Goal: Transaction & Acquisition: Obtain resource

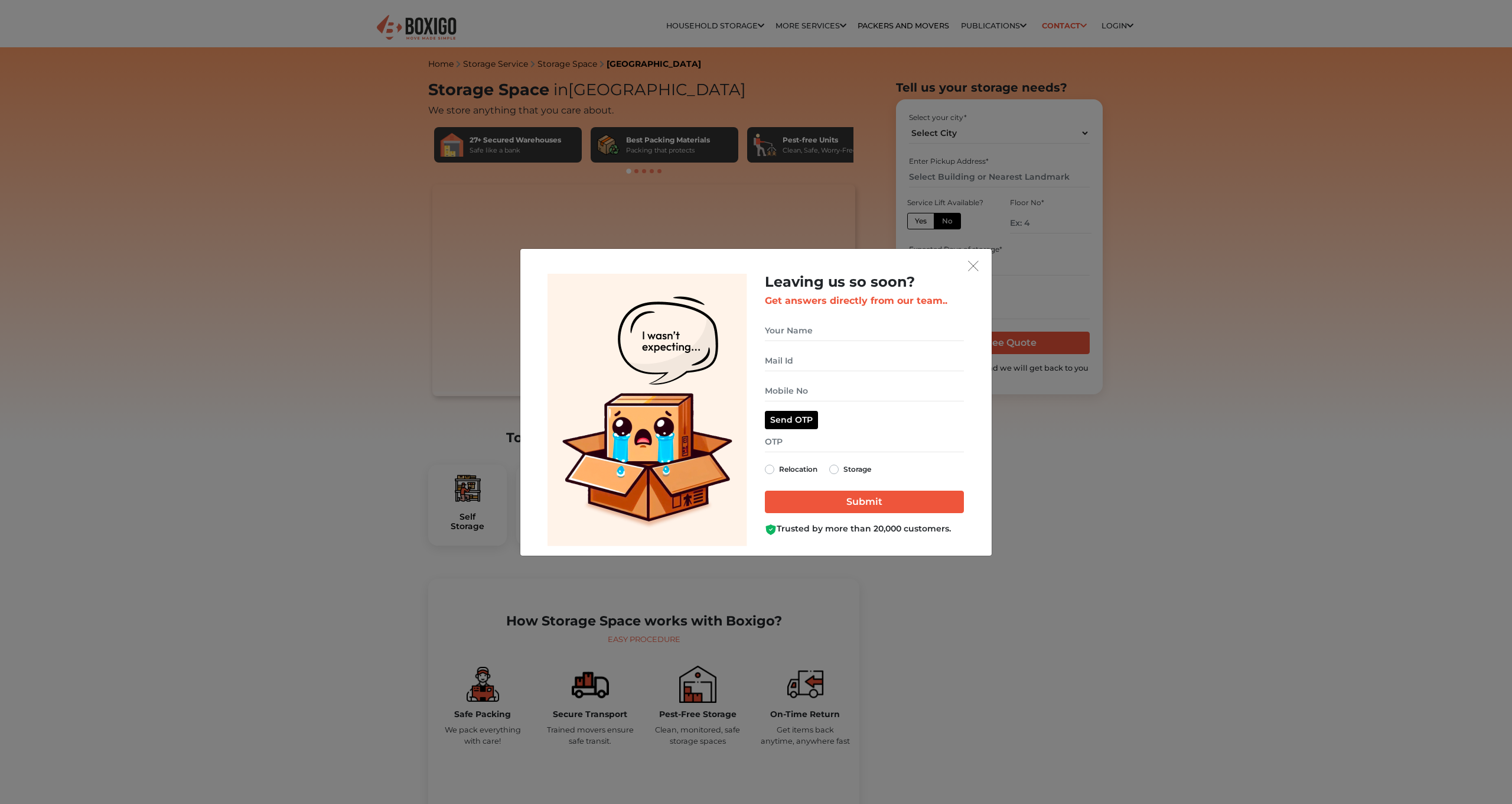
click at [979, 265] on button "get free quote dialog" at bounding box center [973, 266] width 18 height 15
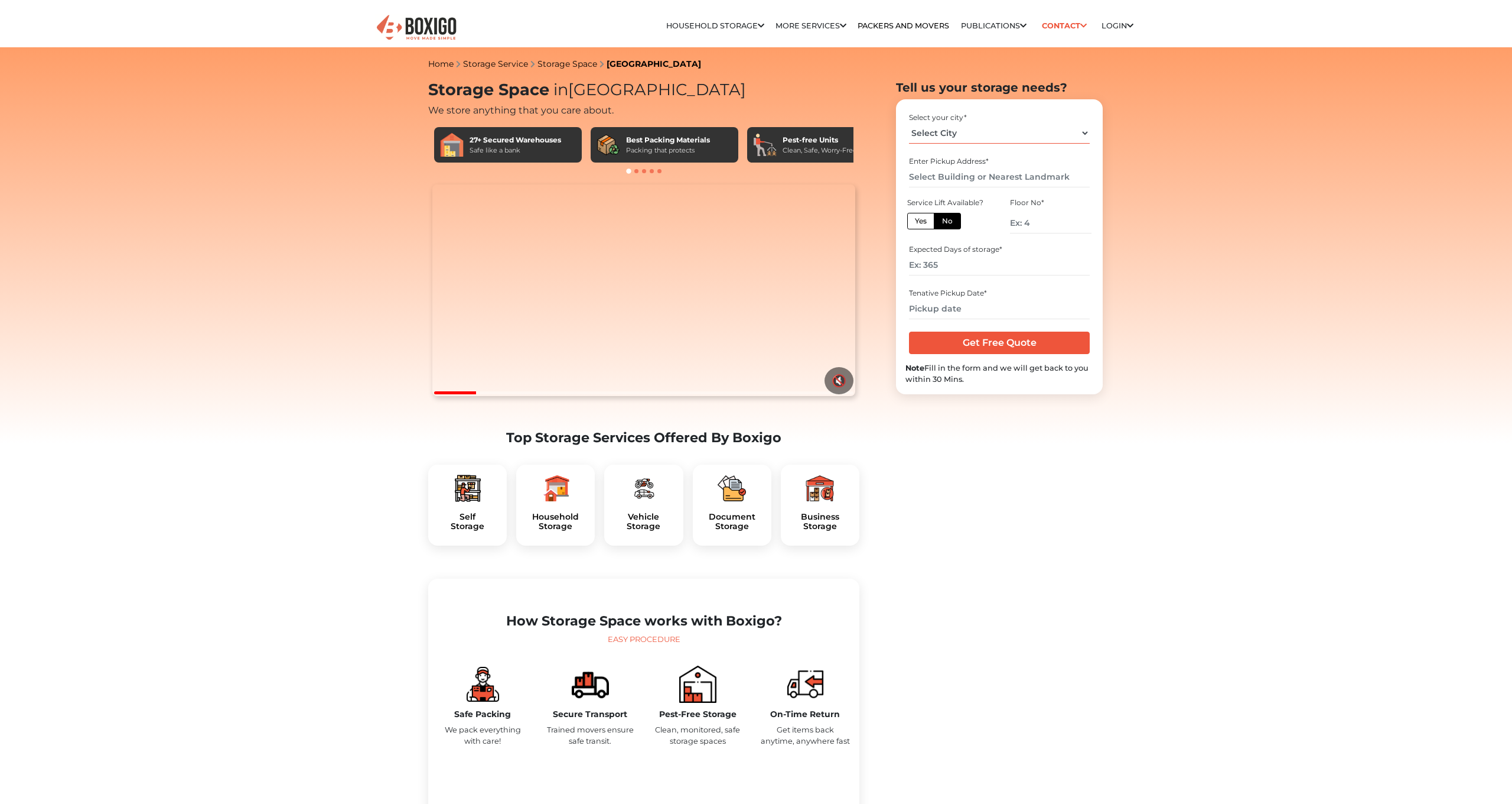
select select "Bengaluru"
click at [967, 259] on input "number" at bounding box center [999, 265] width 180 height 21
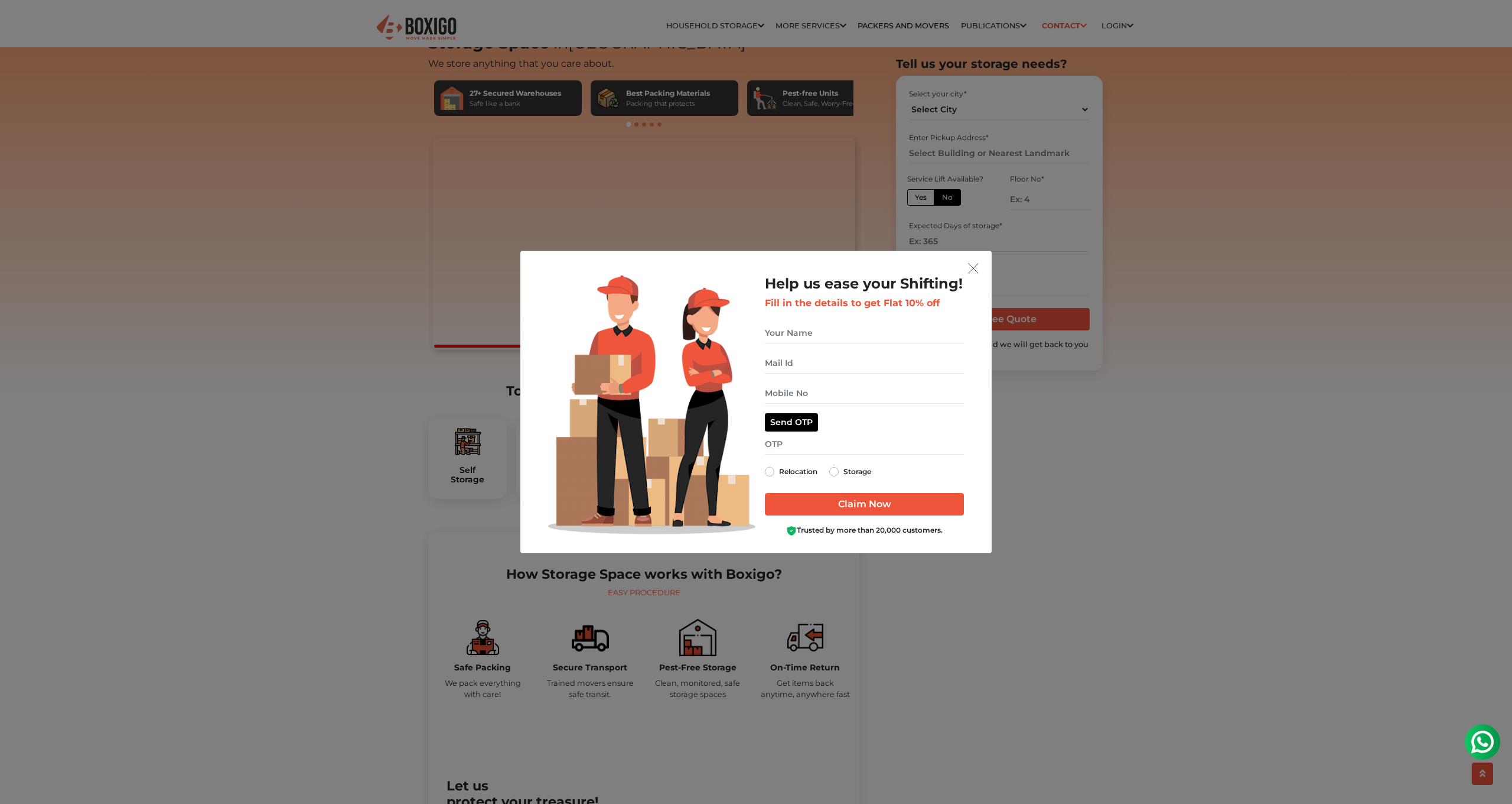
click at [971, 272] on img "get free quote dialog" at bounding box center [973, 268] width 10 height 10
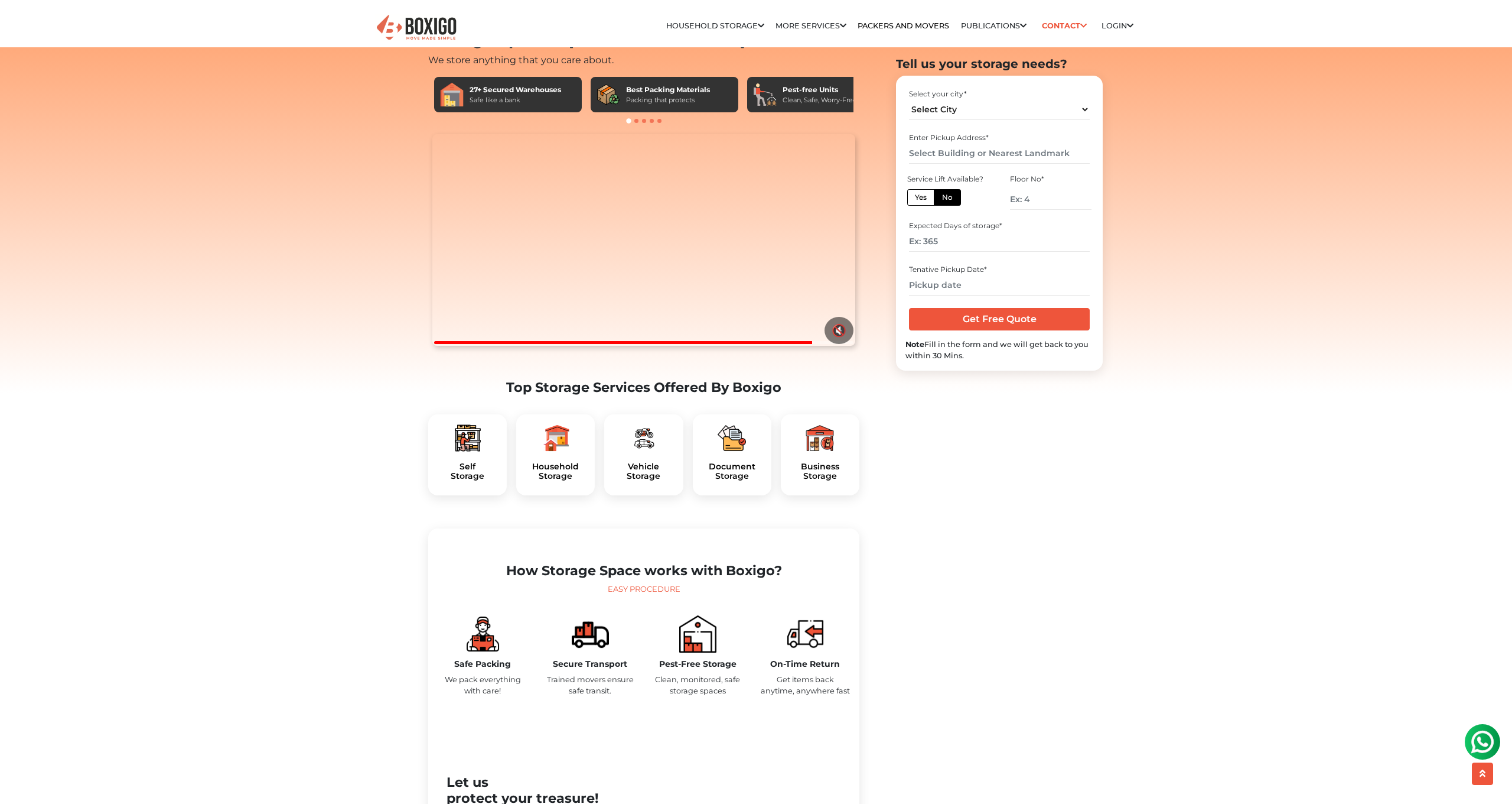
scroll to position [136, 0]
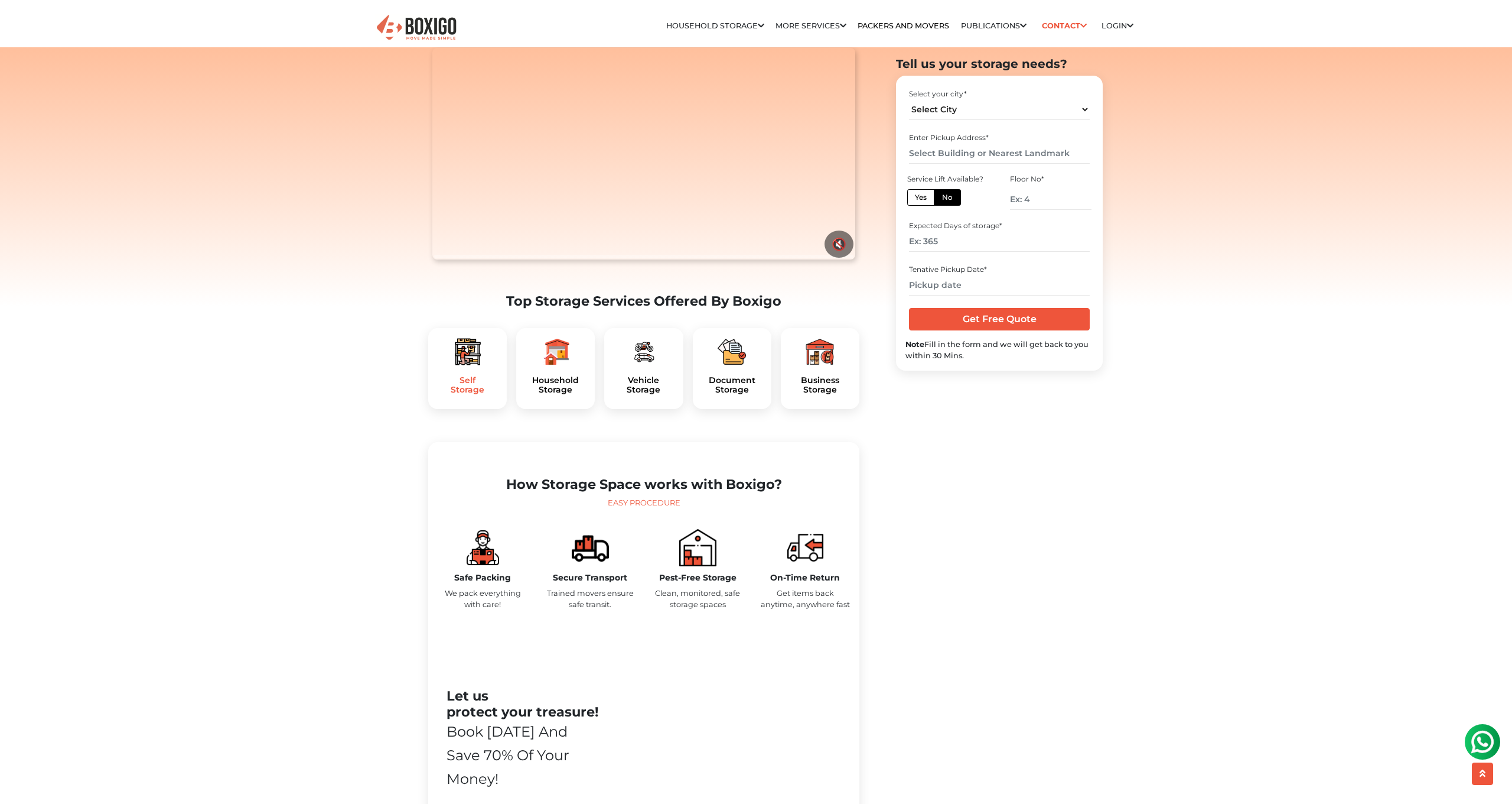
click at [475, 395] on h5 "Self Storage" at bounding box center [467, 384] width 60 height 20
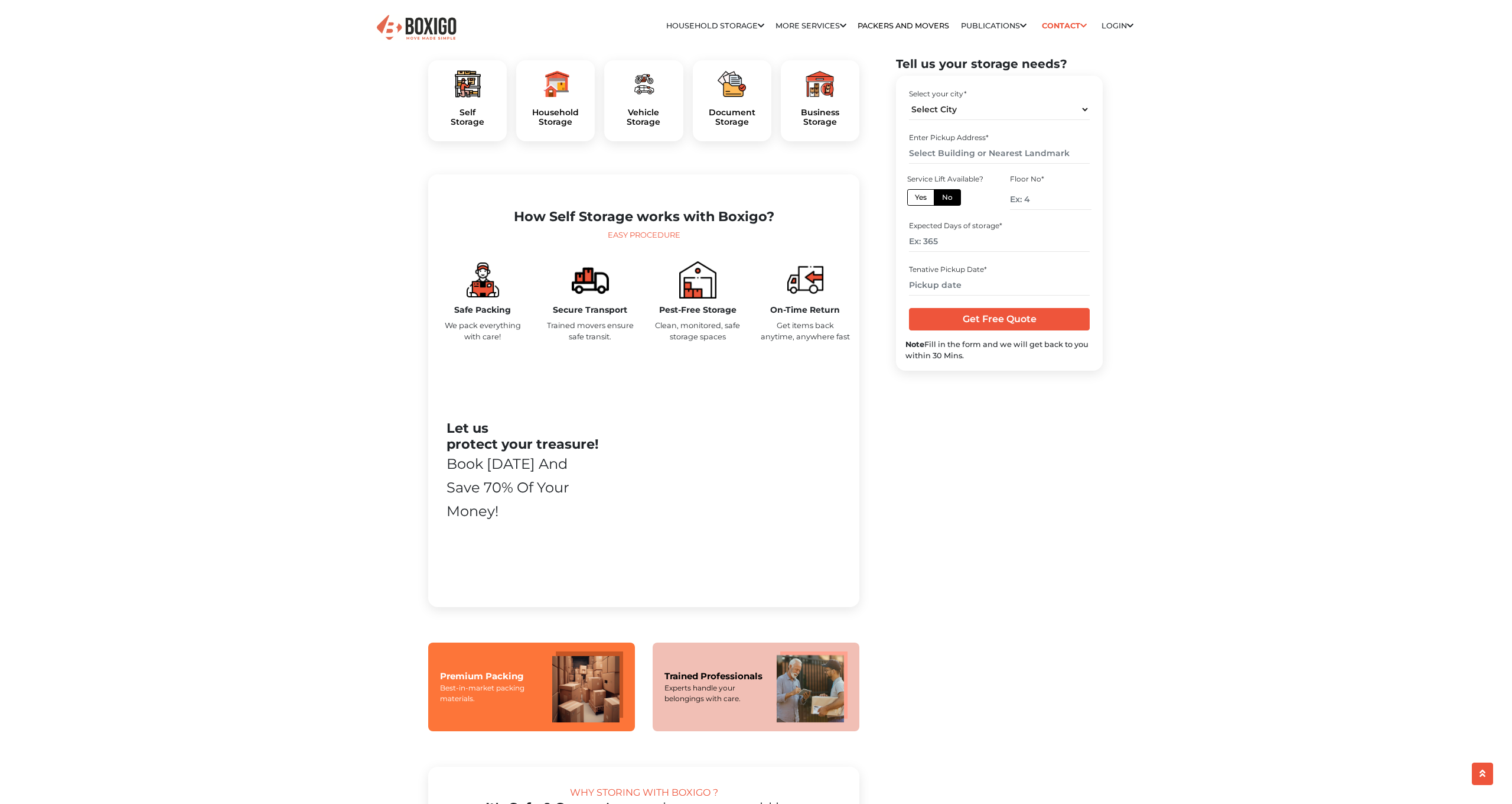
scroll to position [499, 0]
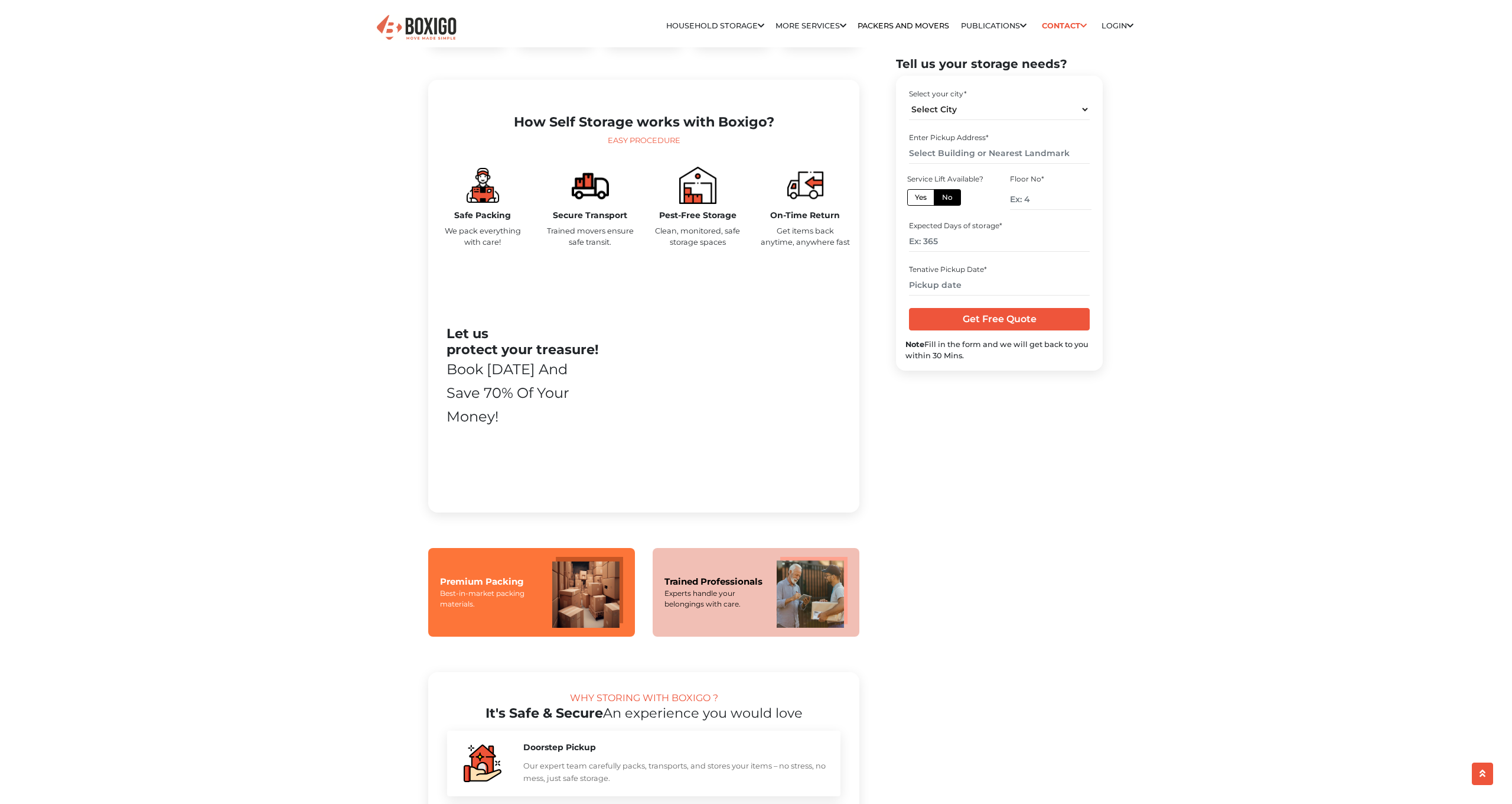
click at [523, 247] on p "We pack everything with care!" at bounding box center [482, 237] width 90 height 23
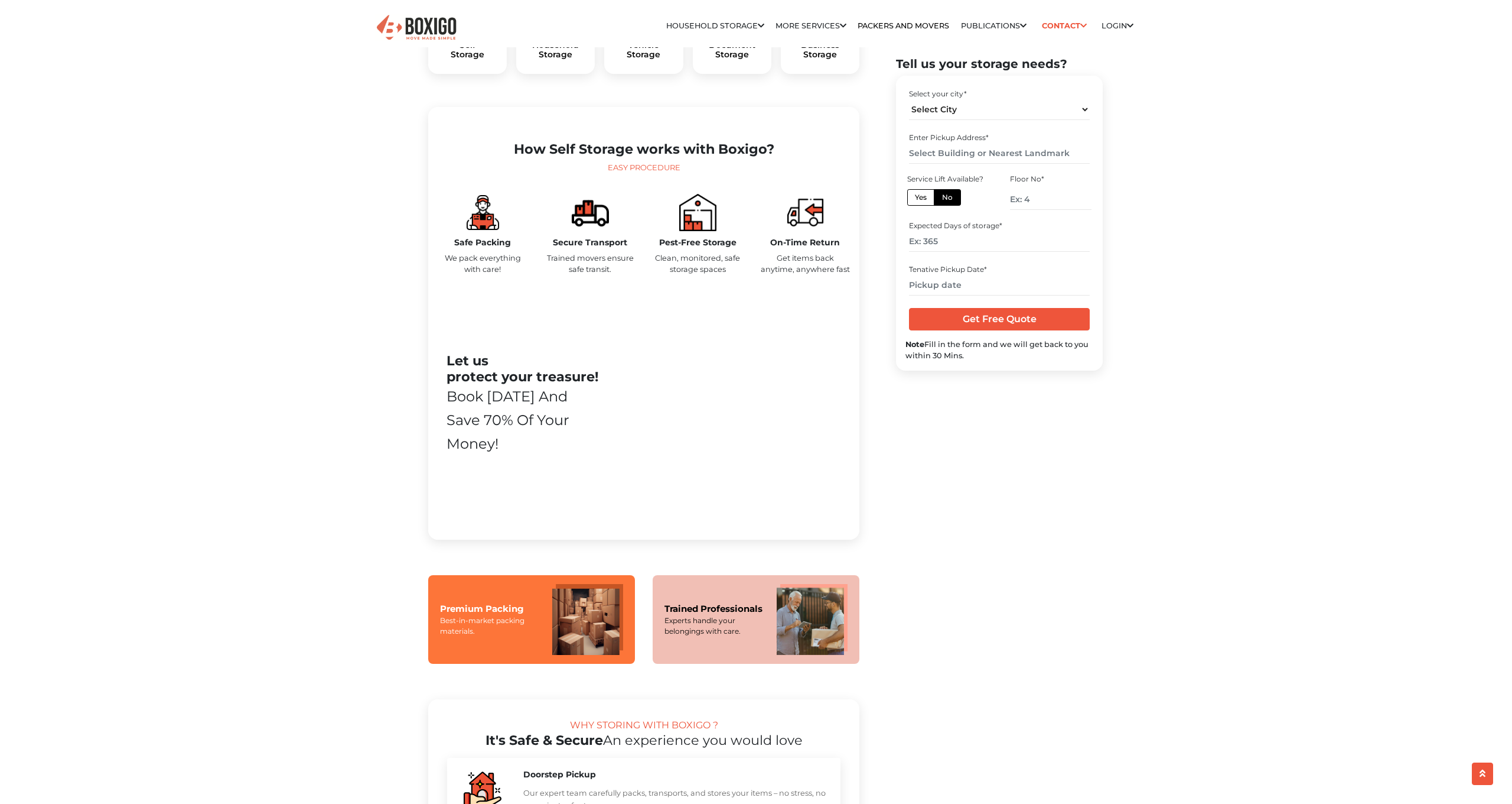
click at [597, 275] on p "Trained movers ensure safe transit." at bounding box center [590, 263] width 90 height 23
click at [591, 275] on p "Trained movers ensure safe transit." at bounding box center [590, 263] width 90 height 23
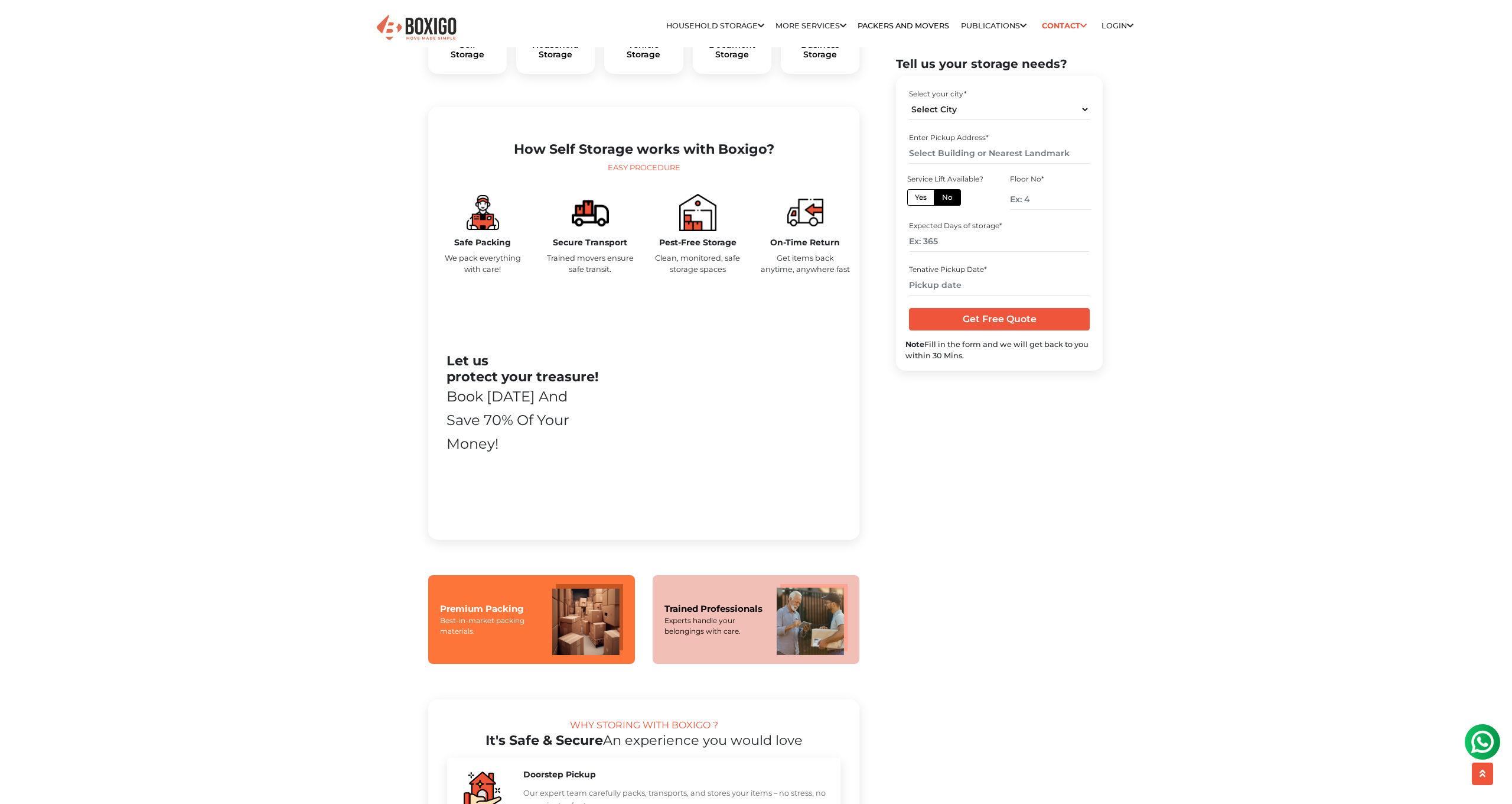
click at [591, 275] on p "Trained movers ensure safe transit." at bounding box center [590, 263] width 90 height 23
click at [681, 275] on p "Clean, monitored, safe storage spaces" at bounding box center [697, 263] width 90 height 23
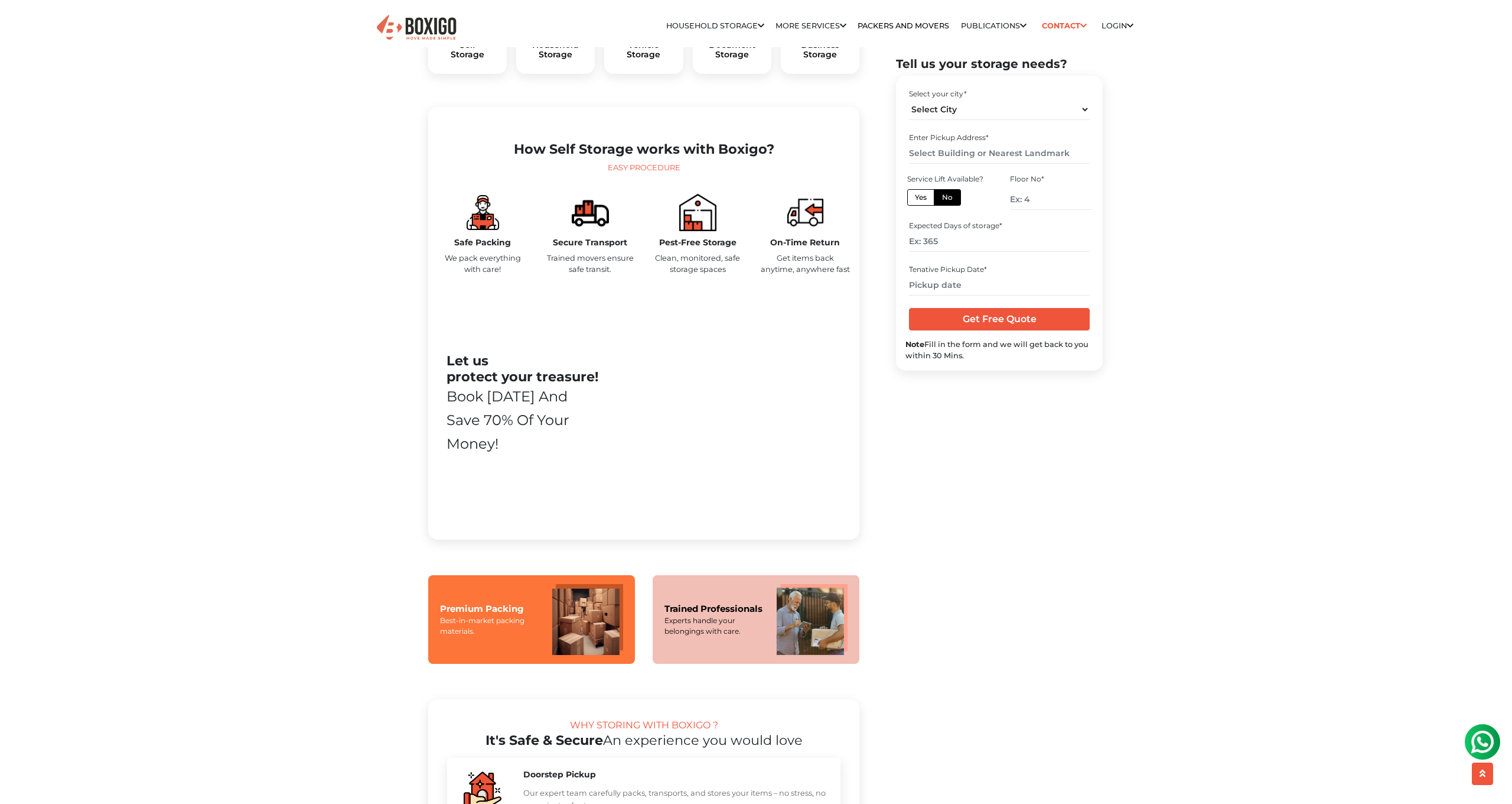
click at [681, 275] on p "Clean, monitored, safe storage spaces" at bounding box center [697, 263] width 90 height 23
click at [793, 275] on p "Get items back anytime, anywhere fast" at bounding box center [805, 263] width 90 height 23
click at [527, 421] on div "Book today and save 70% of your money!" at bounding box center [524, 420] width 154 height 71
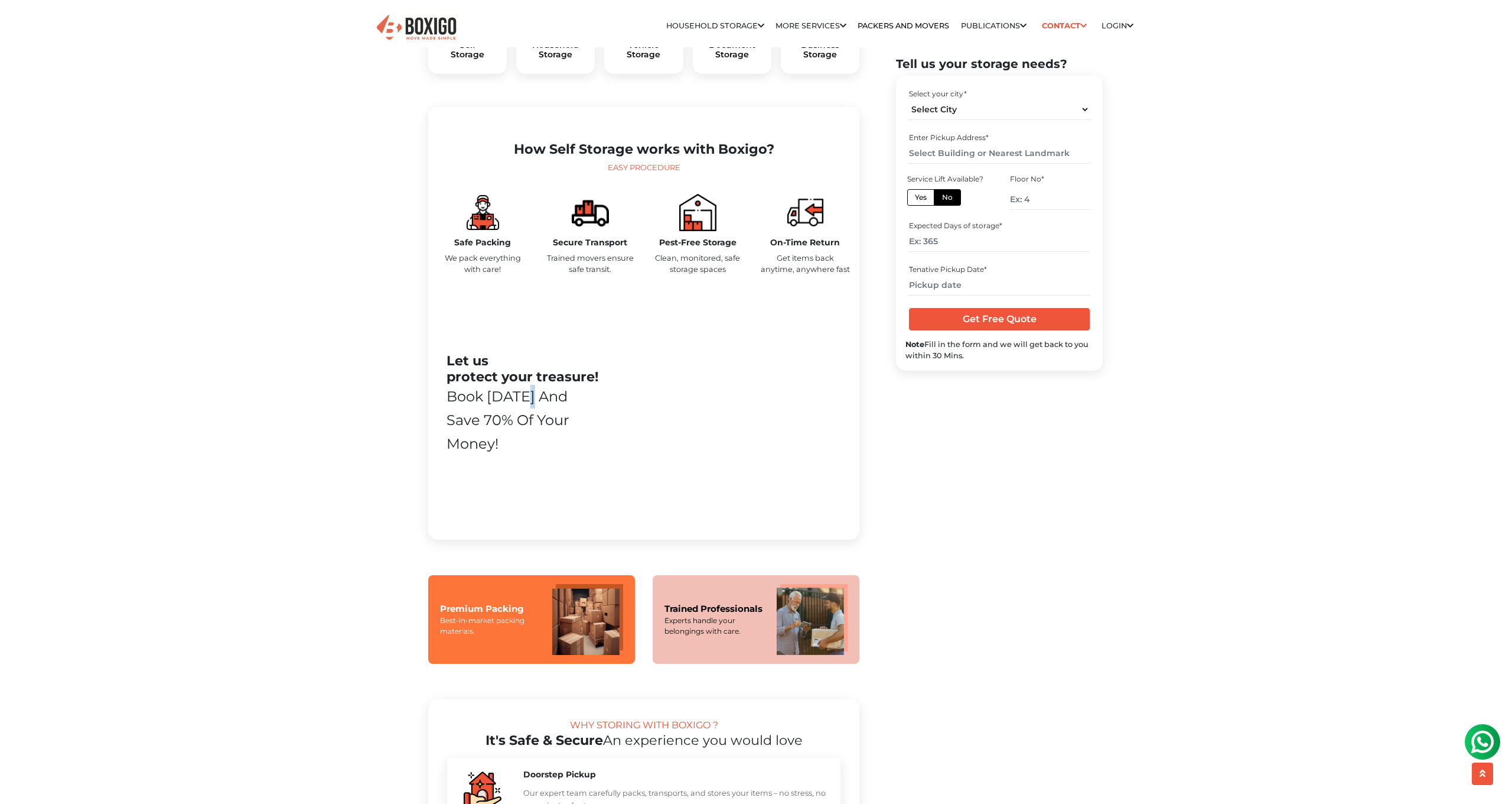
click at [527, 421] on div "Book today and save 70% of your money!" at bounding box center [524, 420] width 154 height 71
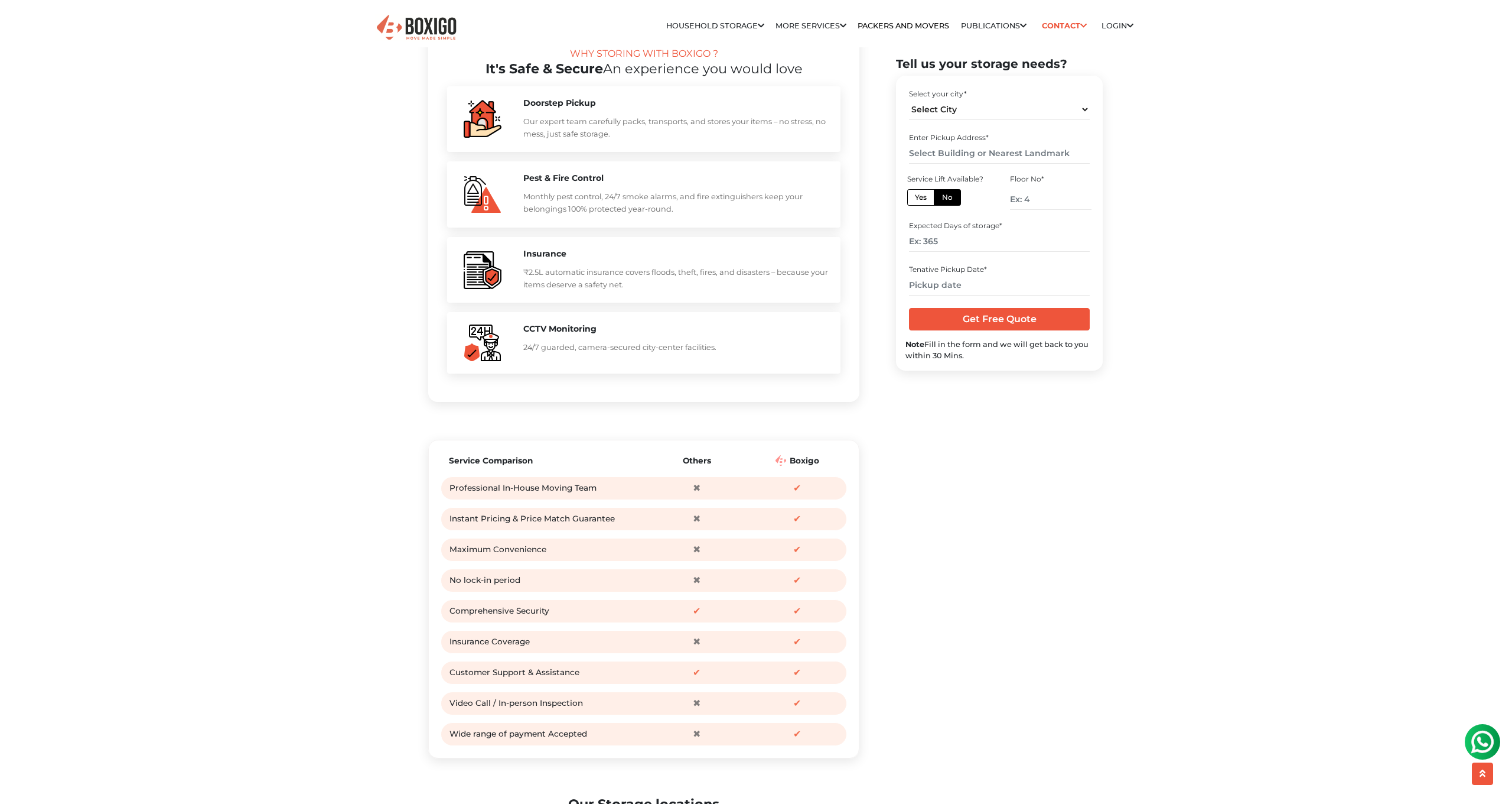
scroll to position [1127, 0]
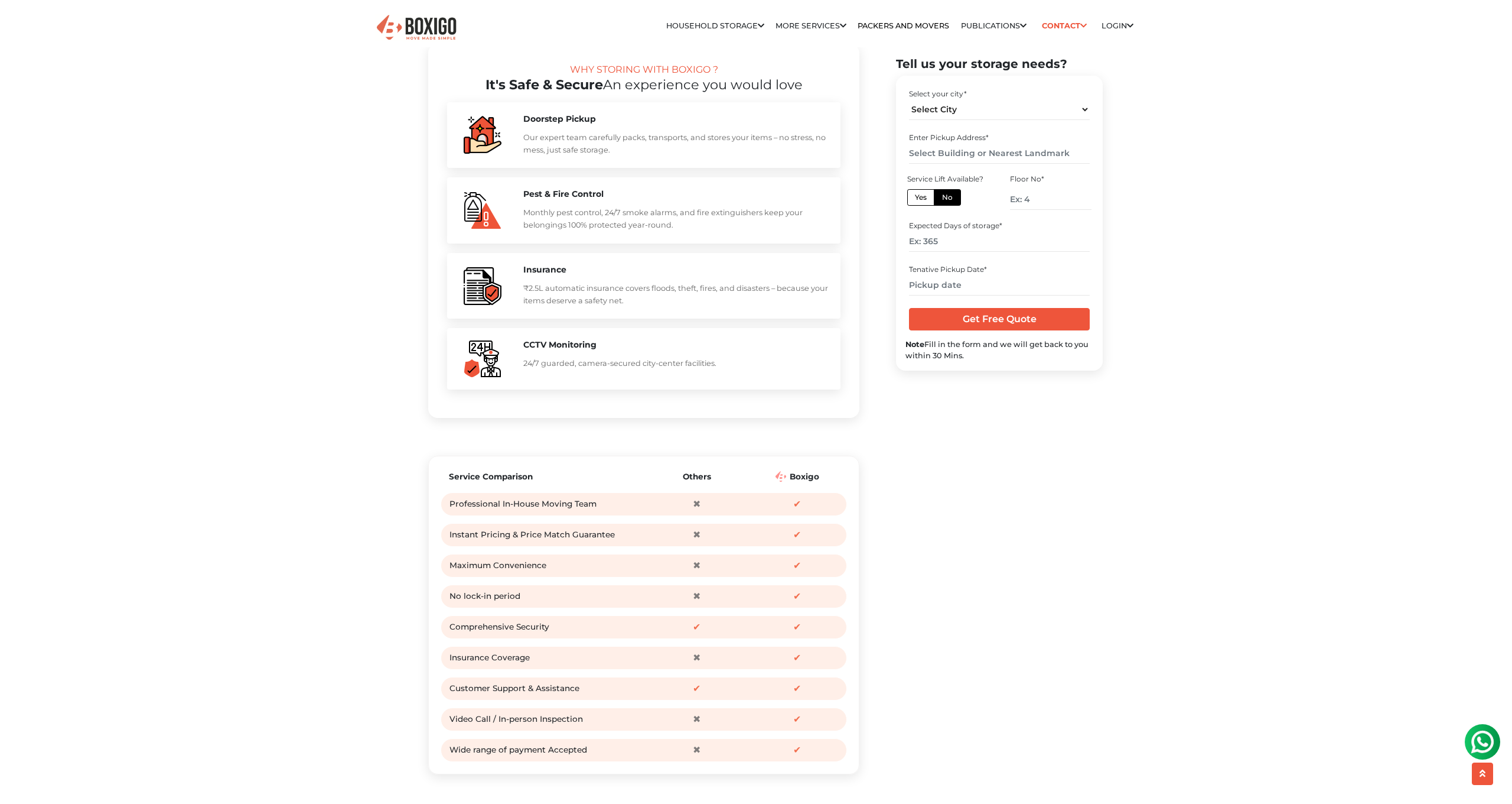
click at [651, 307] on p "₹2.5L automatic insurance covers floods, theft, fires, and disasters – because …" at bounding box center [676, 295] width 306 height 26
click at [608, 307] on p "₹2.5L automatic insurance covers floods, theft, fires, and disasters – because …" at bounding box center [676, 295] width 306 height 26
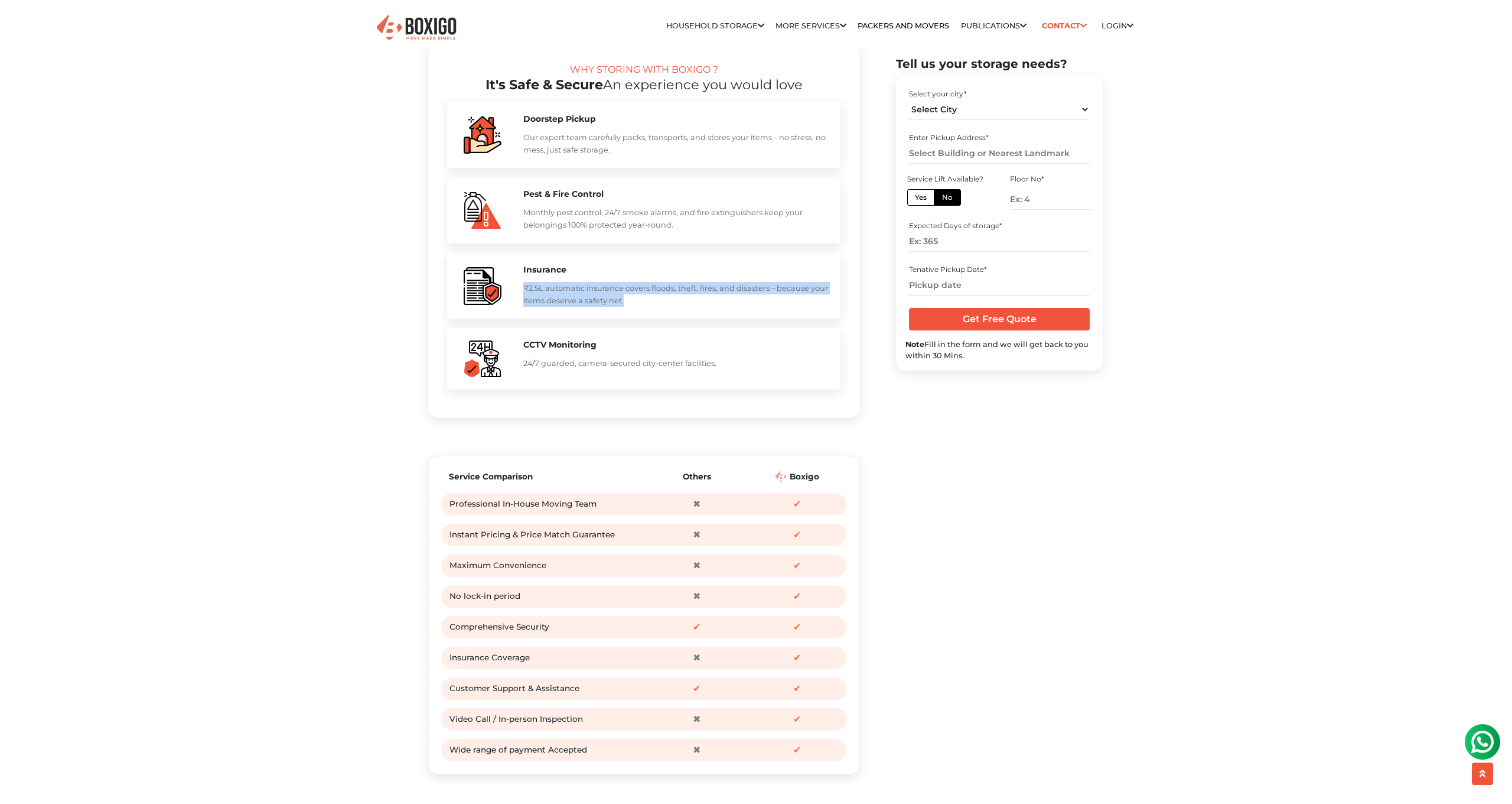
click at [608, 307] on p "₹2.5L automatic insurance covers floods, theft, fires, and disasters – because …" at bounding box center [676, 295] width 306 height 26
click at [569, 307] on p "₹2.5L automatic insurance covers floods, theft, fires, and disasters – because …" at bounding box center [676, 295] width 306 height 26
click at [566, 369] on p "24/7 guarded, camera-secured city-center facilities." at bounding box center [676, 363] width 306 height 12
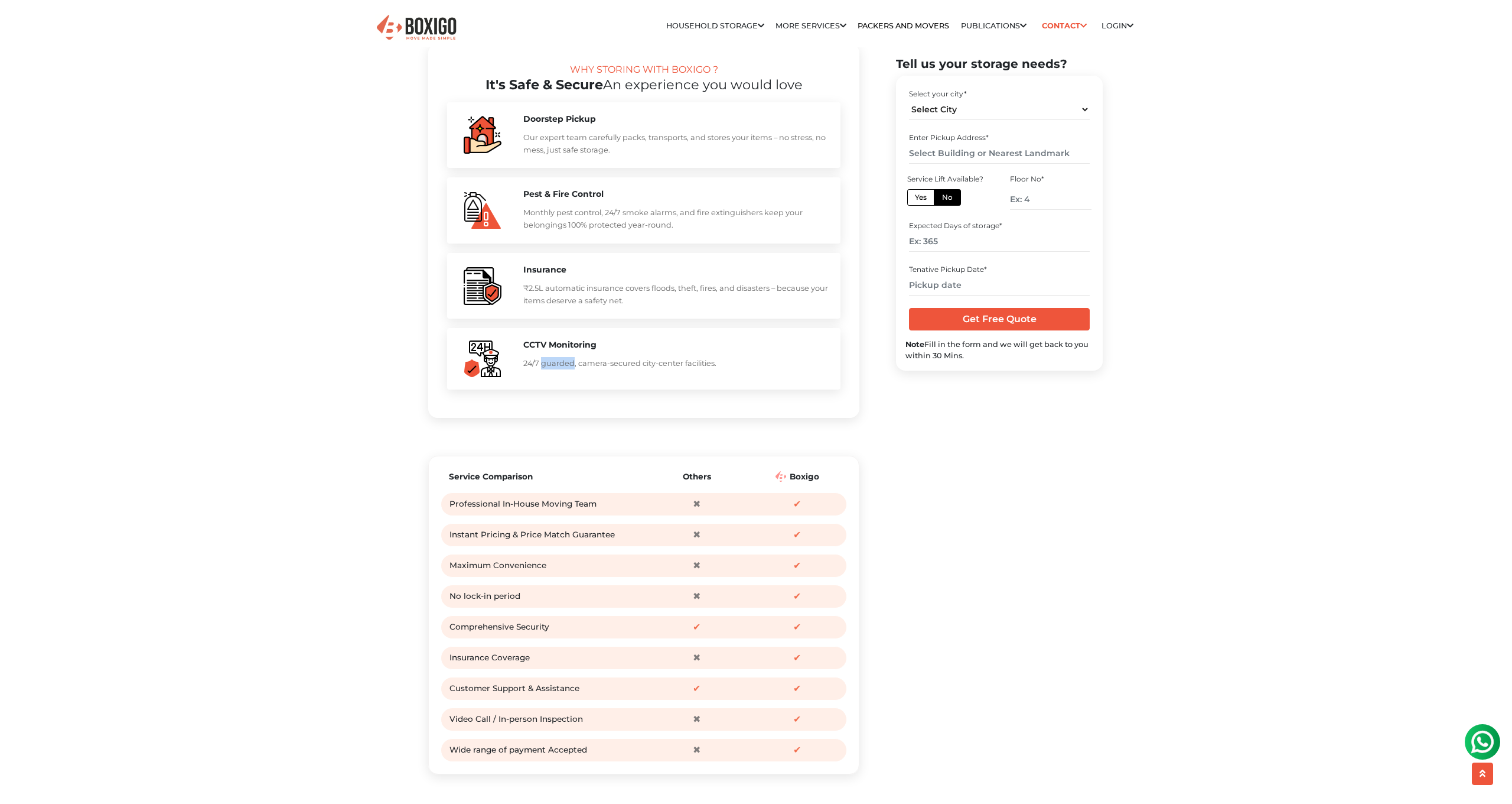
click at [566, 369] on p "24/7 guarded, camera-secured city-center facilities." at bounding box center [676, 363] width 306 height 12
click at [550, 156] on p "Our expert team carefully packs, transports, and stores your items – no stress,…" at bounding box center [676, 144] width 306 height 26
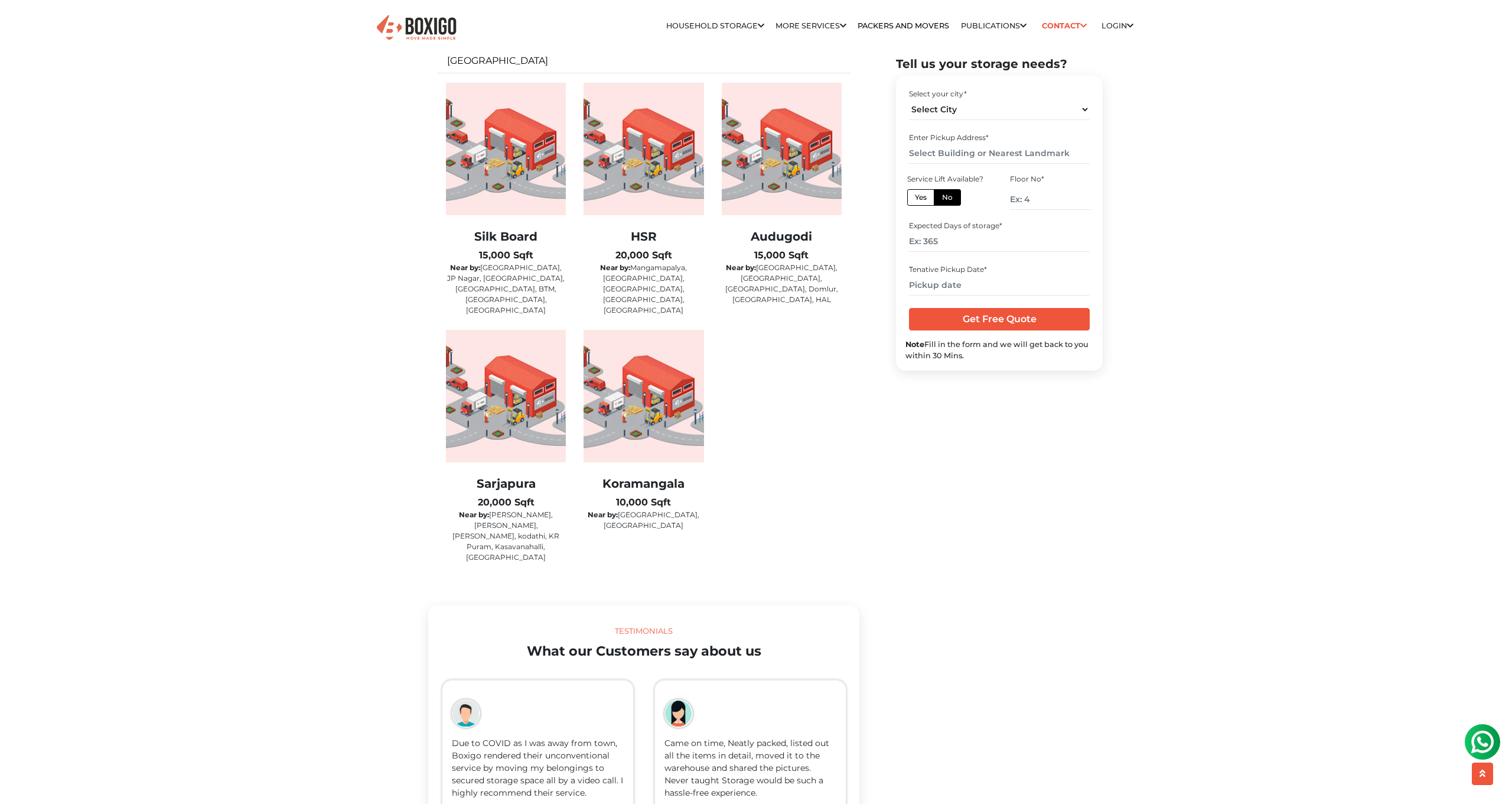
scroll to position [1897, 0]
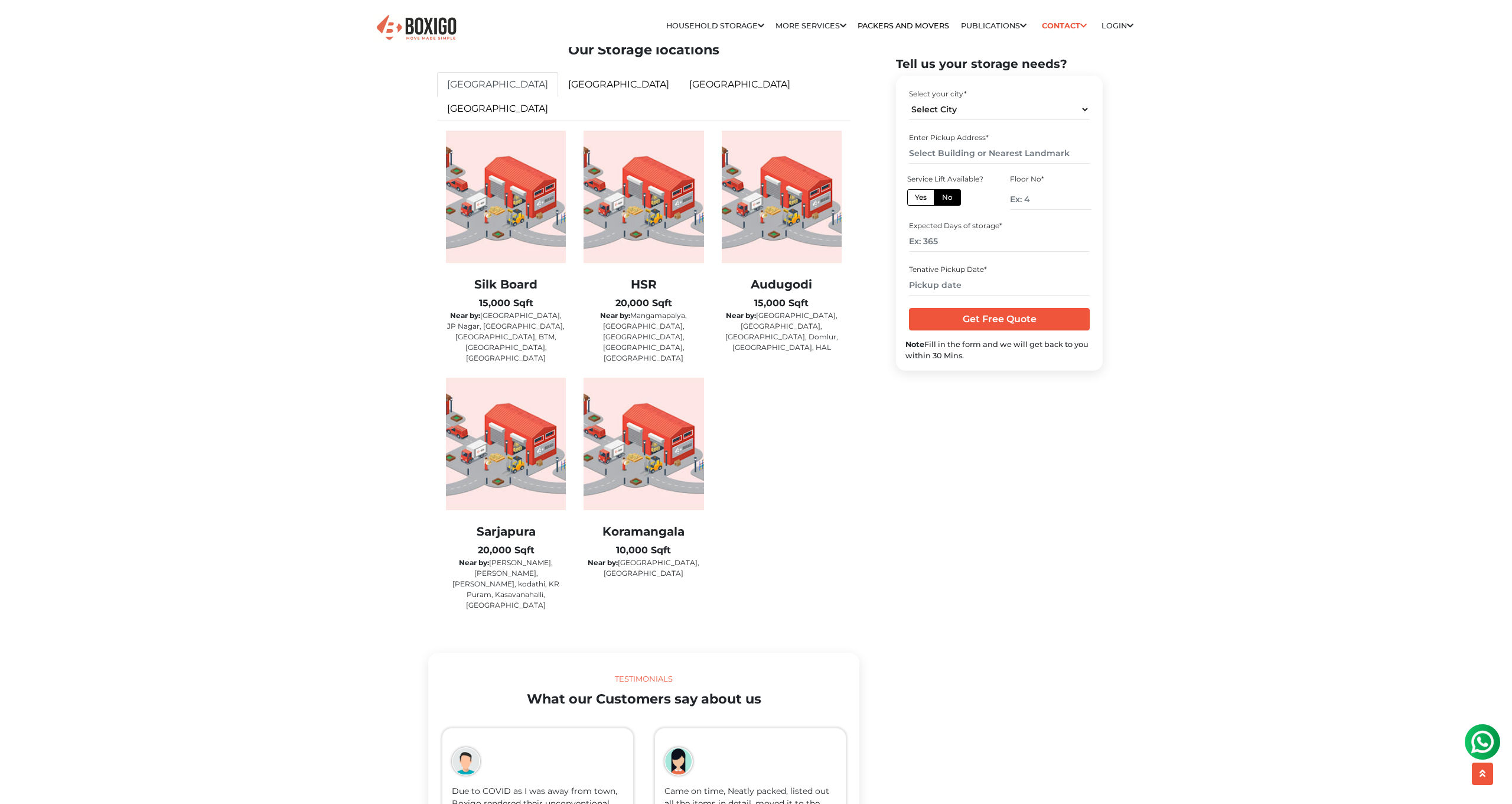
click at [518, 405] on img at bounding box center [506, 444] width 120 height 133
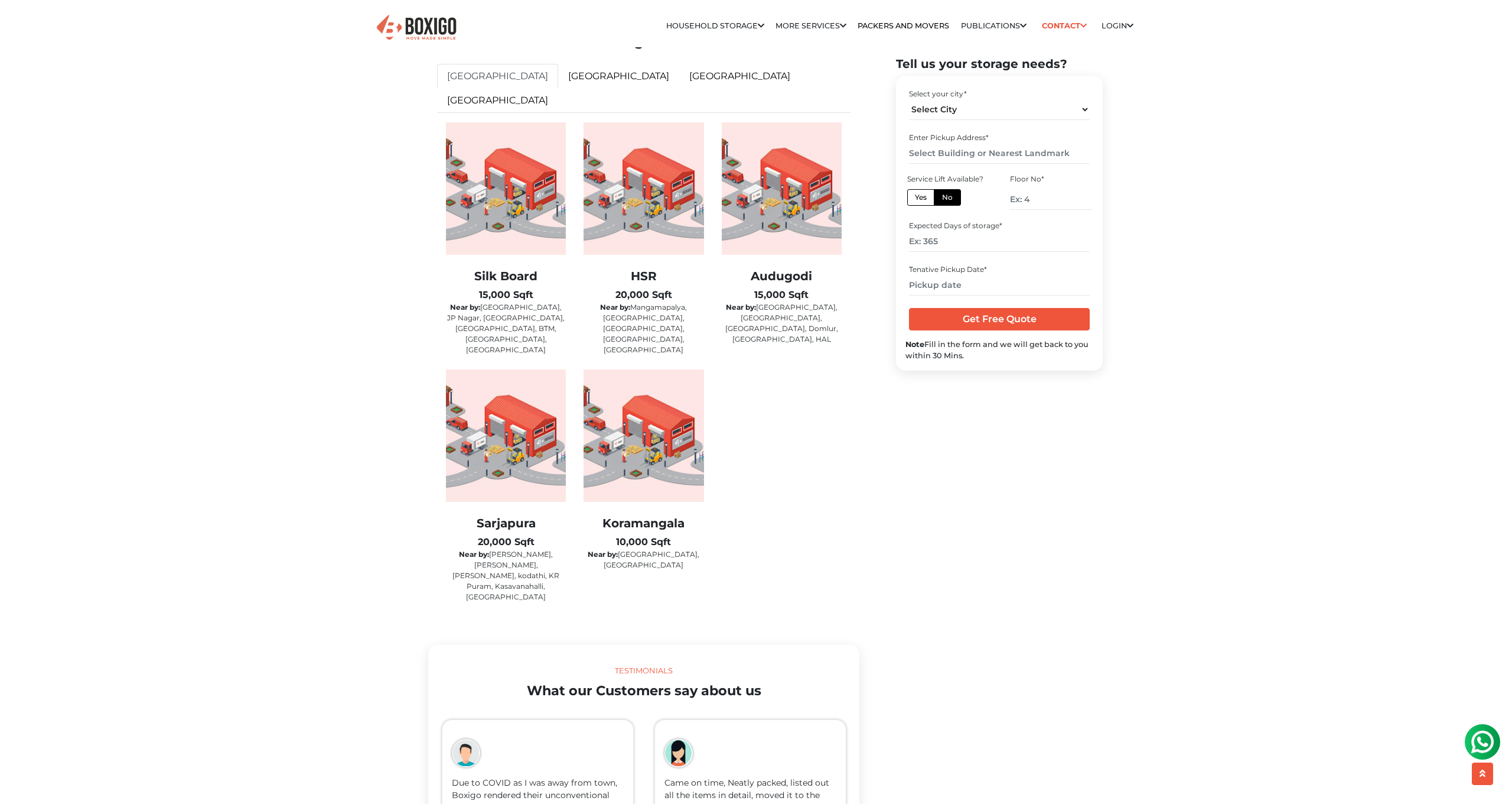
scroll to position [2130, 0]
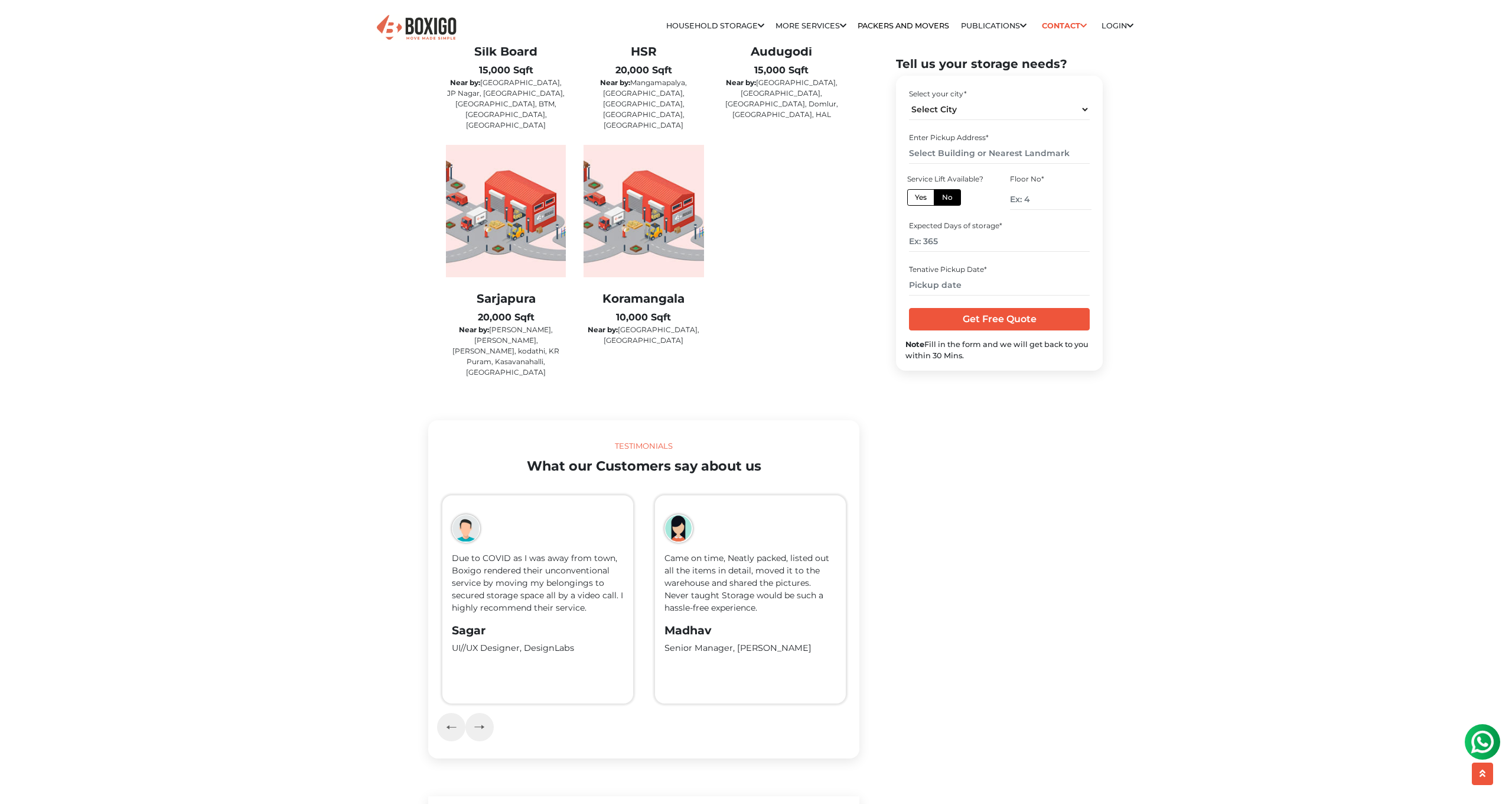
click at [503, 325] on p "Near by: Whitefield, Hoodi, Marthali, kodathi, KR Puram, Kasavanahalli, Belland…" at bounding box center [506, 351] width 120 height 53
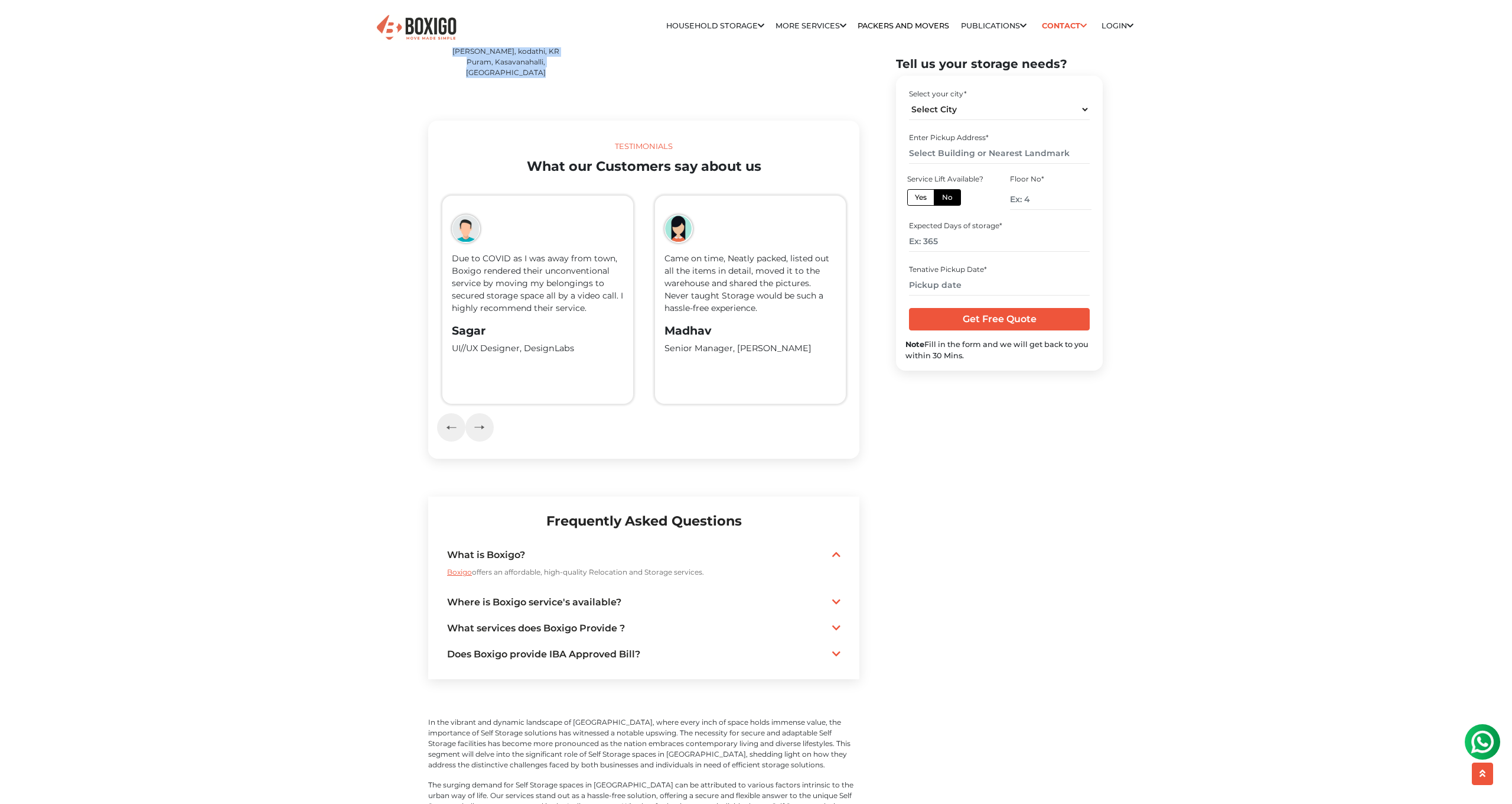
scroll to position [2472, 0]
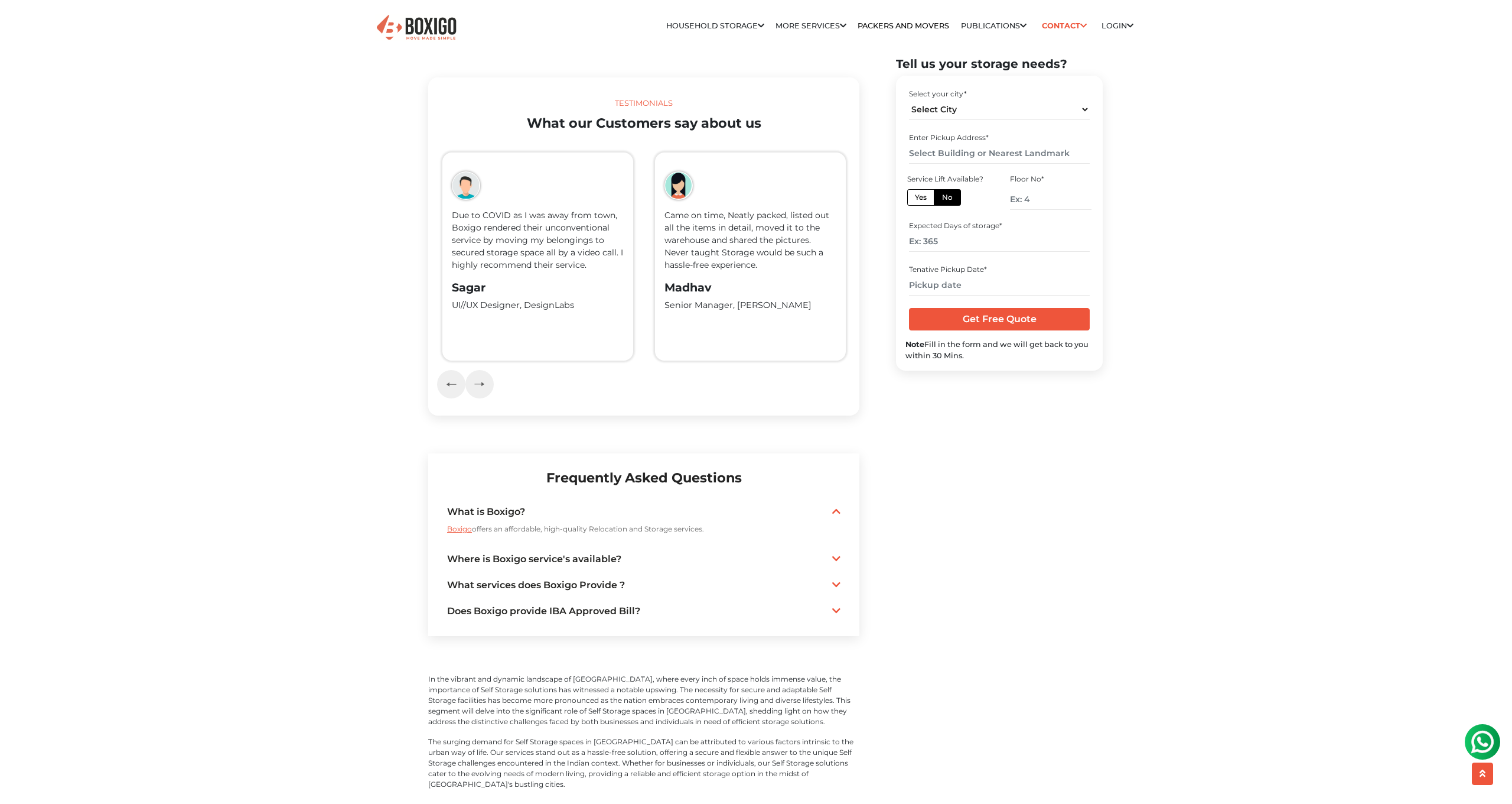
click at [569, 552] on link "Where is Boxigo service's available?" at bounding box center [644, 559] width 394 height 14
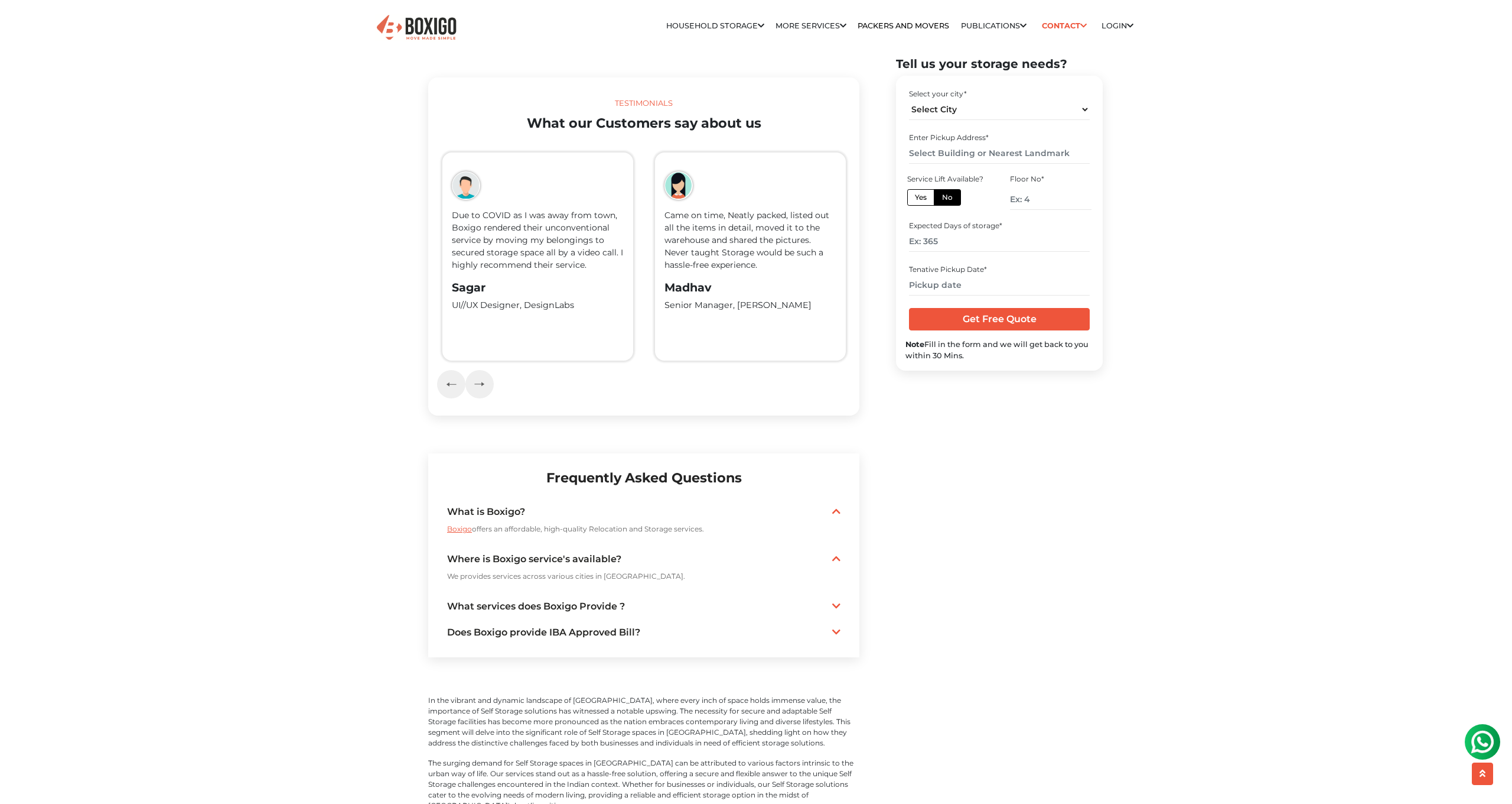
click at [569, 552] on link "Where is Boxigo service's available?" at bounding box center [644, 559] width 394 height 14
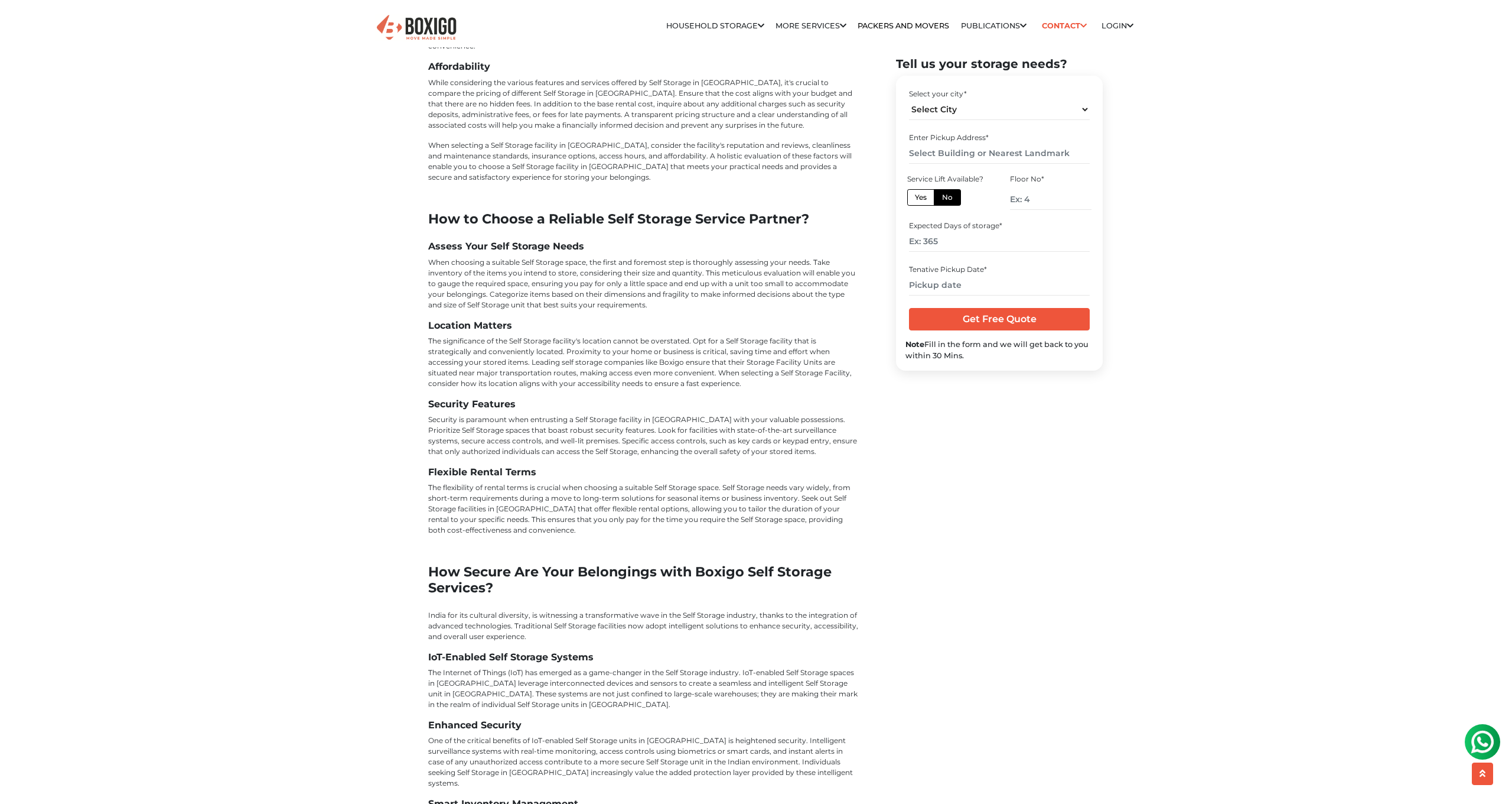
scroll to position [3862, 0]
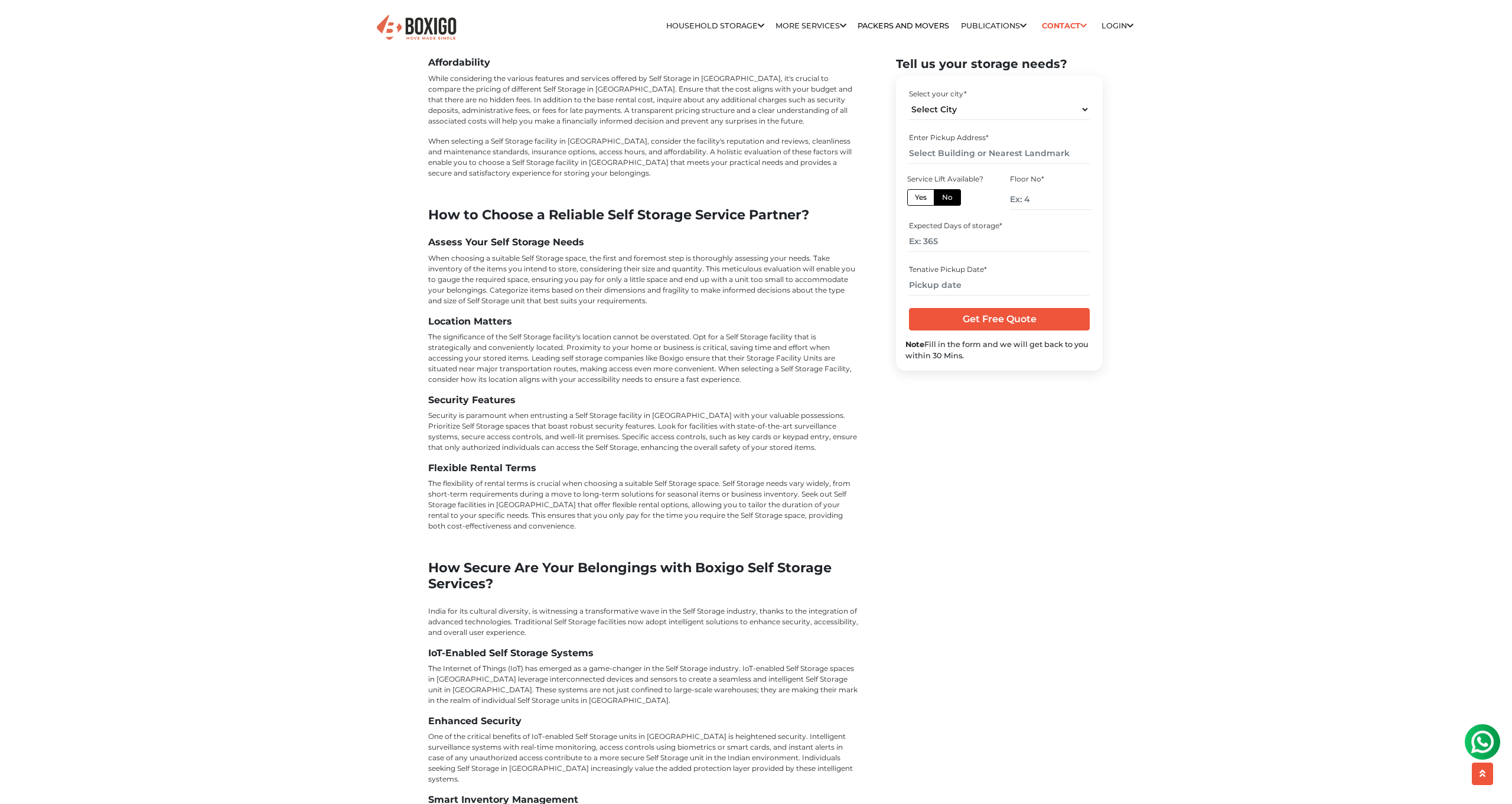
click at [518, 331] on p "The significance of the Self Storage facility's location cannot be overstated. …" at bounding box center [643, 358] width 431 height 53
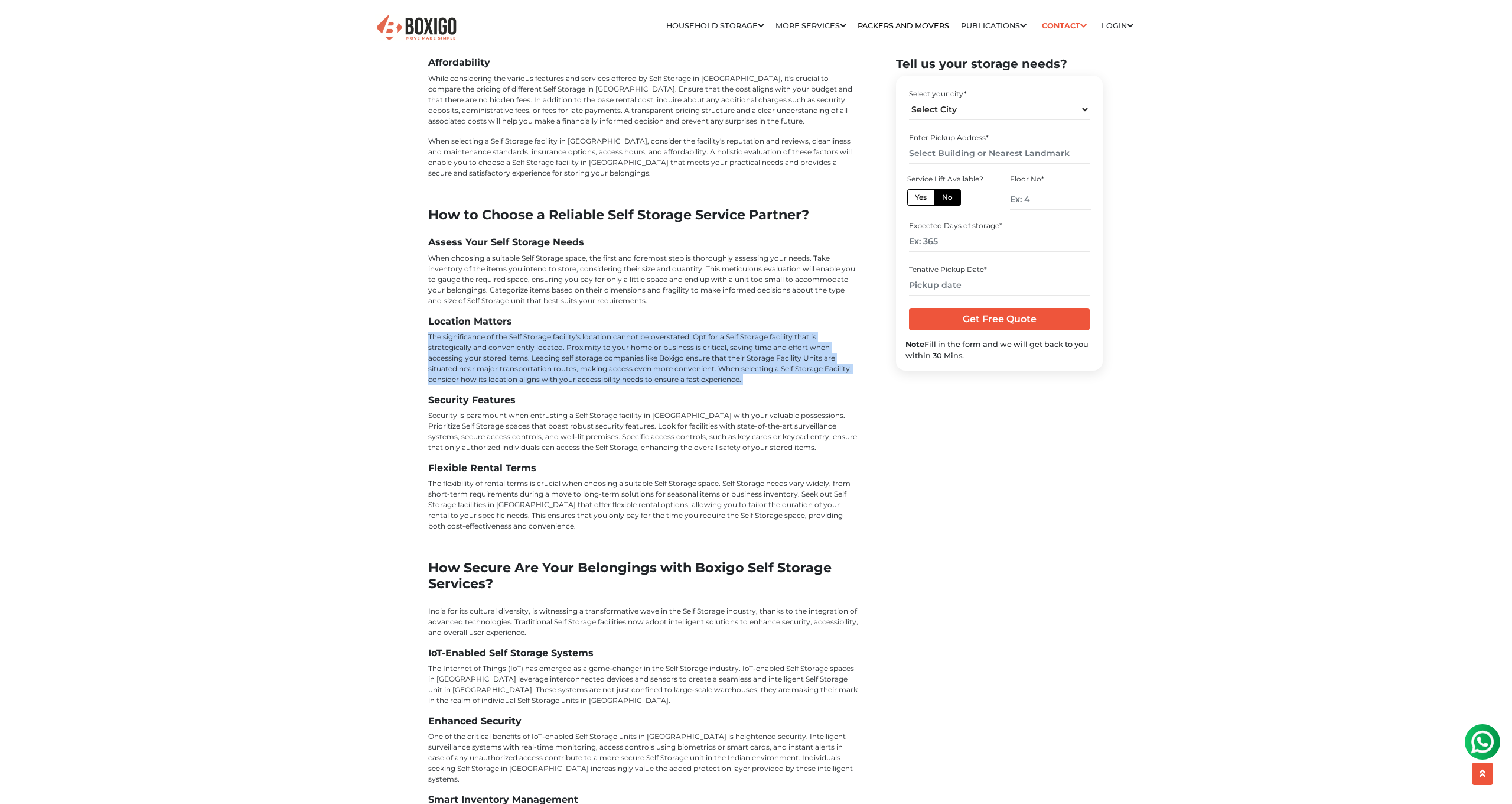
click at [518, 331] on p "The significance of the Self Storage facility's location cannot be overstated. …" at bounding box center [643, 358] width 431 height 53
click at [461, 331] on p "The significance of the Self Storage facility's location cannot be overstated. …" at bounding box center [643, 358] width 431 height 53
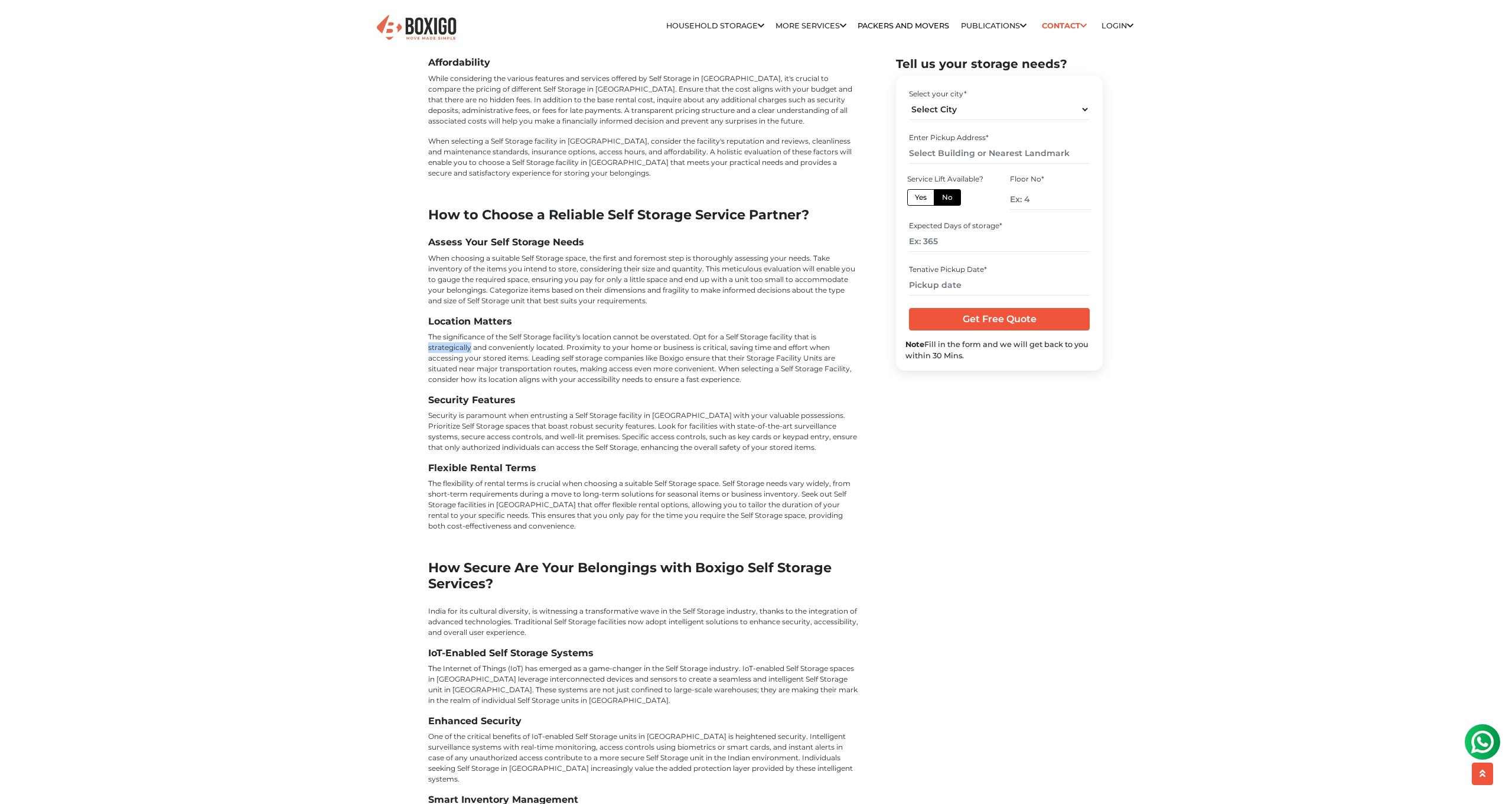
click at [461, 331] on p "The significance of the Self Storage facility's location cannot be overstated. …" at bounding box center [643, 358] width 431 height 53
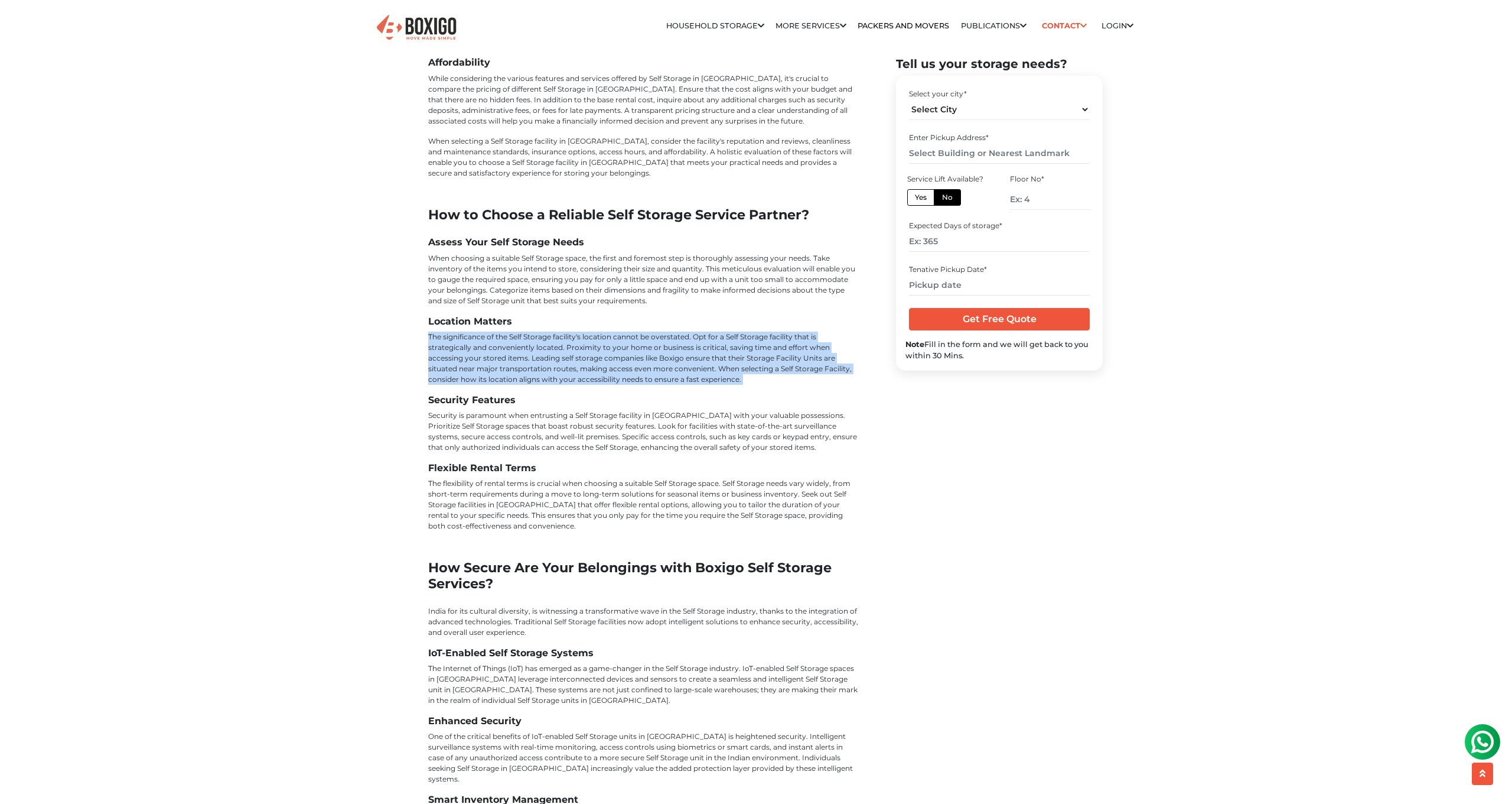
click at [461, 331] on p "The significance of the Self Storage facility's location cannot be overstated. …" at bounding box center [643, 358] width 431 height 53
click at [628, 331] on p "The significance of the Self Storage facility's location cannot be overstated. …" at bounding box center [643, 358] width 431 height 53
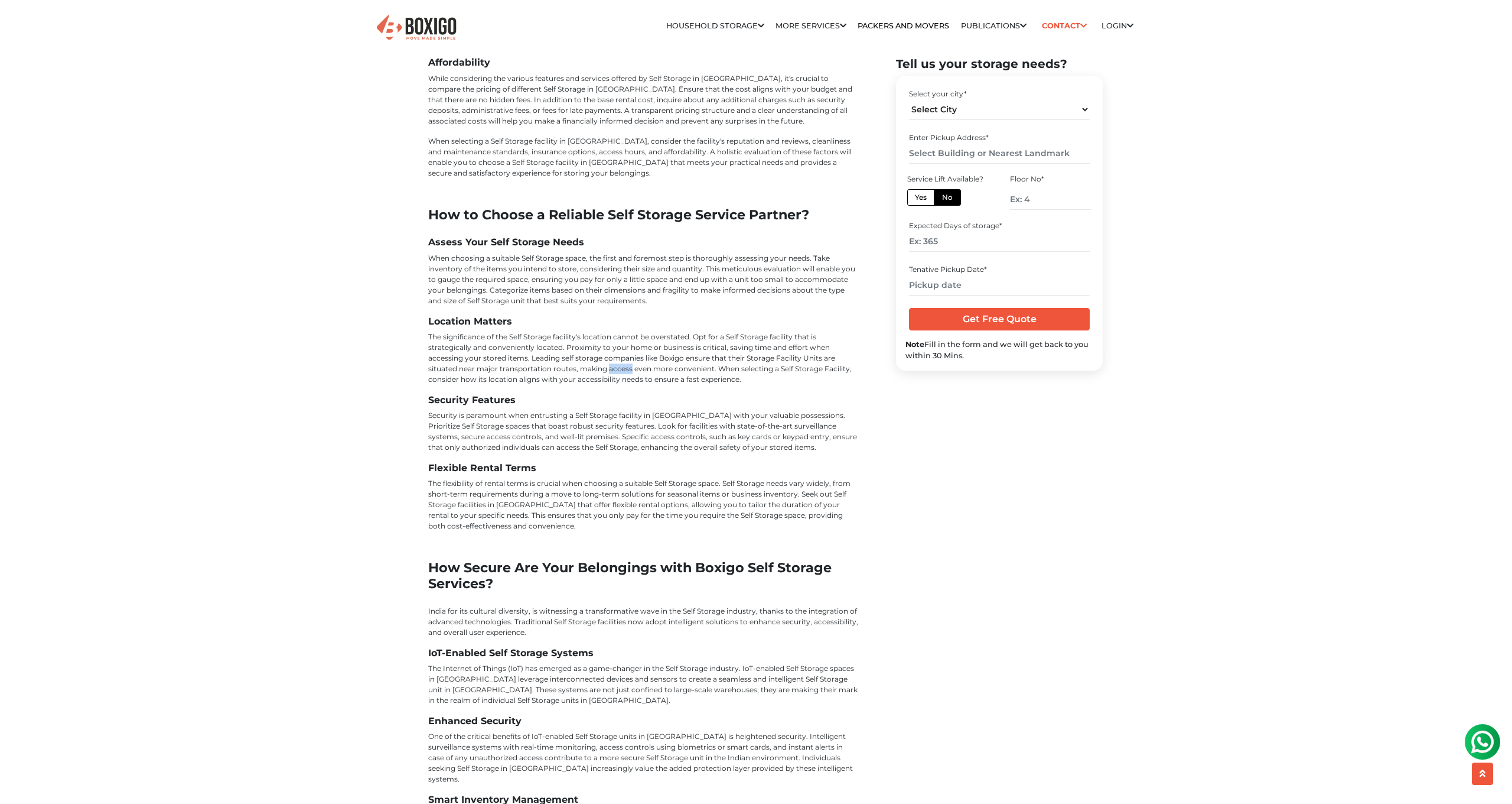
click at [628, 331] on p "The significance of the Self Storage facility's location cannot be overstated. …" at bounding box center [643, 358] width 431 height 53
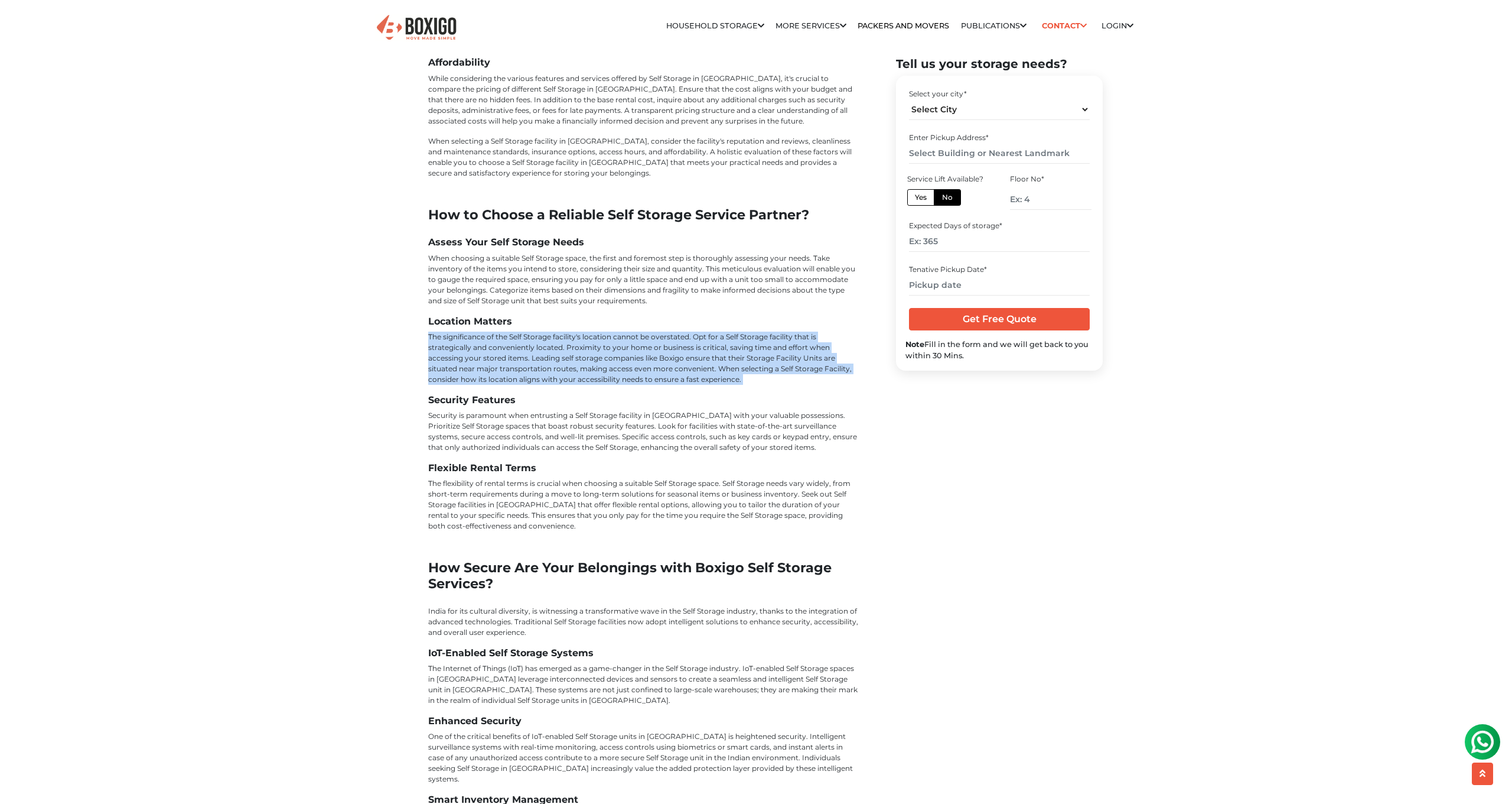
click at [628, 331] on p "The significance of the Self Storage facility's location cannot be overstated. …" at bounding box center [643, 358] width 431 height 53
click at [756, 331] on p "The significance of the Self Storage facility's location cannot be overstated. …" at bounding box center [643, 358] width 431 height 53
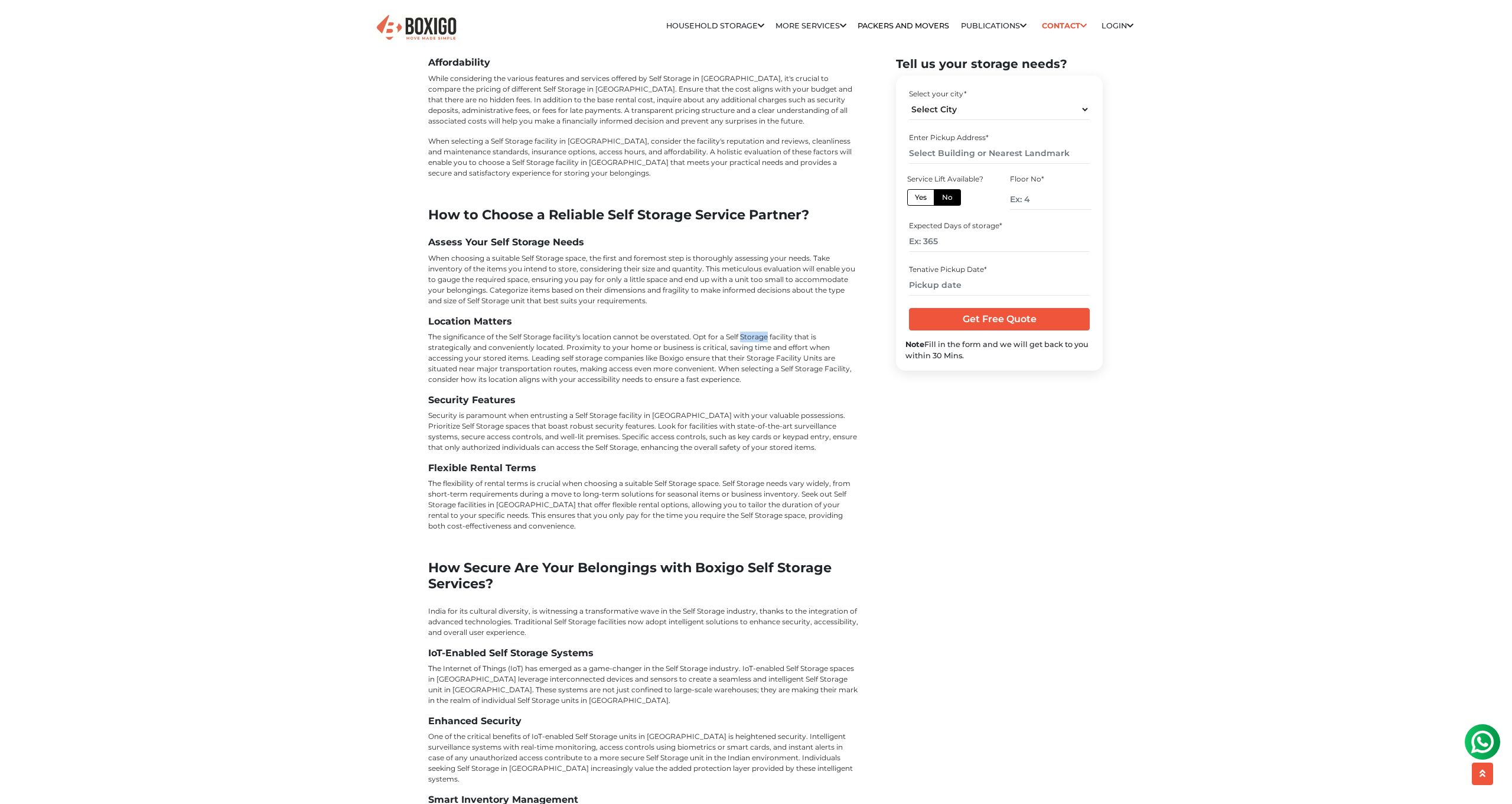
click at [756, 331] on p "The significance of the Self Storage facility's location cannot be overstated. …" at bounding box center [643, 358] width 431 height 53
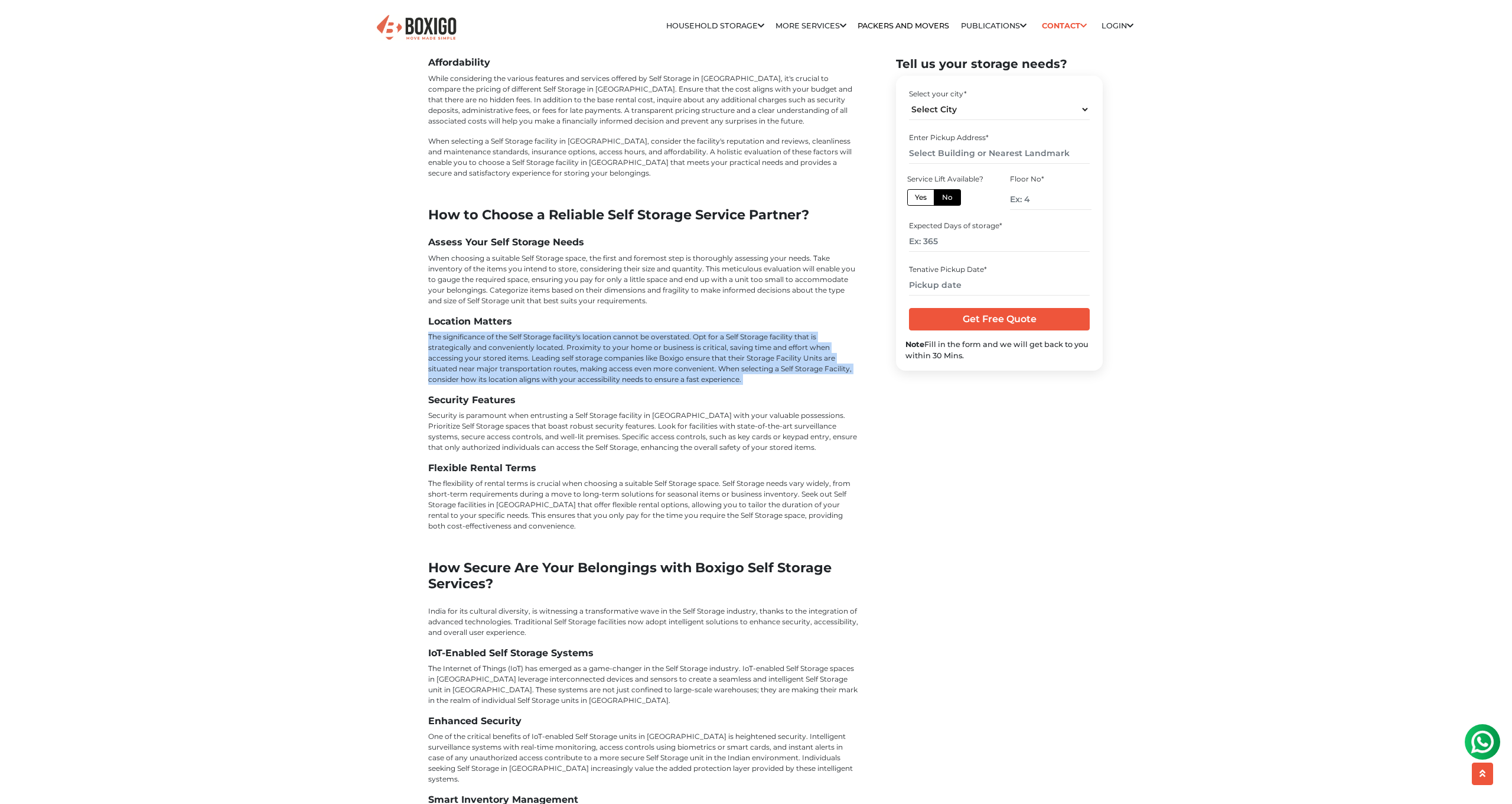
click at [756, 331] on p "The significance of the Self Storage facility's location cannot be overstated. …" at bounding box center [643, 358] width 431 height 53
click at [764, 331] on p "The significance of the Self Storage facility's location cannot be overstated. …" at bounding box center [643, 358] width 431 height 53
click at [610, 331] on p "The significance of the Self Storage facility's location cannot be overstated. …" at bounding box center [643, 358] width 431 height 53
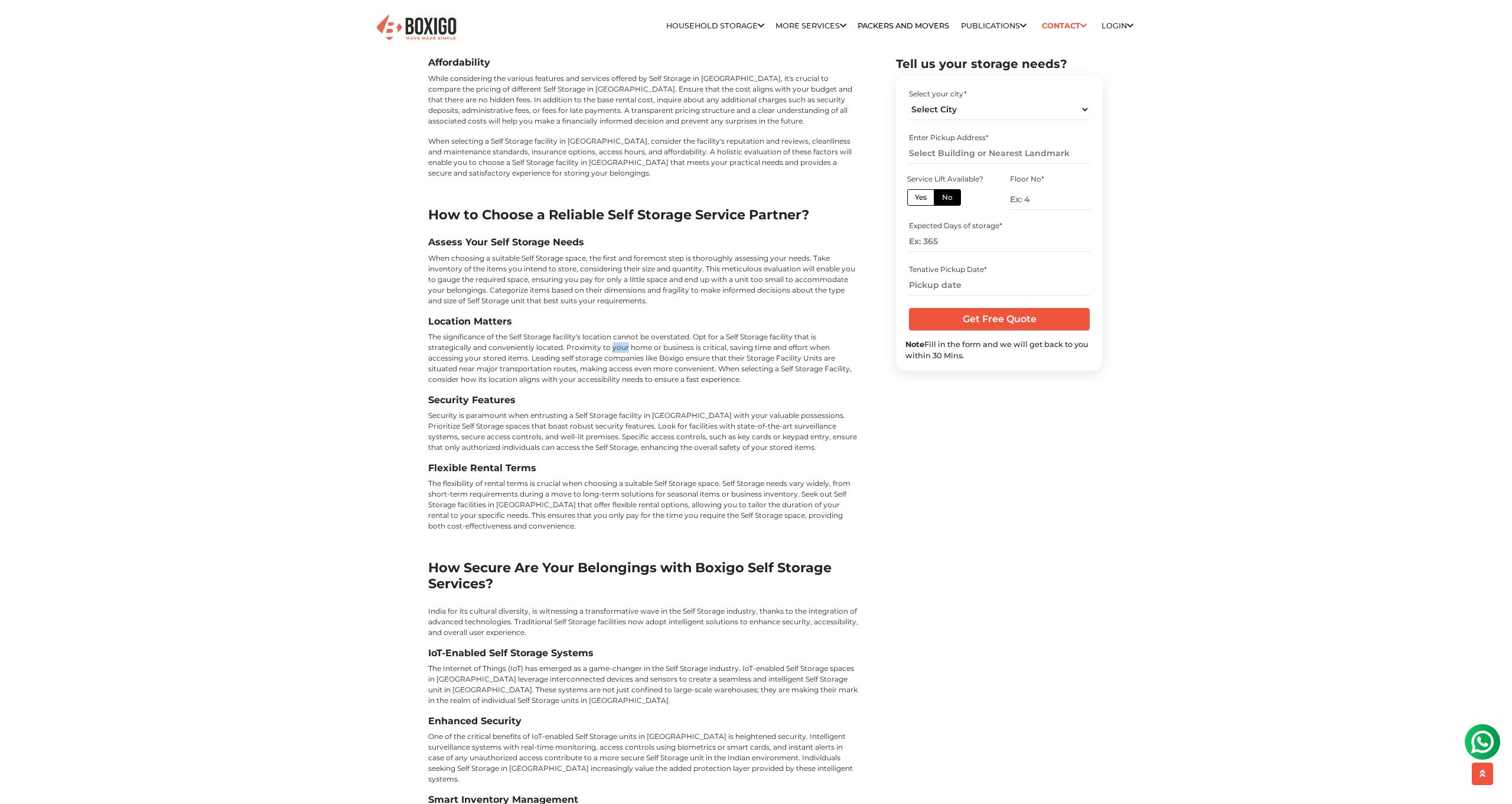
click at [610, 331] on p "The significance of the Self Storage facility's location cannot be overstated. …" at bounding box center [643, 358] width 431 height 53
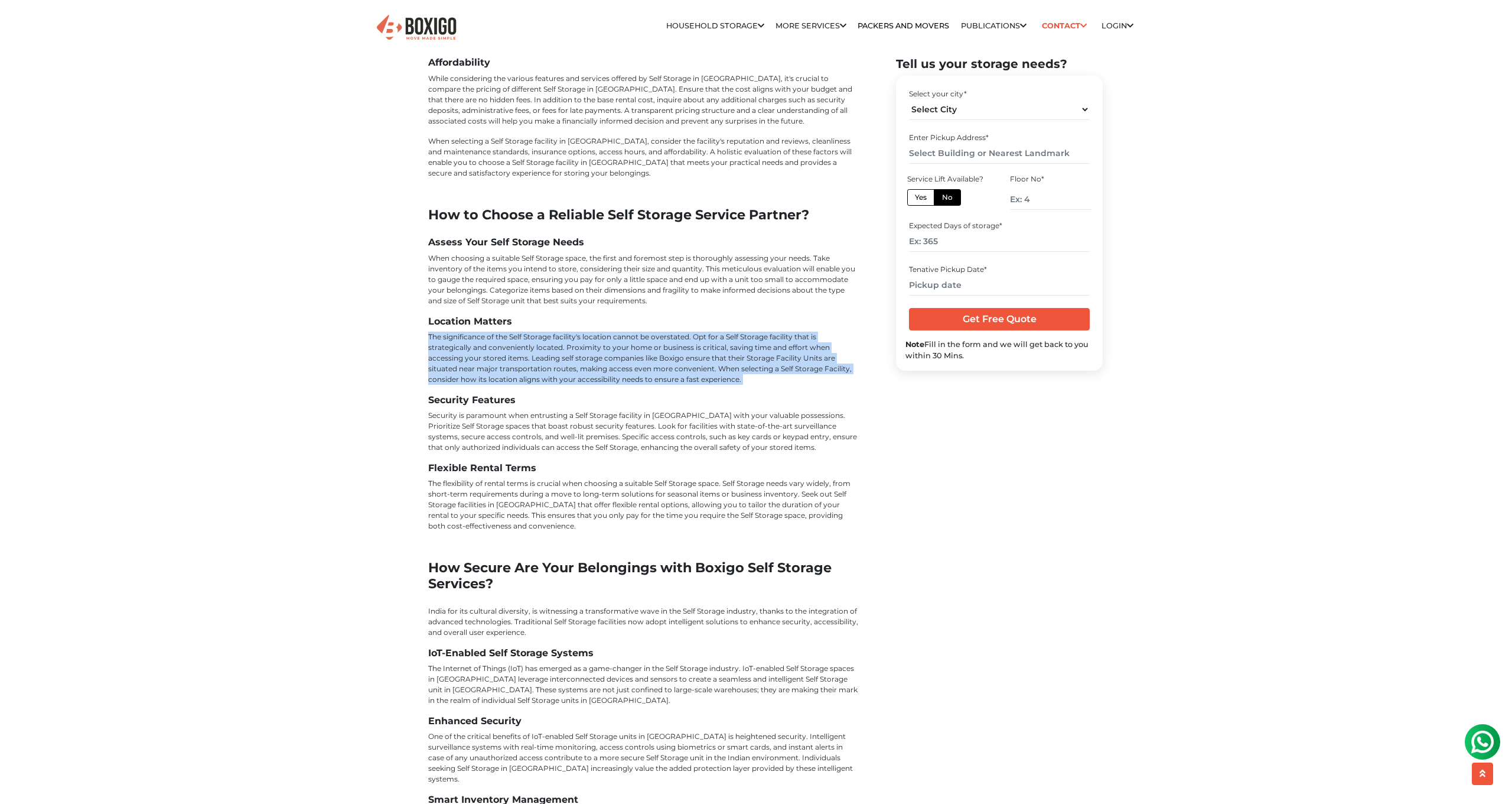
click at [610, 331] on p "The significance of the Self Storage facility's location cannot be overstated. …" at bounding box center [643, 358] width 431 height 53
click at [723, 331] on p "The significance of the Self Storage facility's location cannot be overstated. …" at bounding box center [643, 358] width 431 height 53
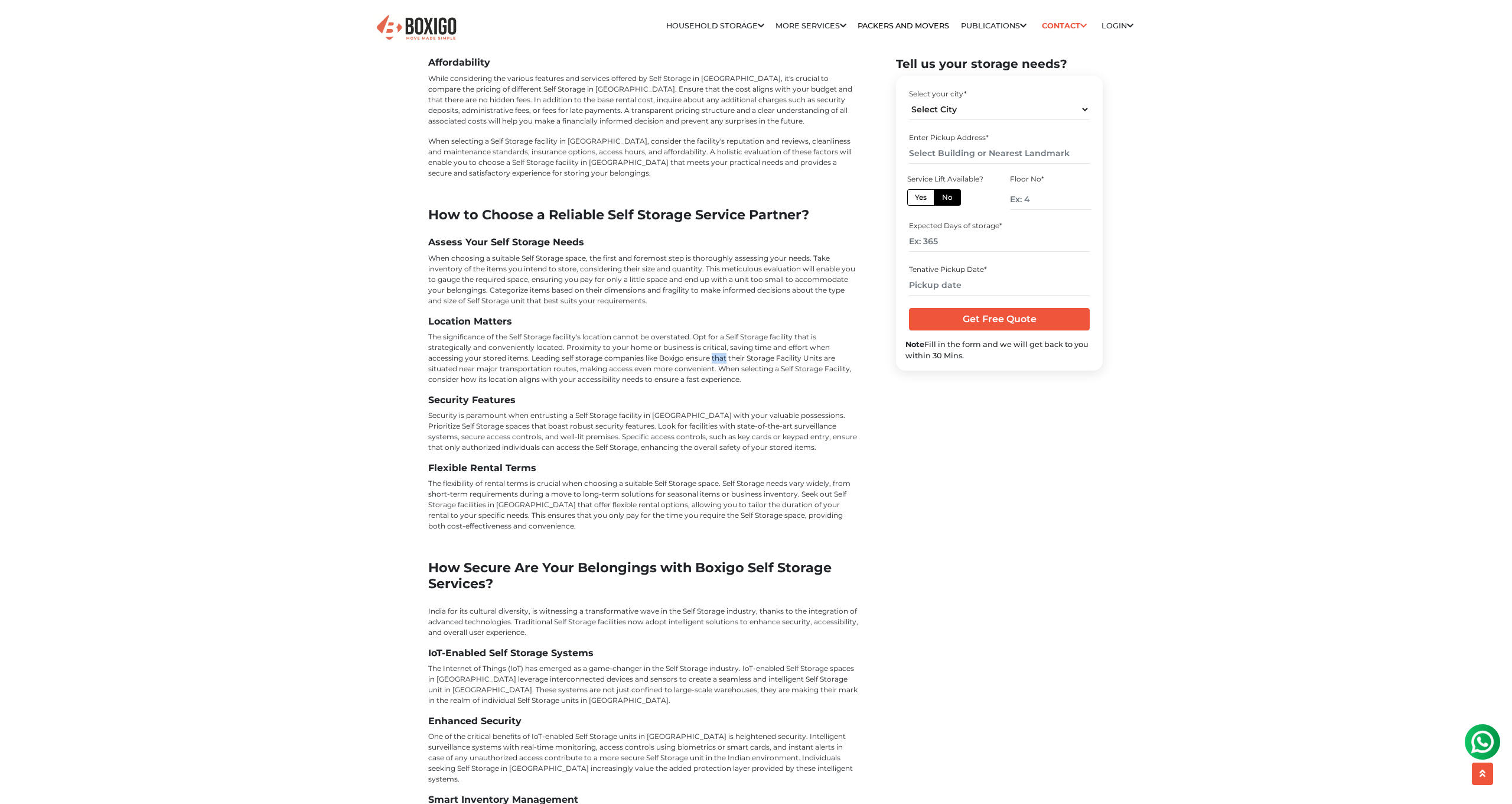
click at [723, 331] on p "The significance of the Self Storage facility's location cannot be overstated. …" at bounding box center [643, 358] width 431 height 53
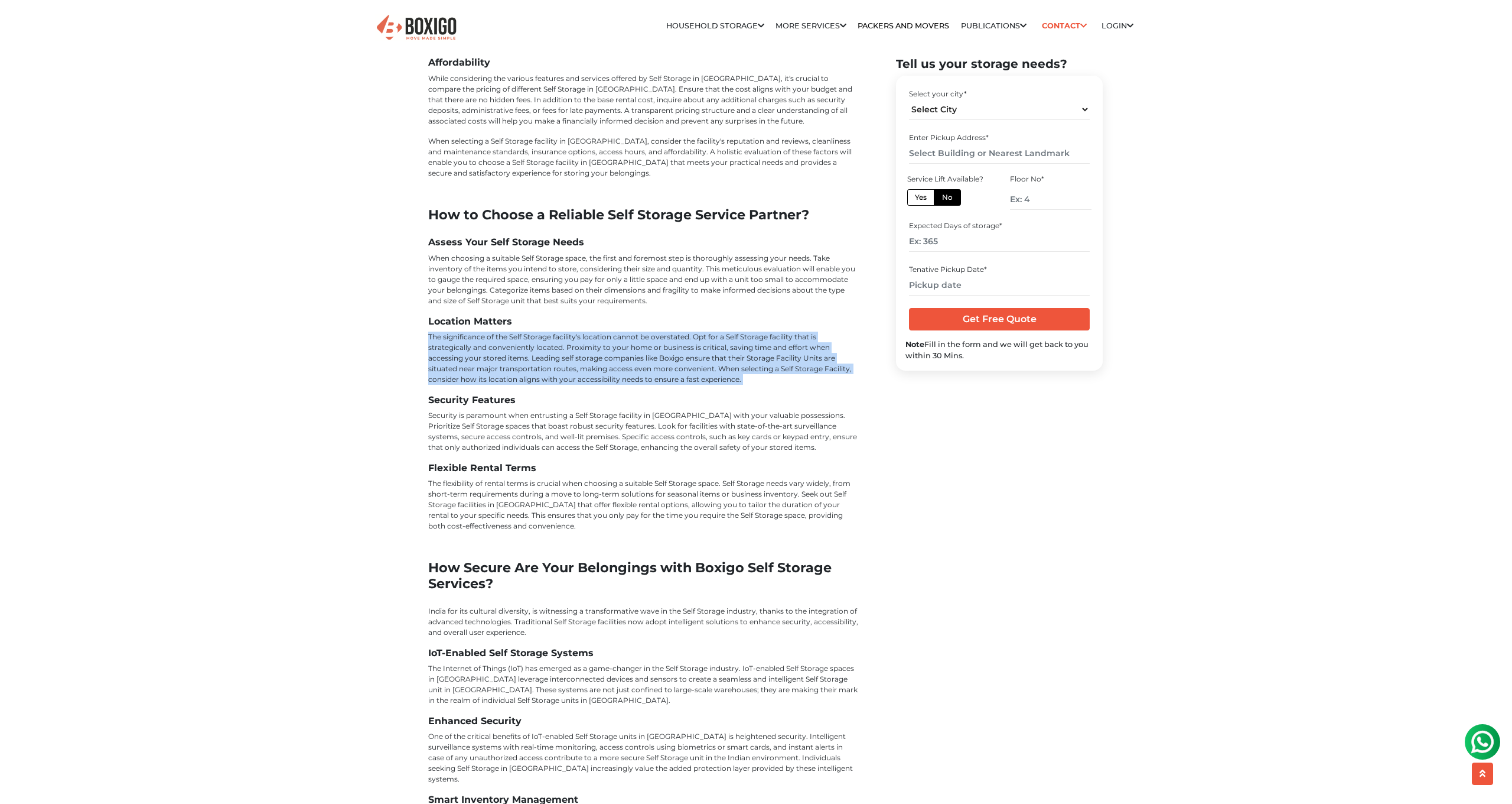
click at [723, 331] on p "The significance of the Self Storage facility's location cannot be overstated. …" at bounding box center [643, 358] width 431 height 53
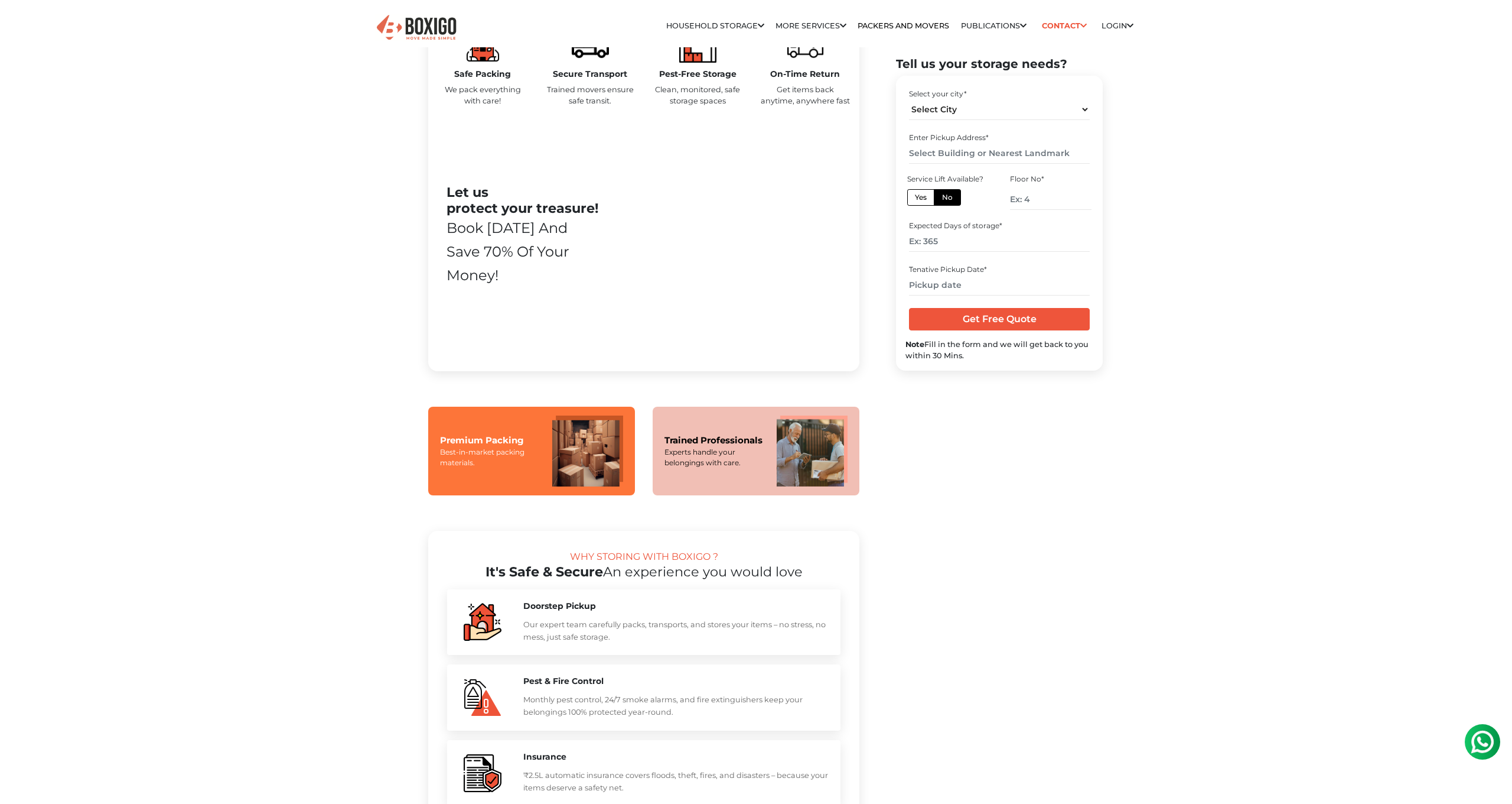
scroll to position [0, 0]
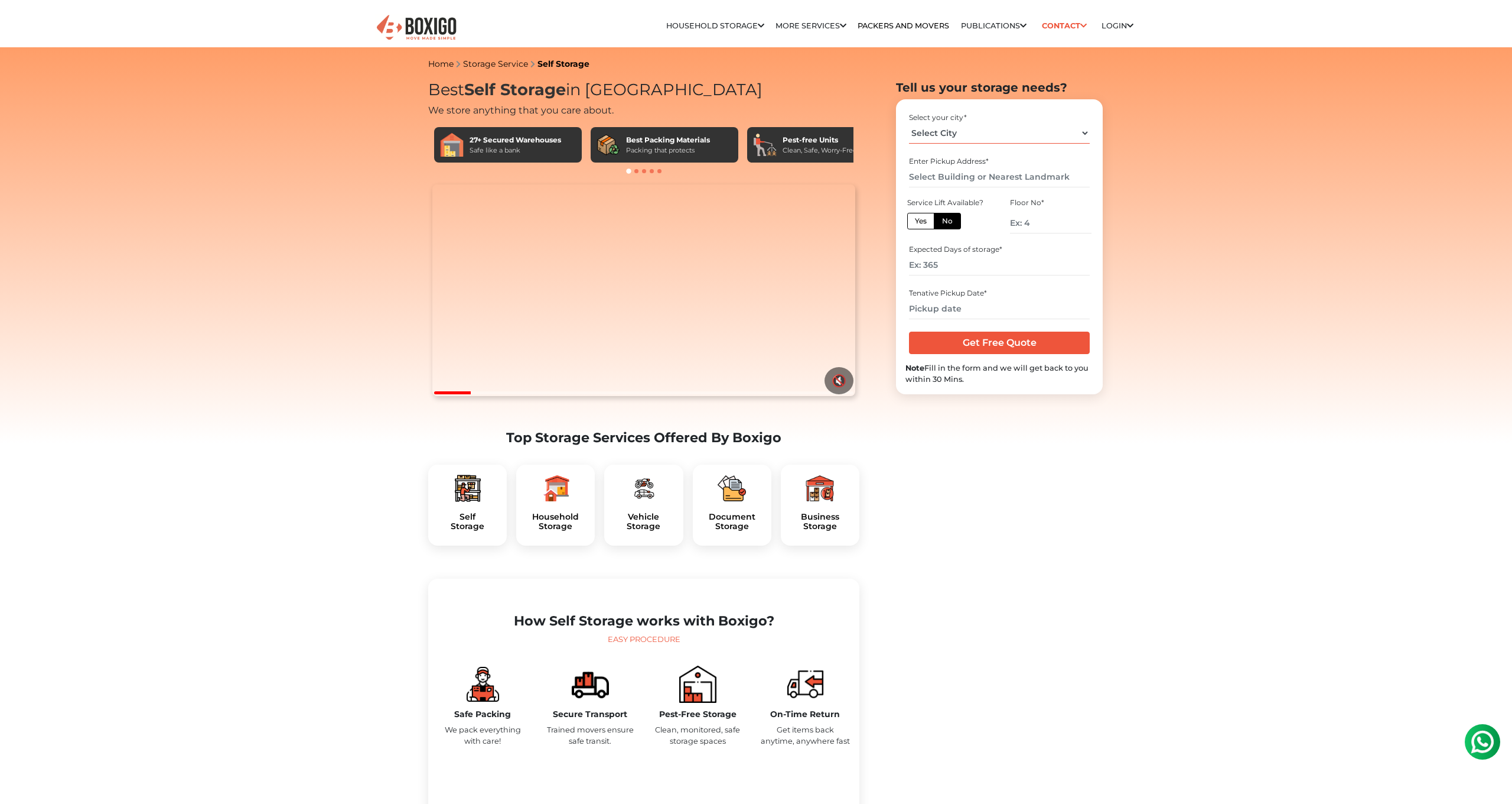
select select "[GEOGRAPHIC_DATA]"
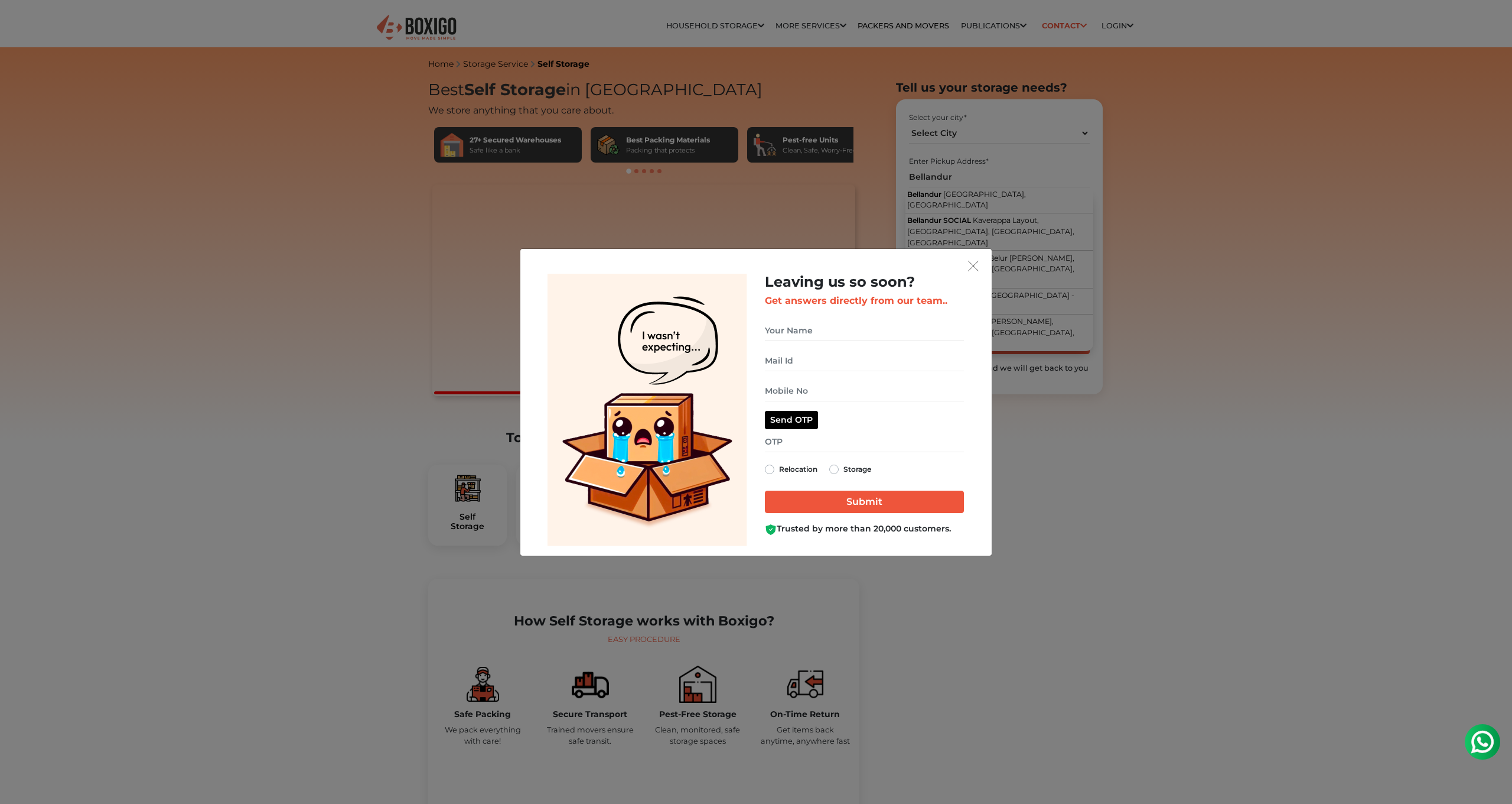
click at [969, 263] on img "get free quote dialog" at bounding box center [973, 265] width 10 height 10
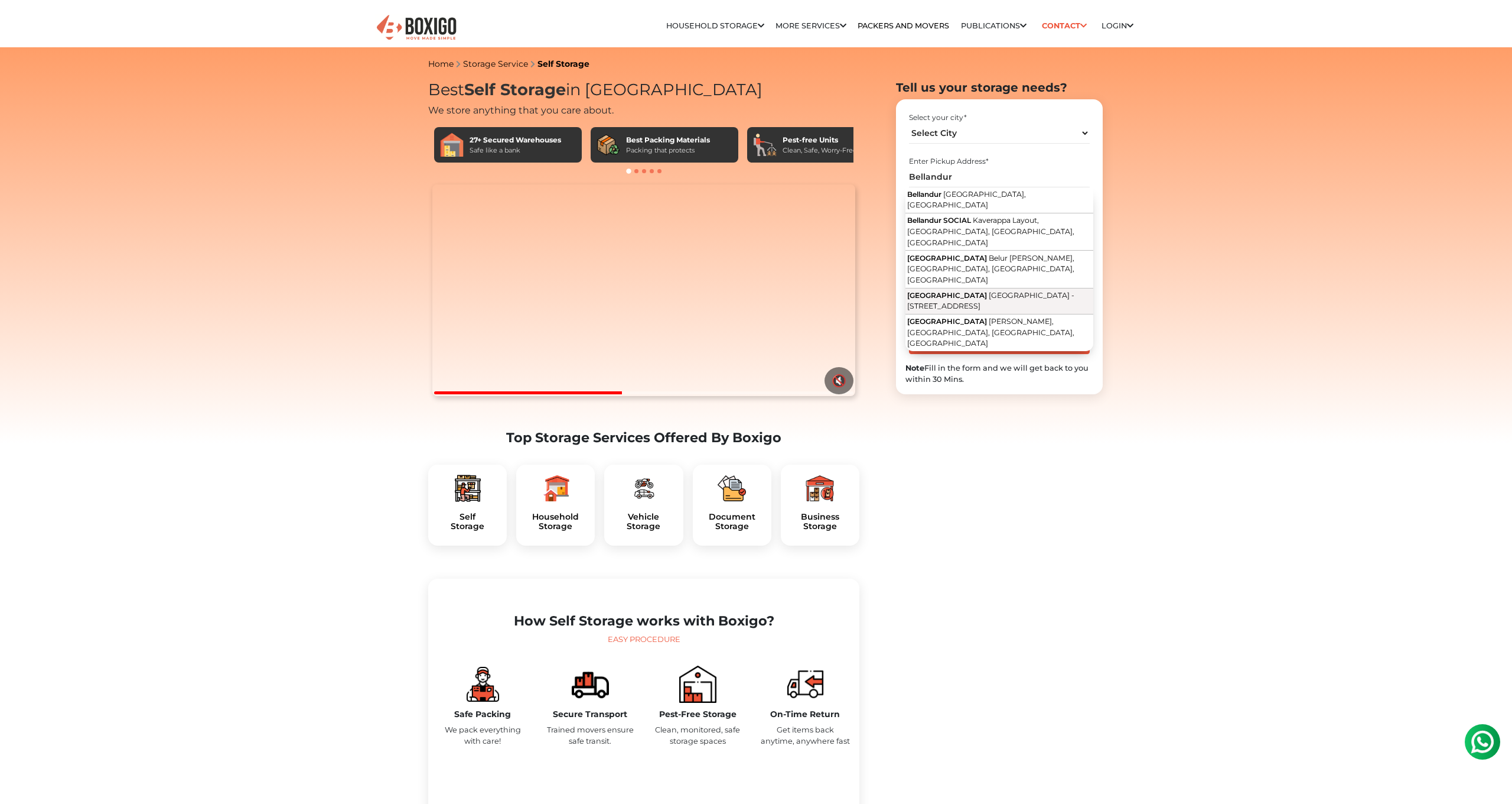
click at [992, 291] on span "Sarjapur - Marathahalli Road, Amblipura, PWD Quarters, 1st Sector, Bellandur, B…" at bounding box center [990, 300] width 168 height 20
type input "Bellandur Police Station, Sarjapur - Marathahalli Road, Amblipura, PWD Quarters…"
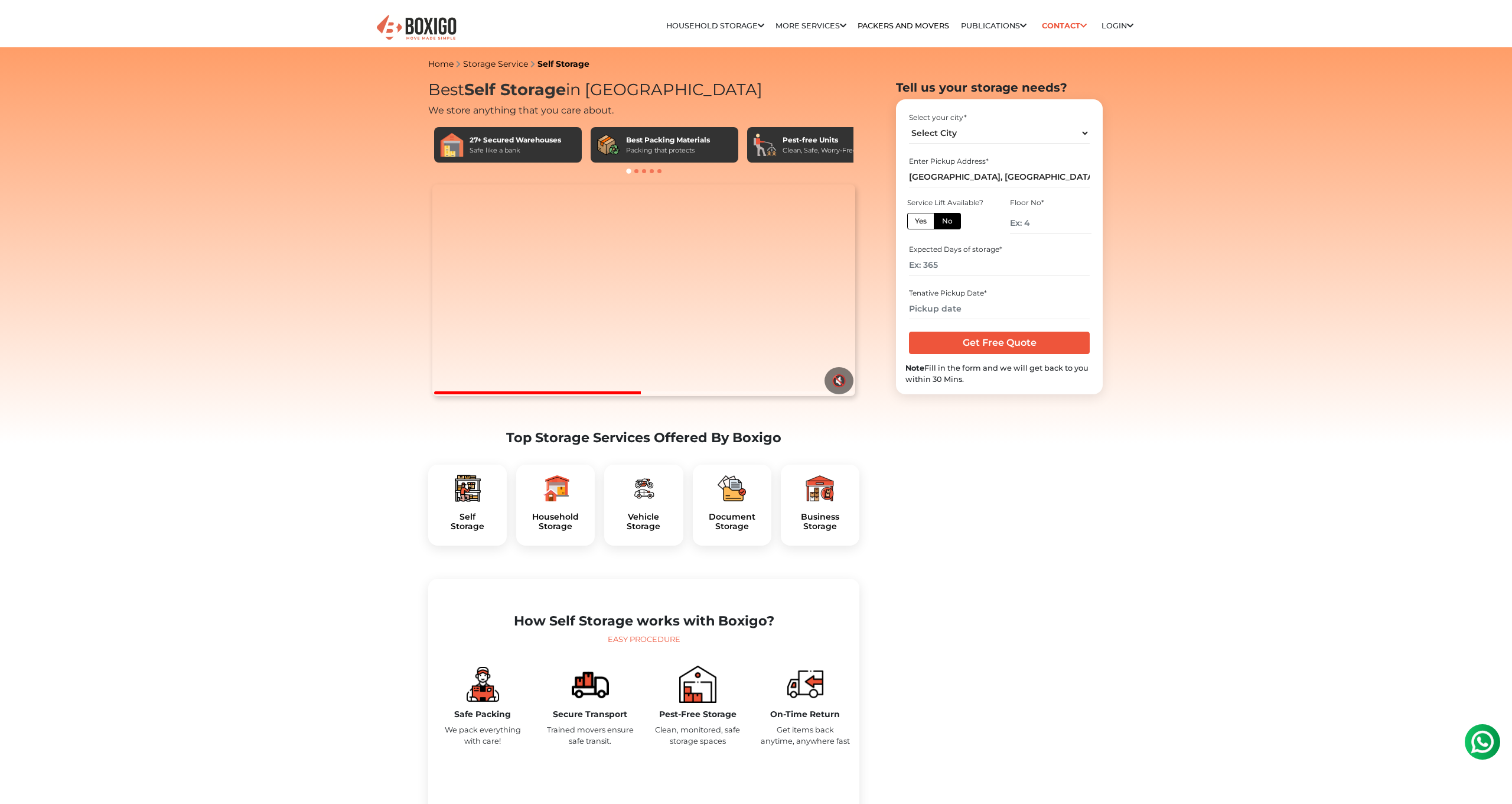
click at [905, 219] on div "Service Lift Available? Yes No" at bounding box center [948, 216] width 85 height 40
click at [946, 221] on label "No" at bounding box center [947, 221] width 27 height 16
click at [946, 221] on input "No" at bounding box center [946, 220] width 8 height 8
click at [919, 219] on label "Yes" at bounding box center [920, 221] width 27 height 16
click at [919, 219] on input "Yes" at bounding box center [918, 220] width 8 height 8
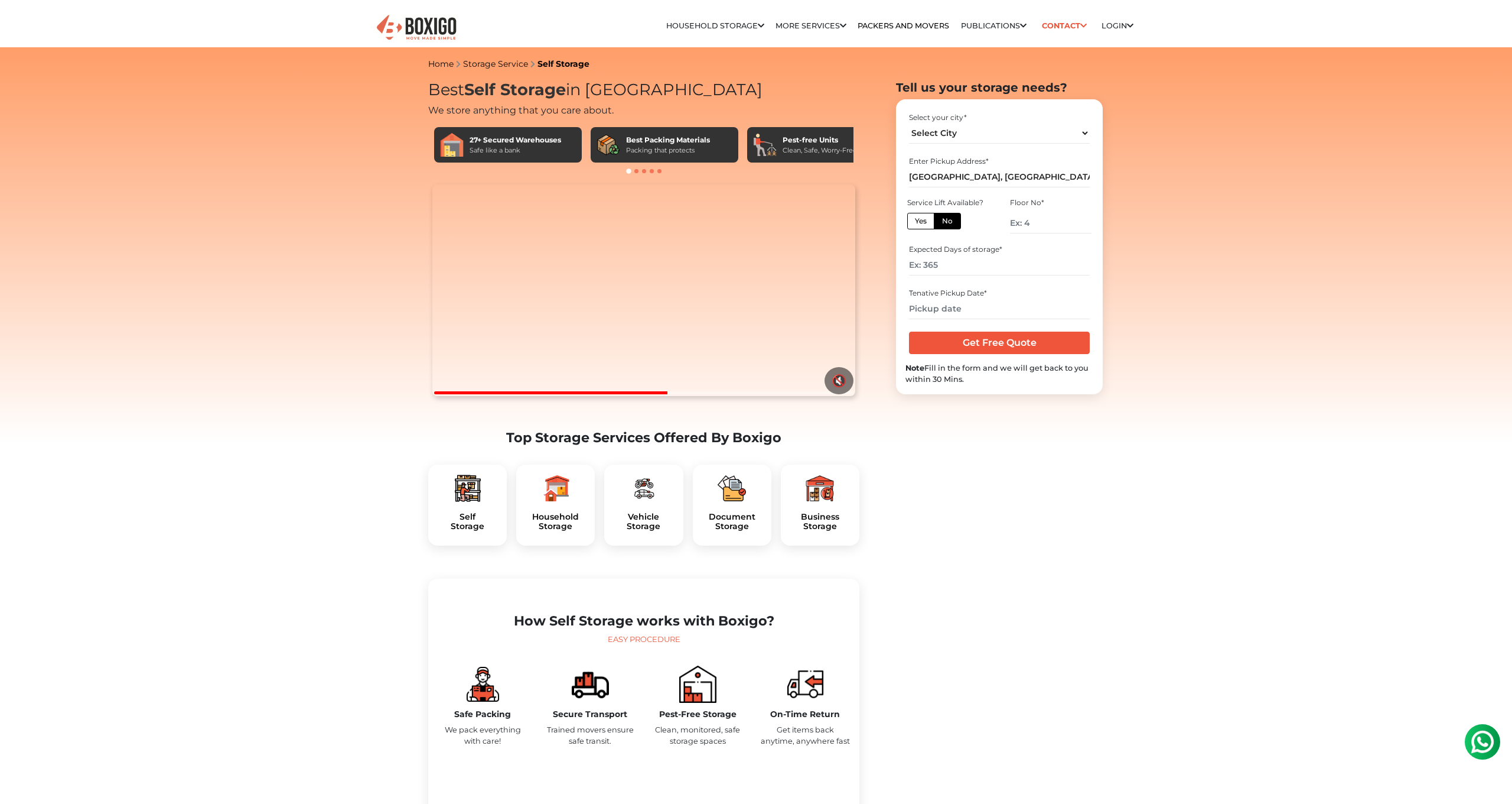
radio input "true"
click at [945, 223] on label "No" at bounding box center [947, 221] width 27 height 16
click at [945, 223] on input "No" at bounding box center [946, 220] width 8 height 8
radio input "true"
click at [1014, 225] on input "number" at bounding box center [1051, 223] width 81 height 21
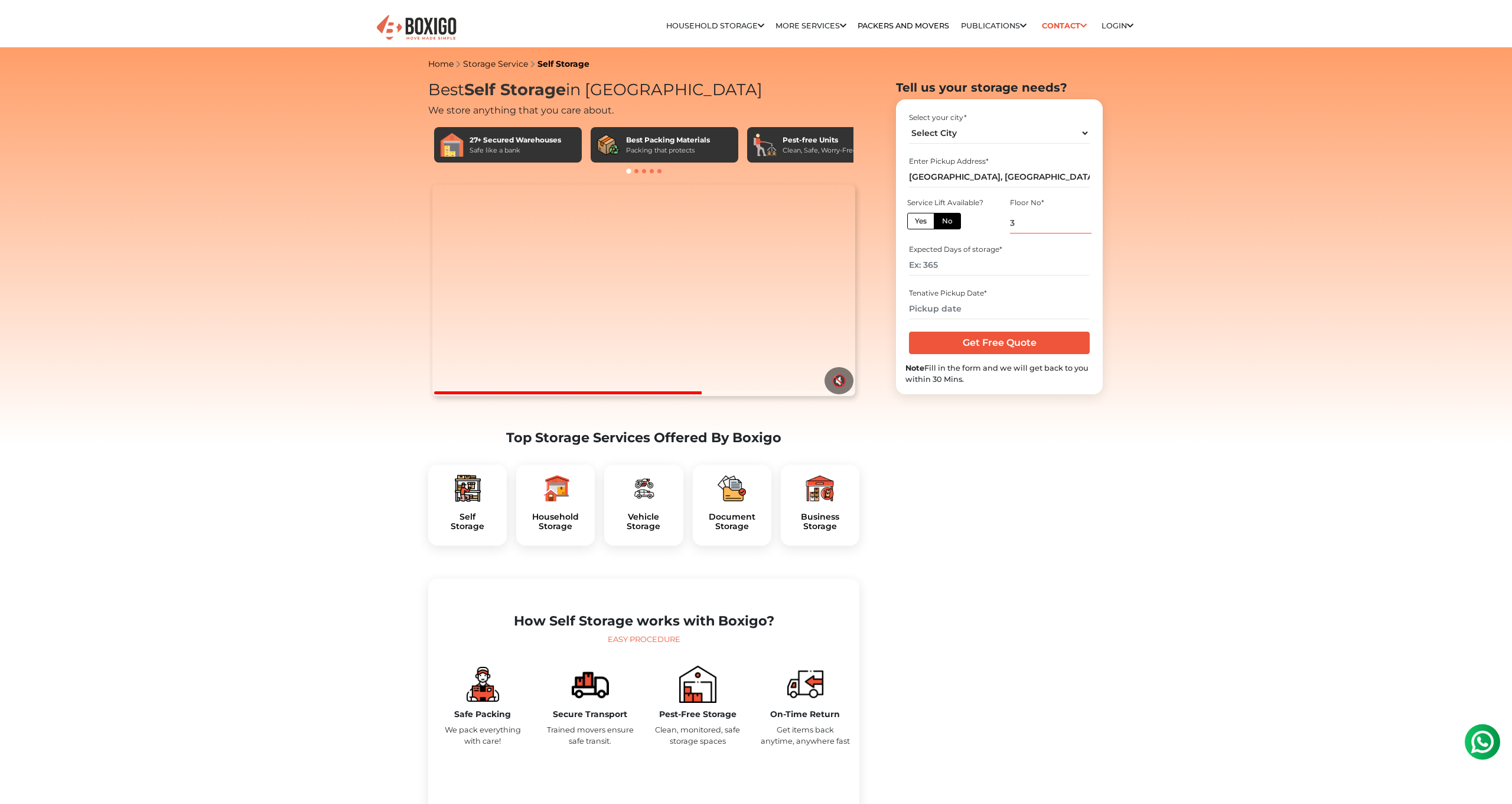
type input "3"
click at [1021, 255] on input "number" at bounding box center [999, 265] width 180 height 21
type input "365"
click at [990, 303] on input "text" at bounding box center [999, 309] width 180 height 21
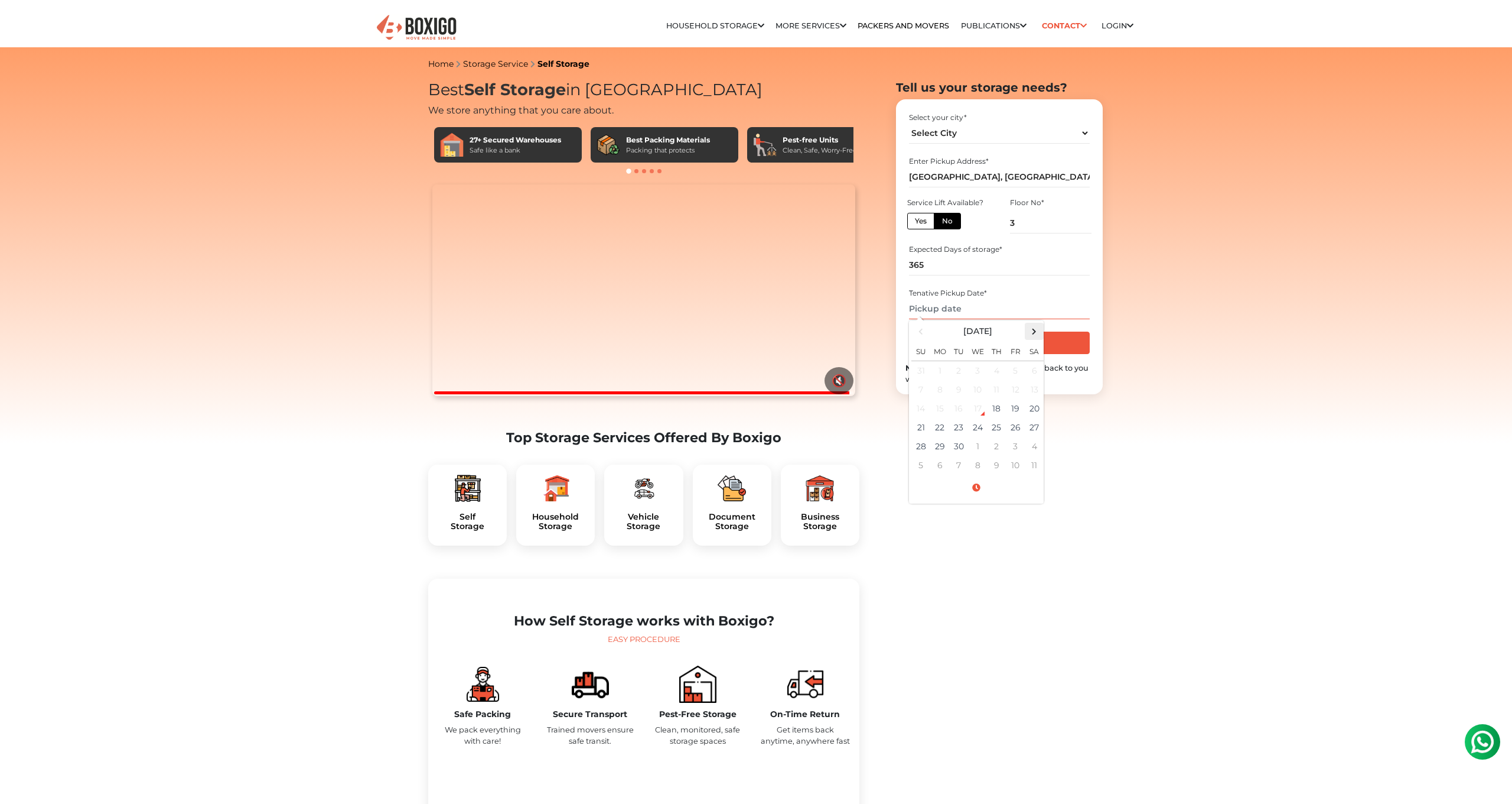
click at [1041, 332] on span at bounding box center [1034, 331] width 16 height 16
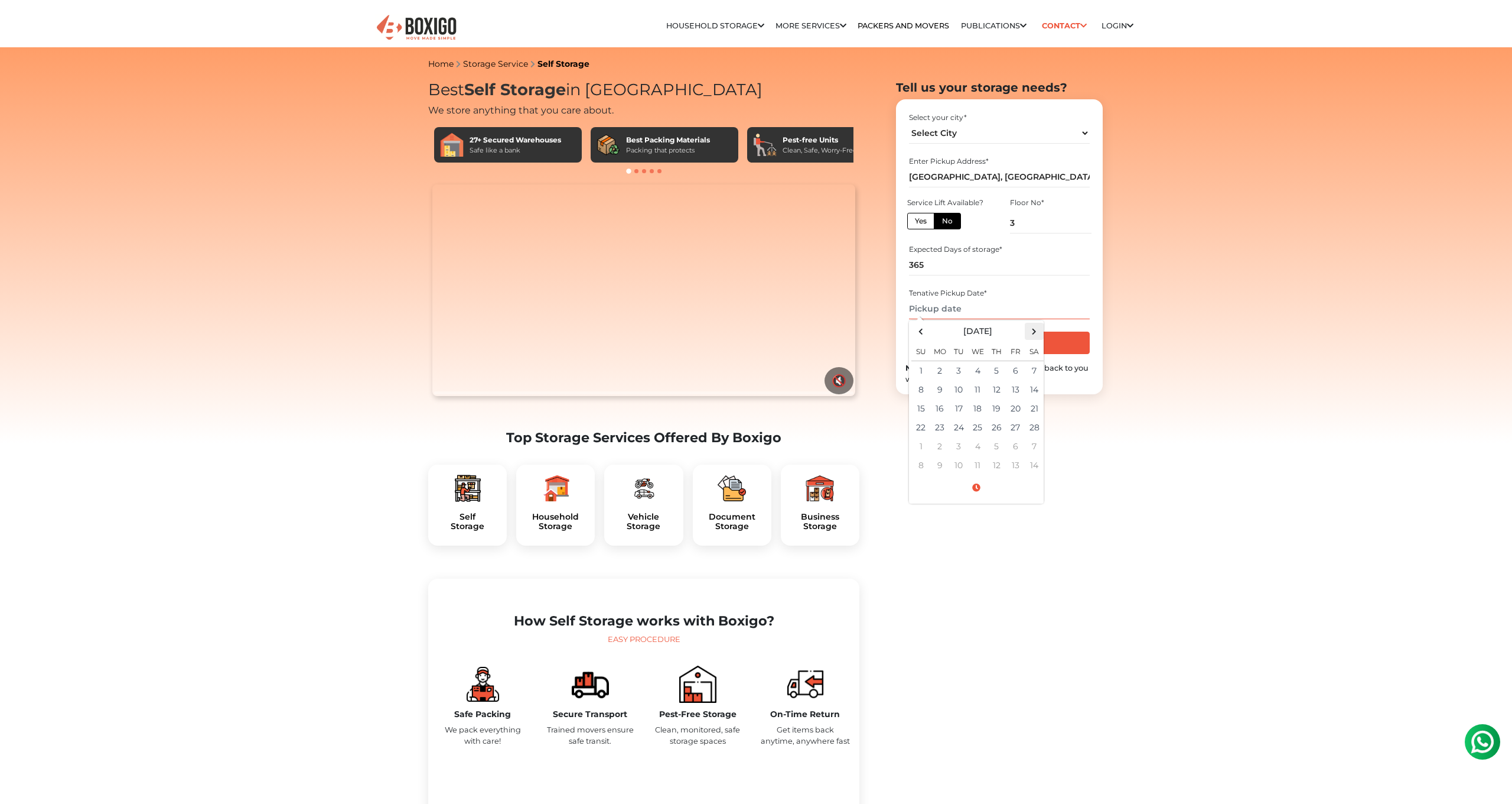
click at [1041, 332] on span at bounding box center [1034, 331] width 16 height 16
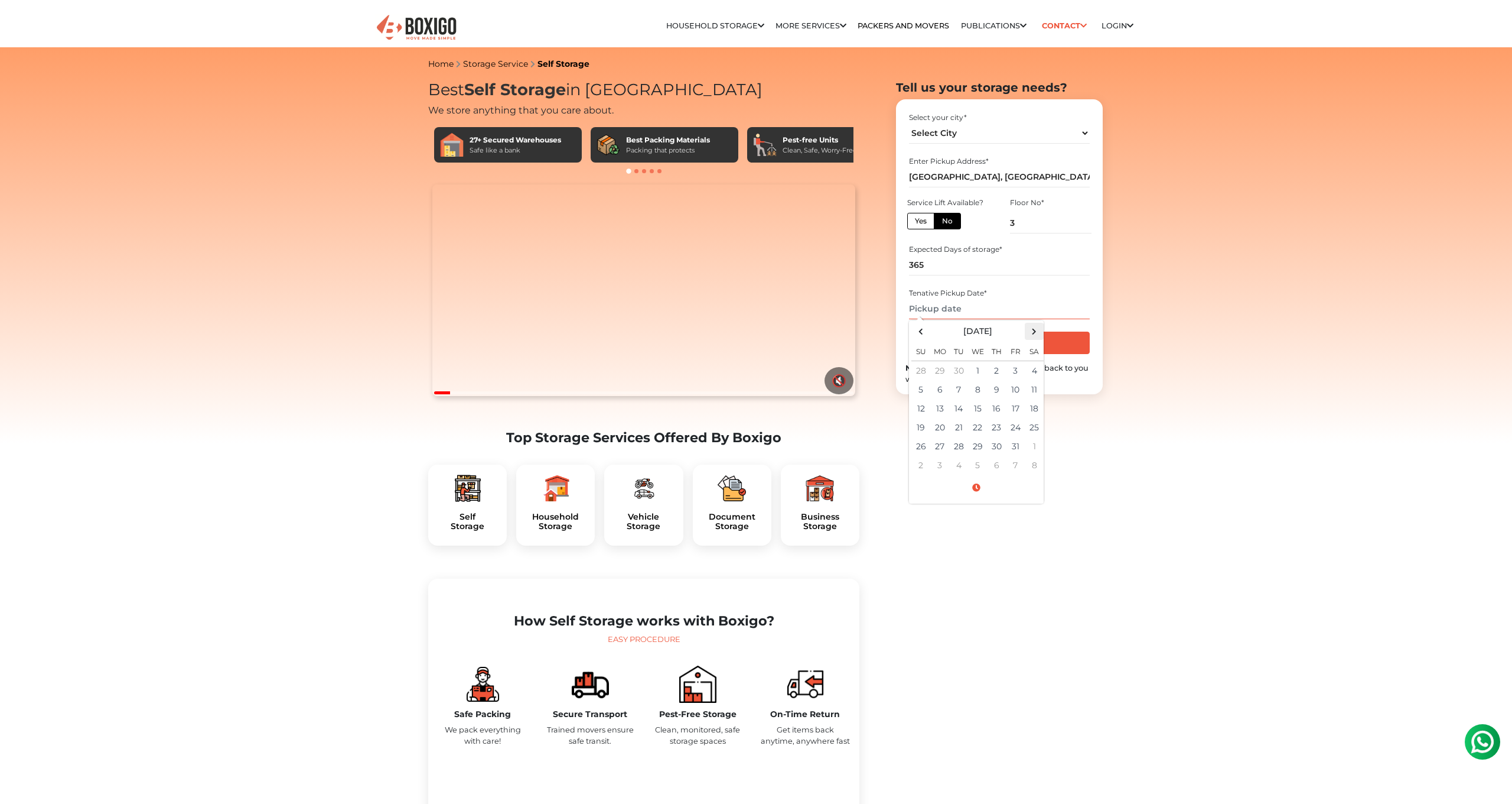
click at [1041, 332] on span at bounding box center [1034, 331] width 16 height 16
click at [975, 443] on td "28" at bounding box center [978, 446] width 19 height 19
type input "10/28/2026 12:00 AM"
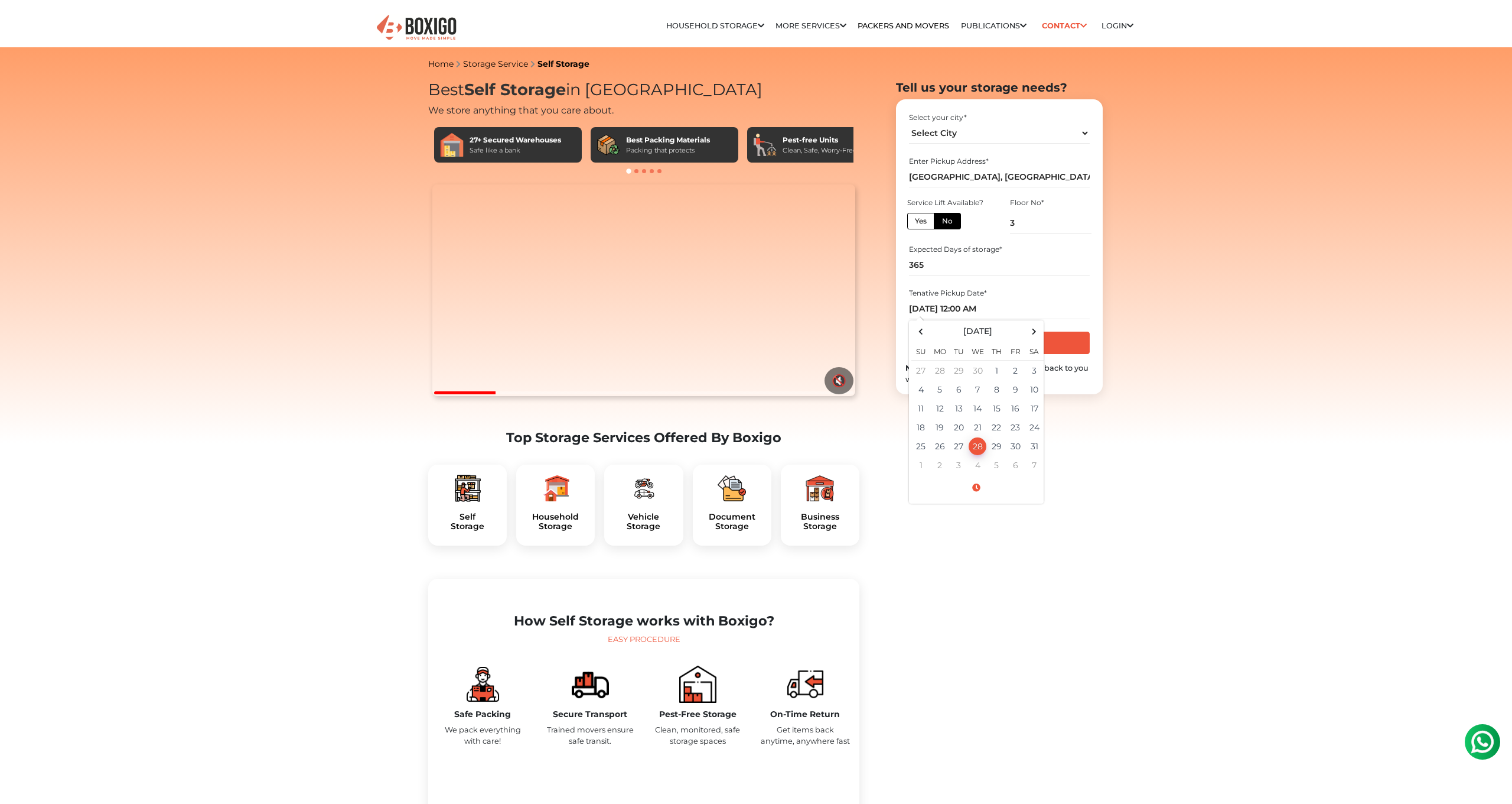
click at [1024, 340] on input "Get Free Quote" at bounding box center [999, 343] width 180 height 23
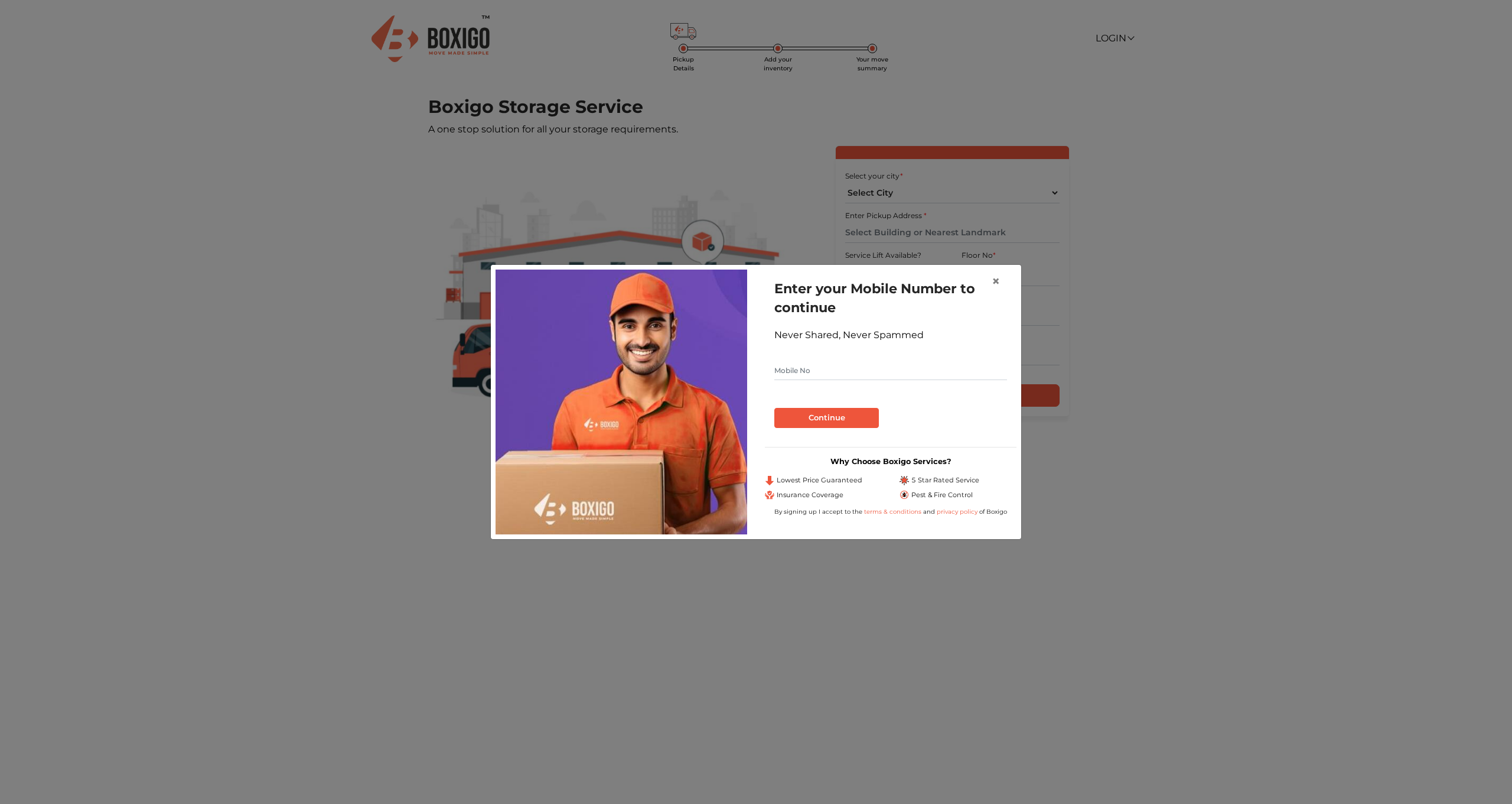
click at [874, 362] on input "text" at bounding box center [891, 370] width 233 height 19
click at [827, 417] on button "Continue" at bounding box center [827, 417] width 104 height 20
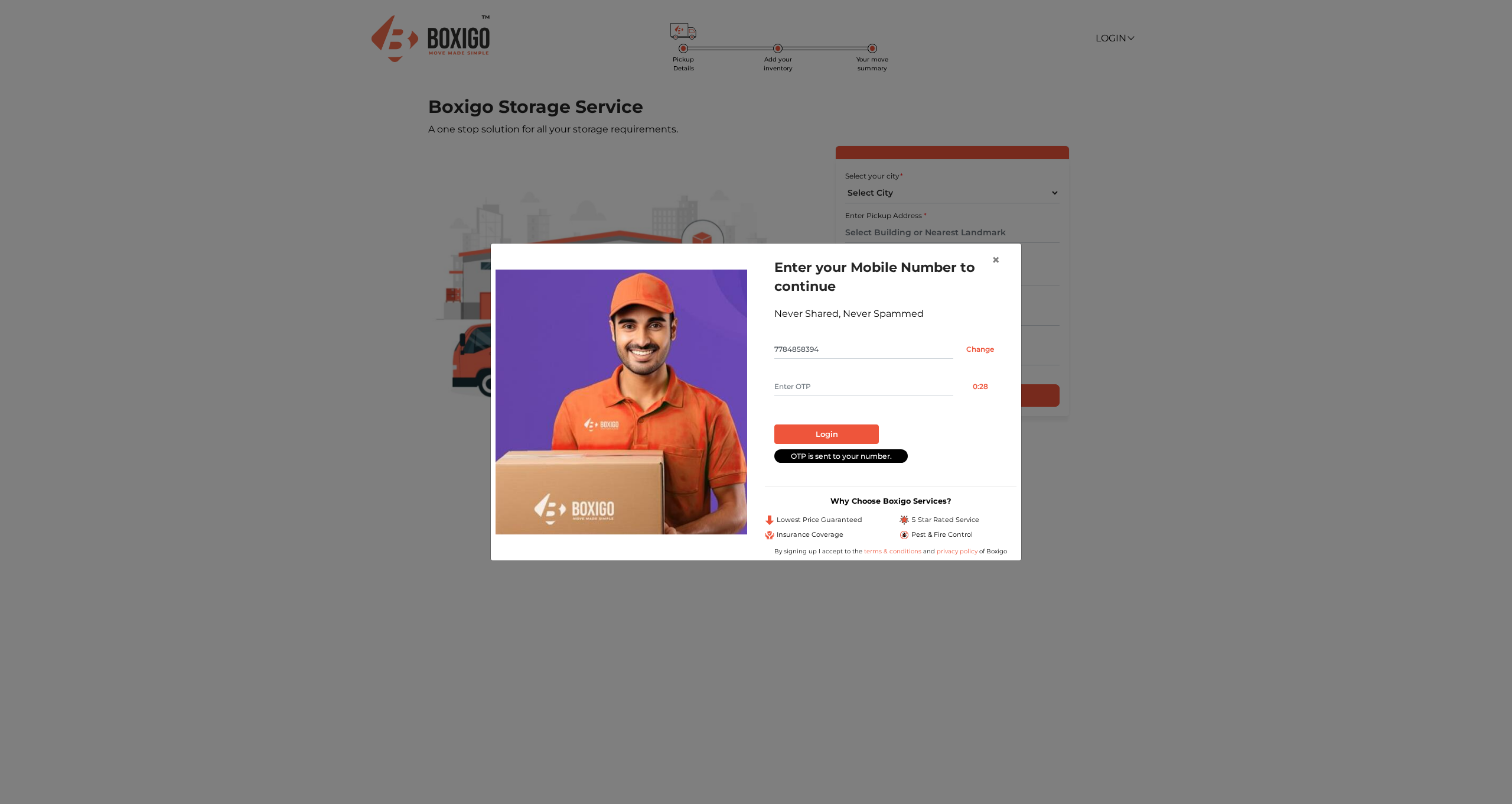
click at [986, 347] on input "Change" at bounding box center [980, 349] width 54 height 19
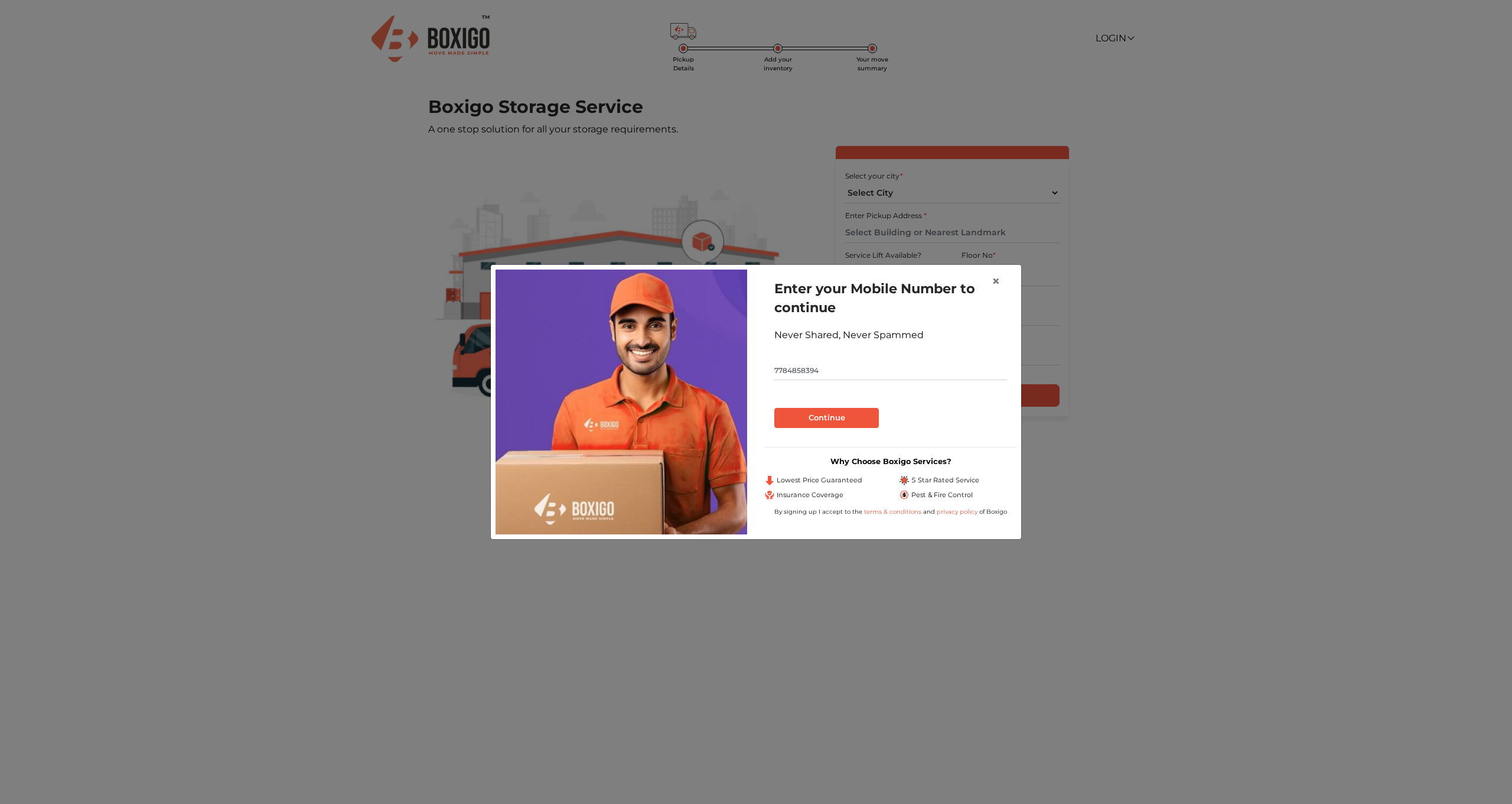
click at [873, 361] on input "7784858394" at bounding box center [891, 370] width 233 height 19
type input "779"
type input "7795250297"
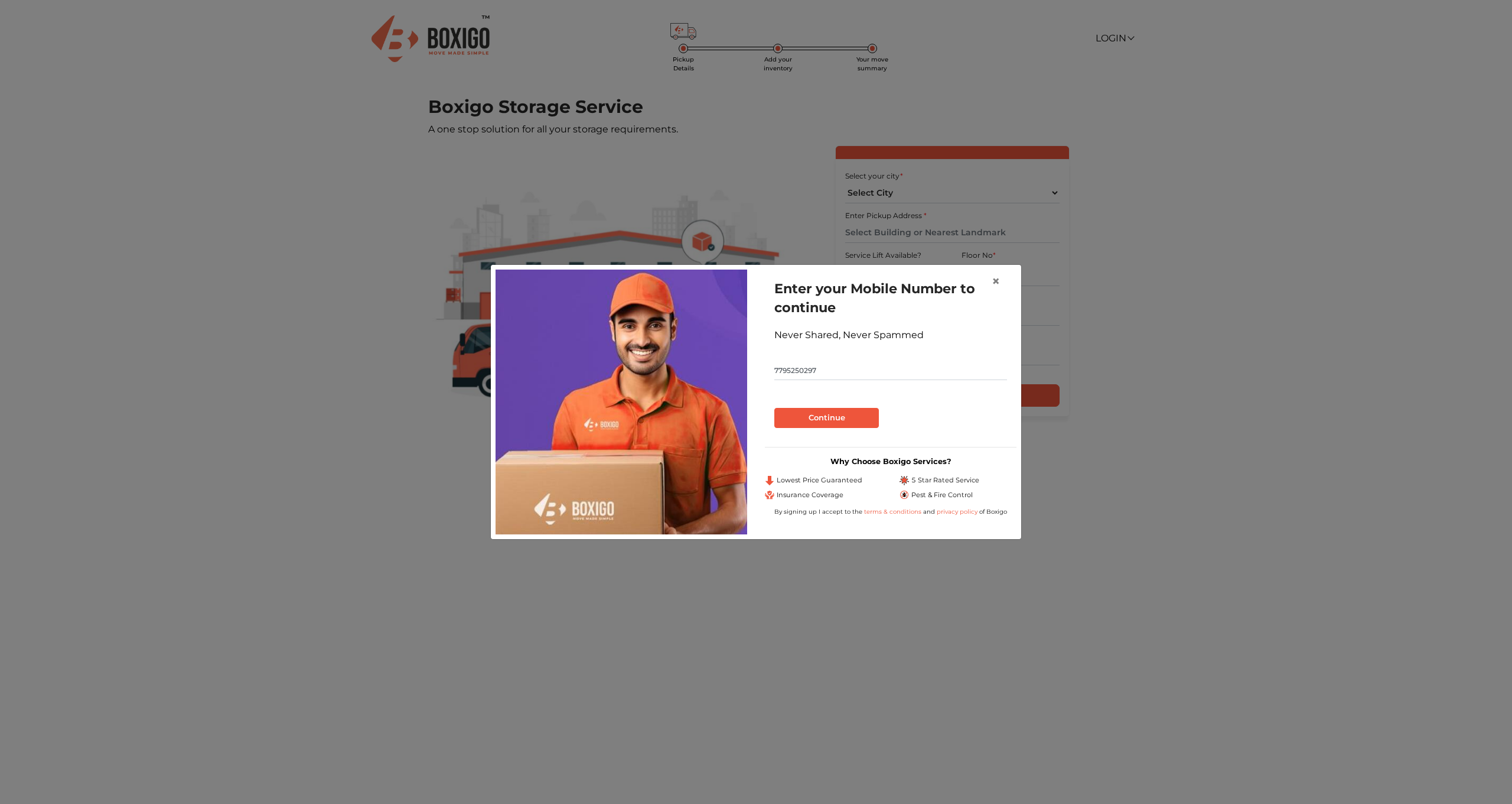
click at [819, 420] on button "Continue" at bounding box center [827, 417] width 104 height 20
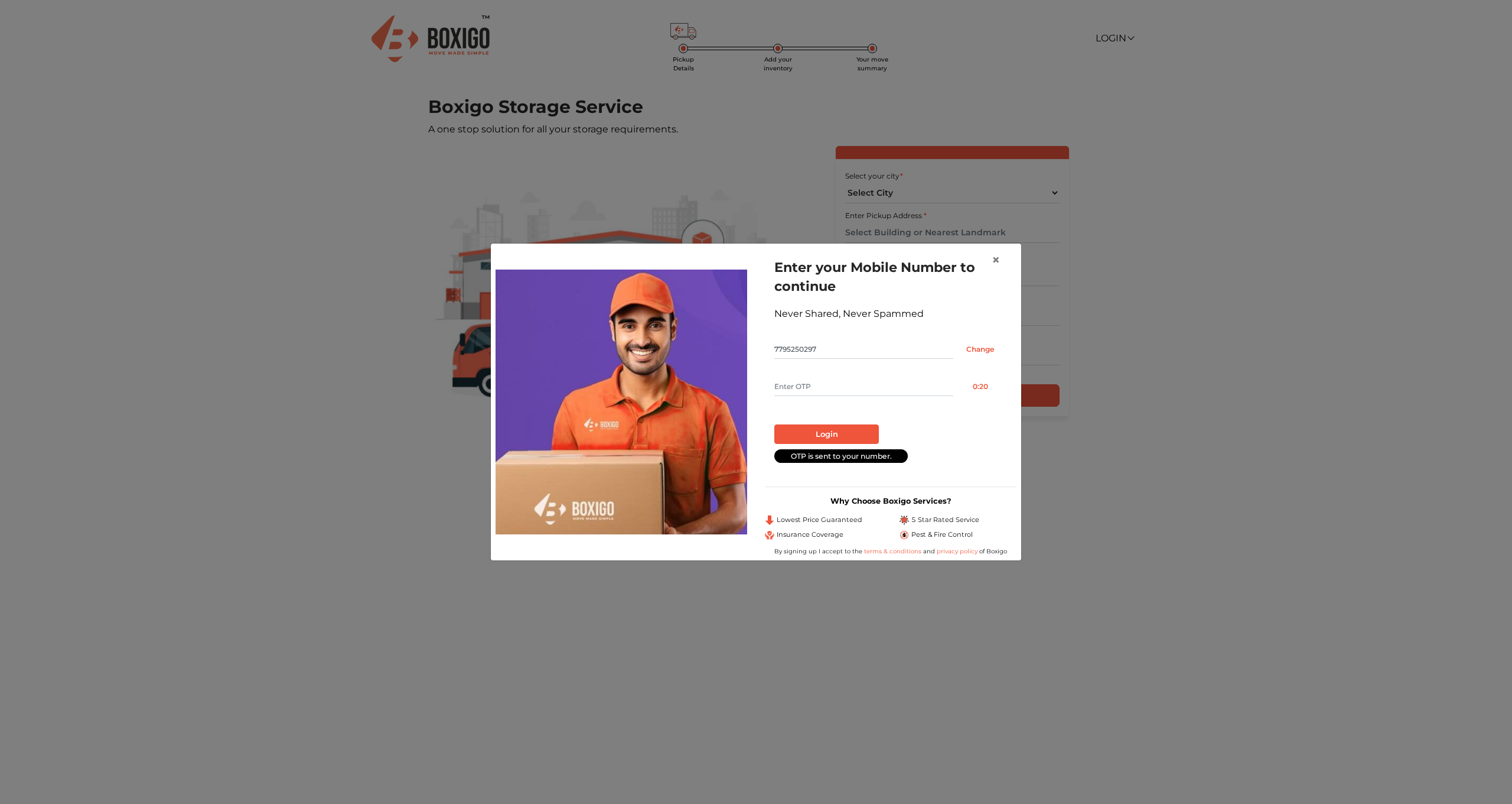
click at [808, 388] on input "text" at bounding box center [863, 386] width 179 height 19
type input "3744"
click at [827, 435] on button "Login" at bounding box center [827, 434] width 104 height 20
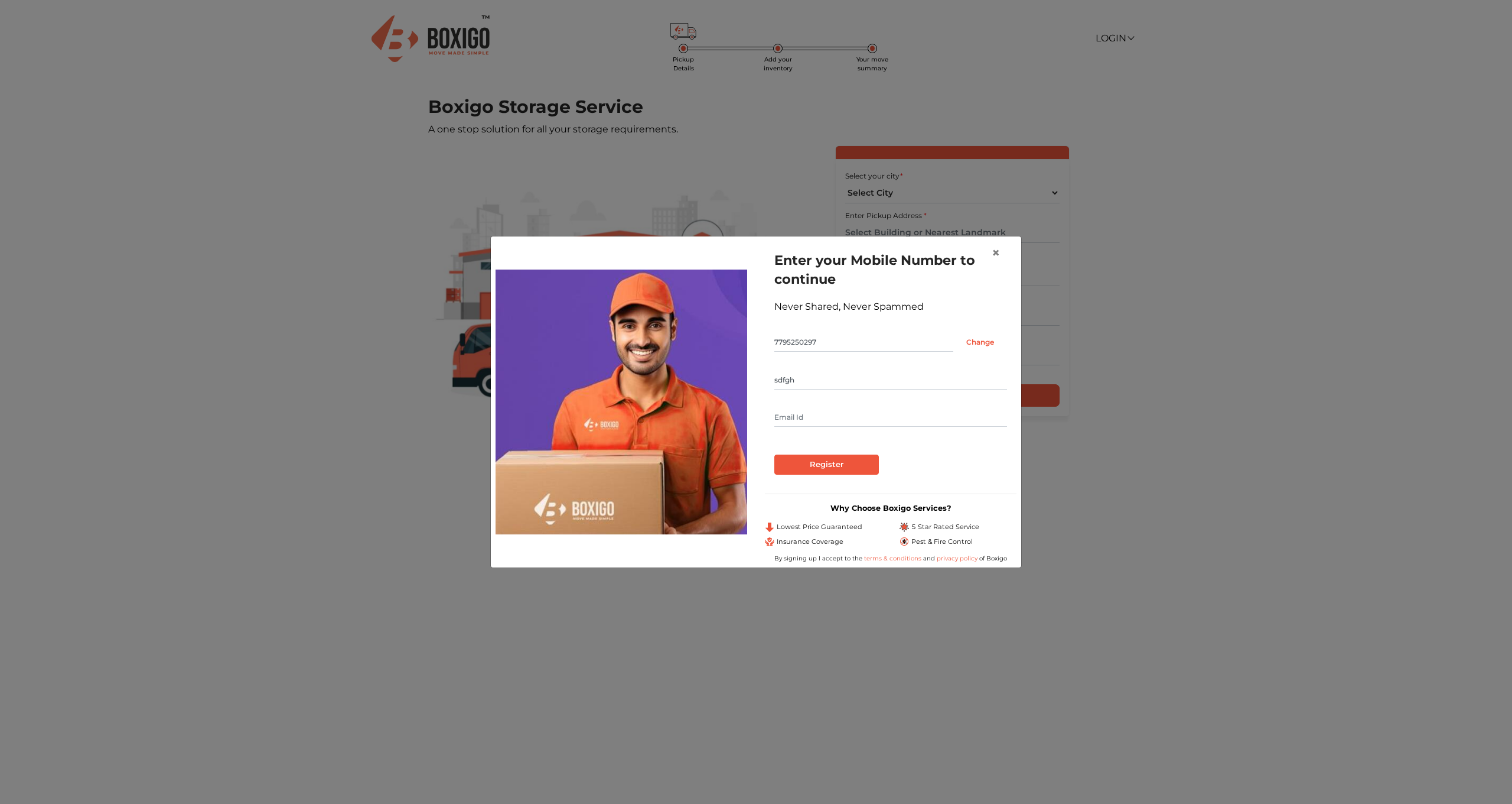
type input "sdfgh"
click at [813, 471] on input "Register" at bounding box center [827, 464] width 104 height 20
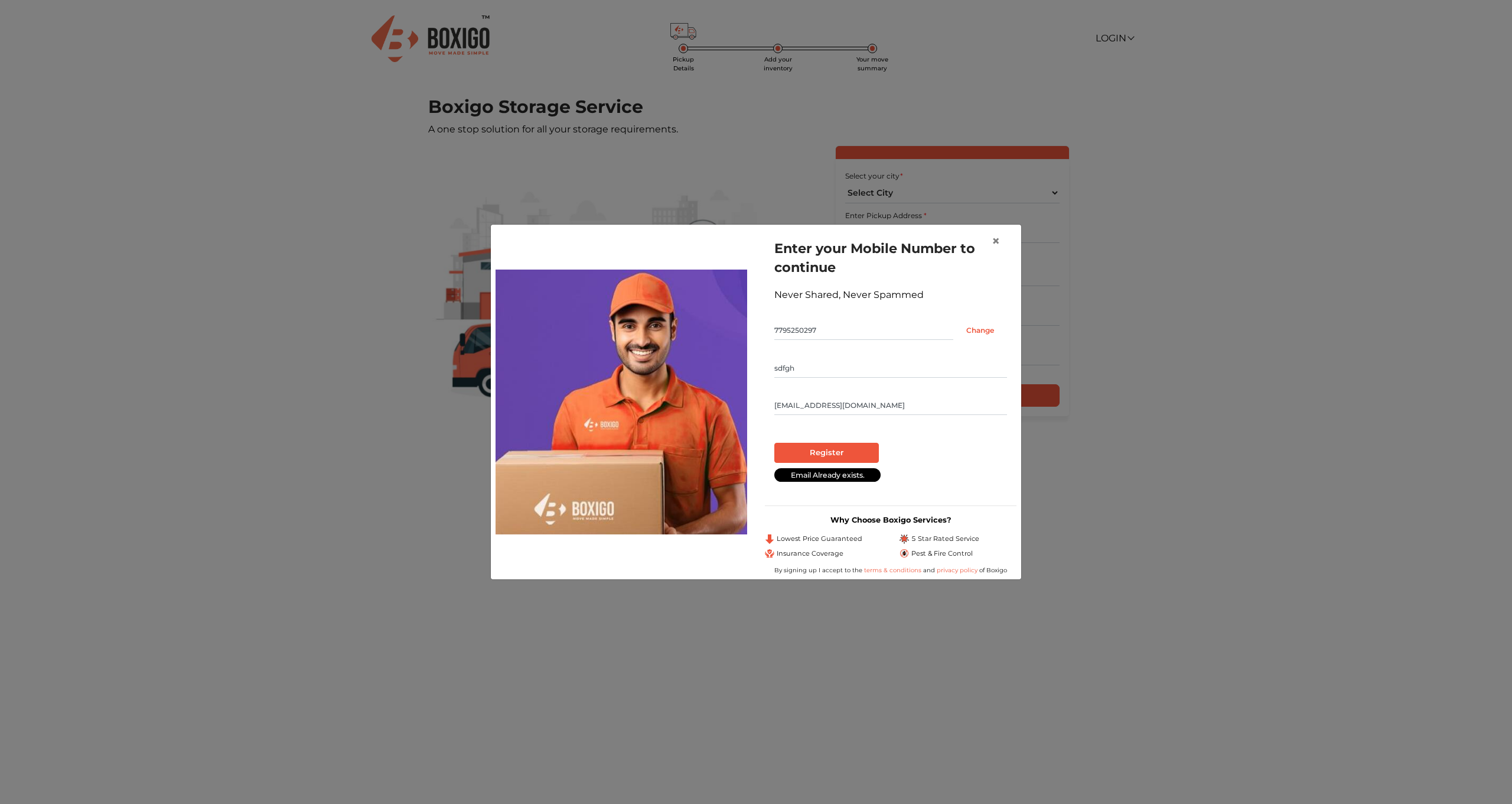
click at [794, 406] on input "dfghj@gmail.com" at bounding box center [891, 405] width 233 height 19
type input "dfghj33232@gmail.com"
click at [814, 454] on input "Register" at bounding box center [827, 452] width 104 height 20
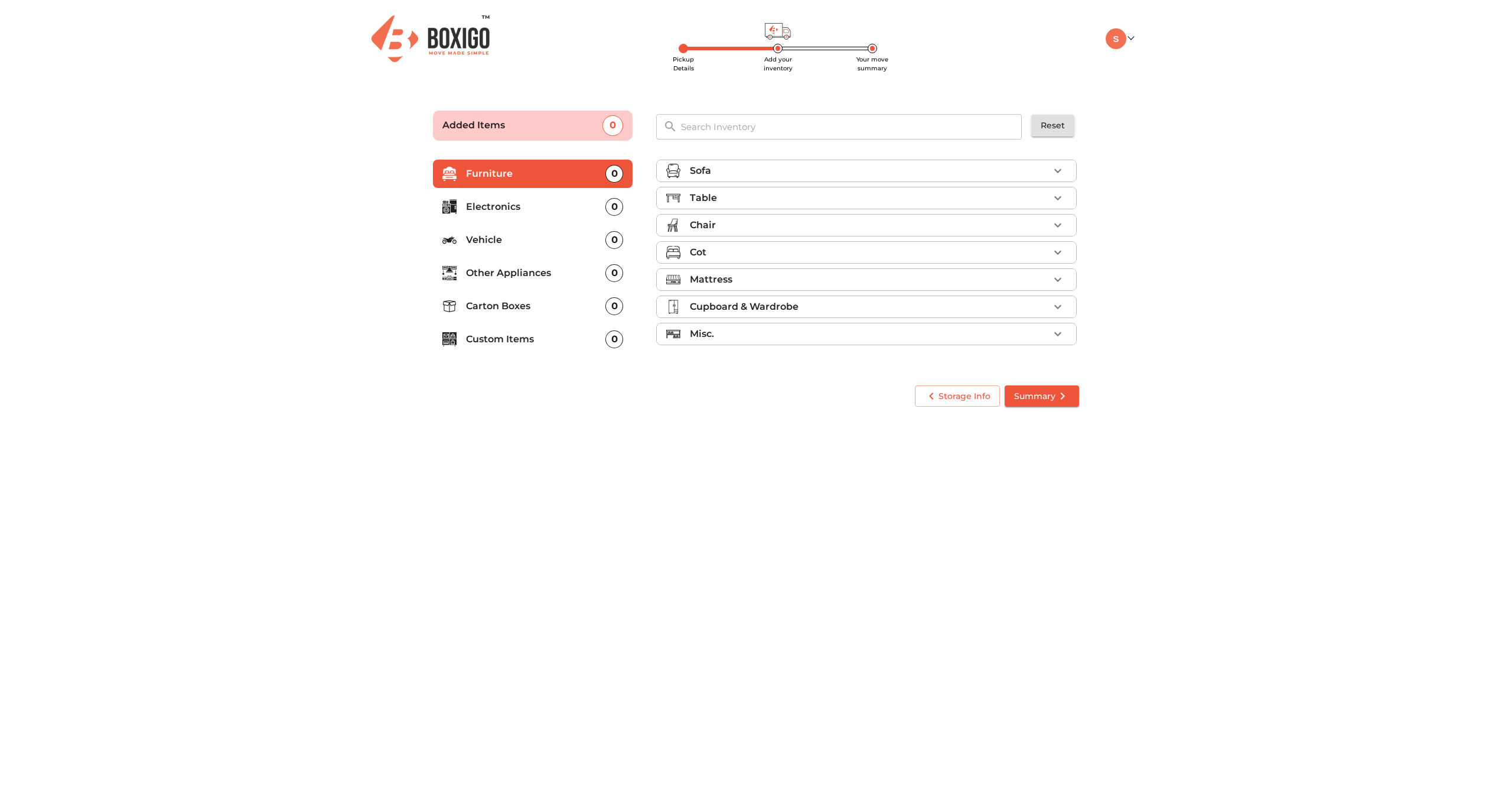
click at [717, 180] on li "Sofa" at bounding box center [866, 170] width 419 height 21
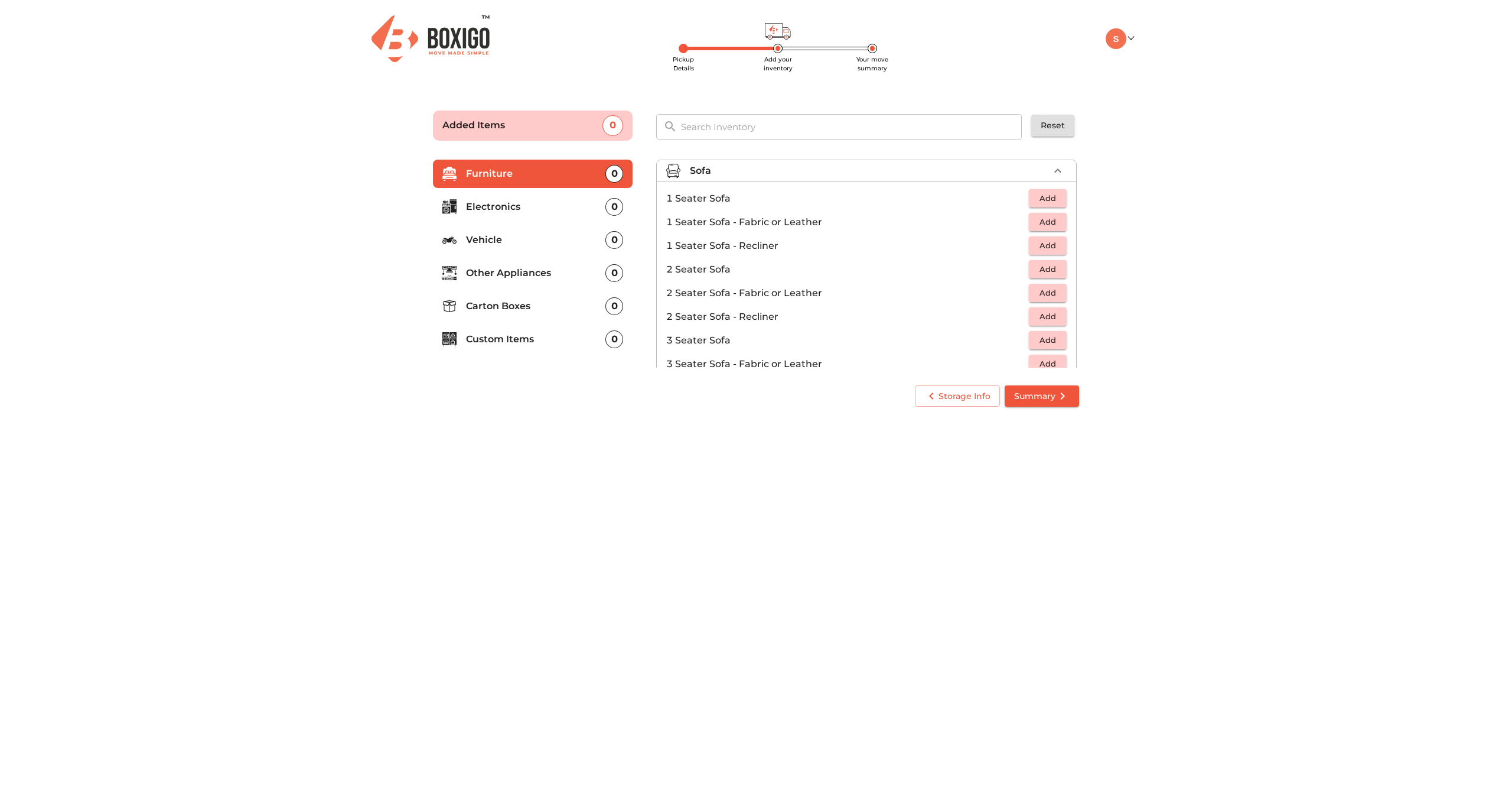
click at [763, 167] on div "Sofa" at bounding box center [869, 170] width 359 height 14
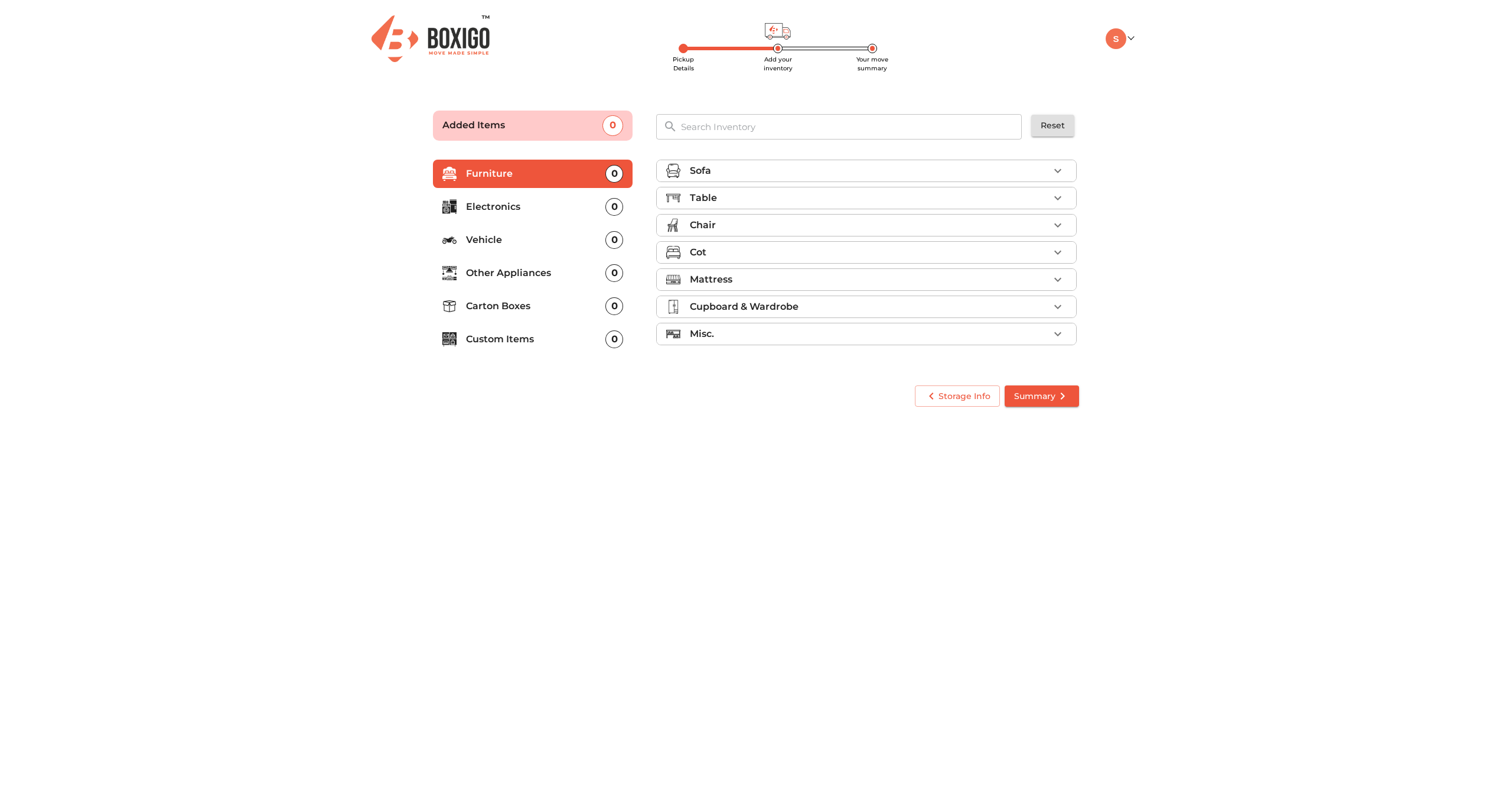
click at [575, 206] on p "Electronics" at bounding box center [535, 206] width 139 height 14
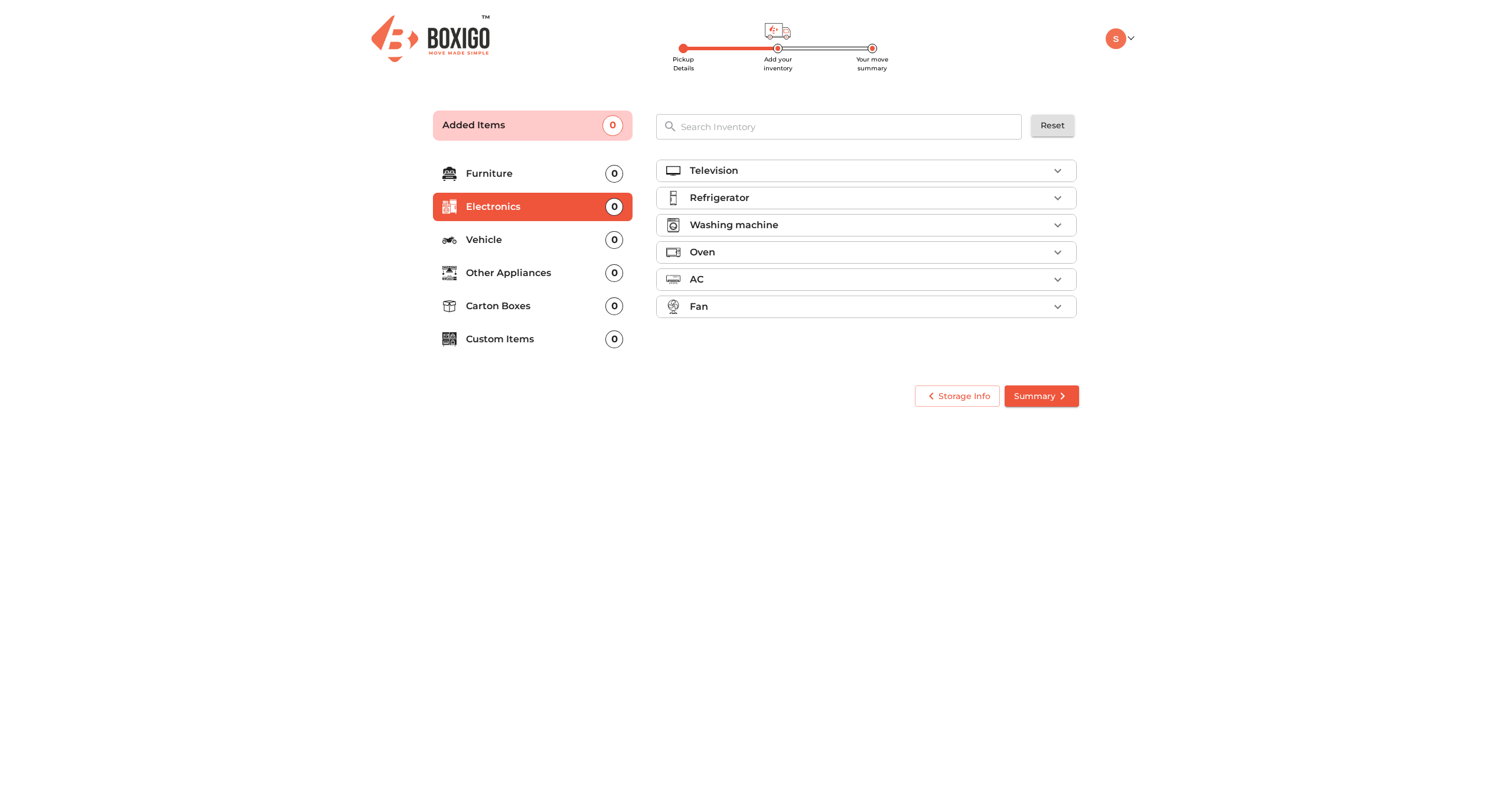
click at [862, 170] on div "Television" at bounding box center [869, 170] width 359 height 14
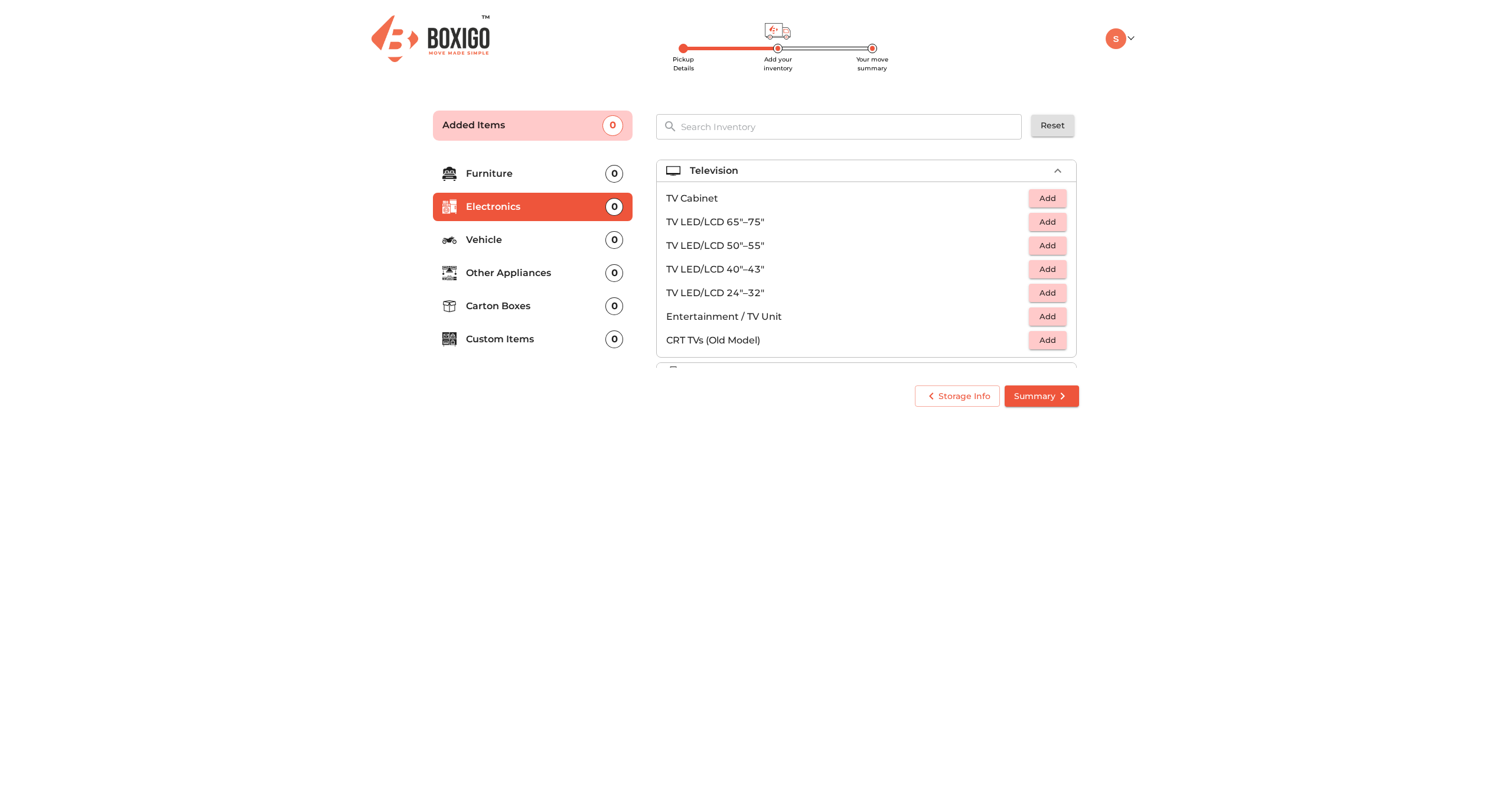
click at [862, 170] on div "Television" at bounding box center [869, 170] width 359 height 14
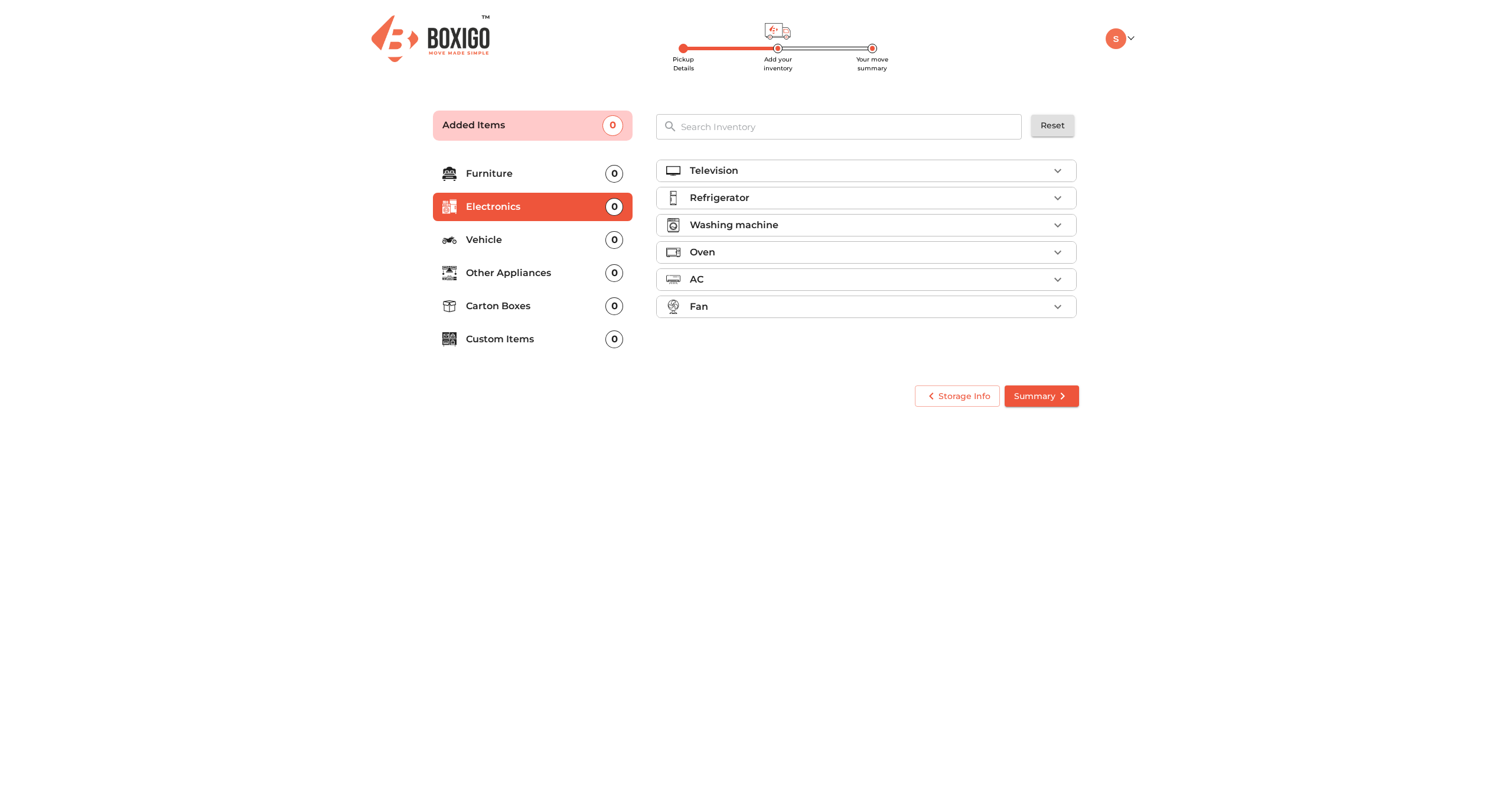
click at [800, 199] on div "Refrigerator" at bounding box center [869, 198] width 359 height 14
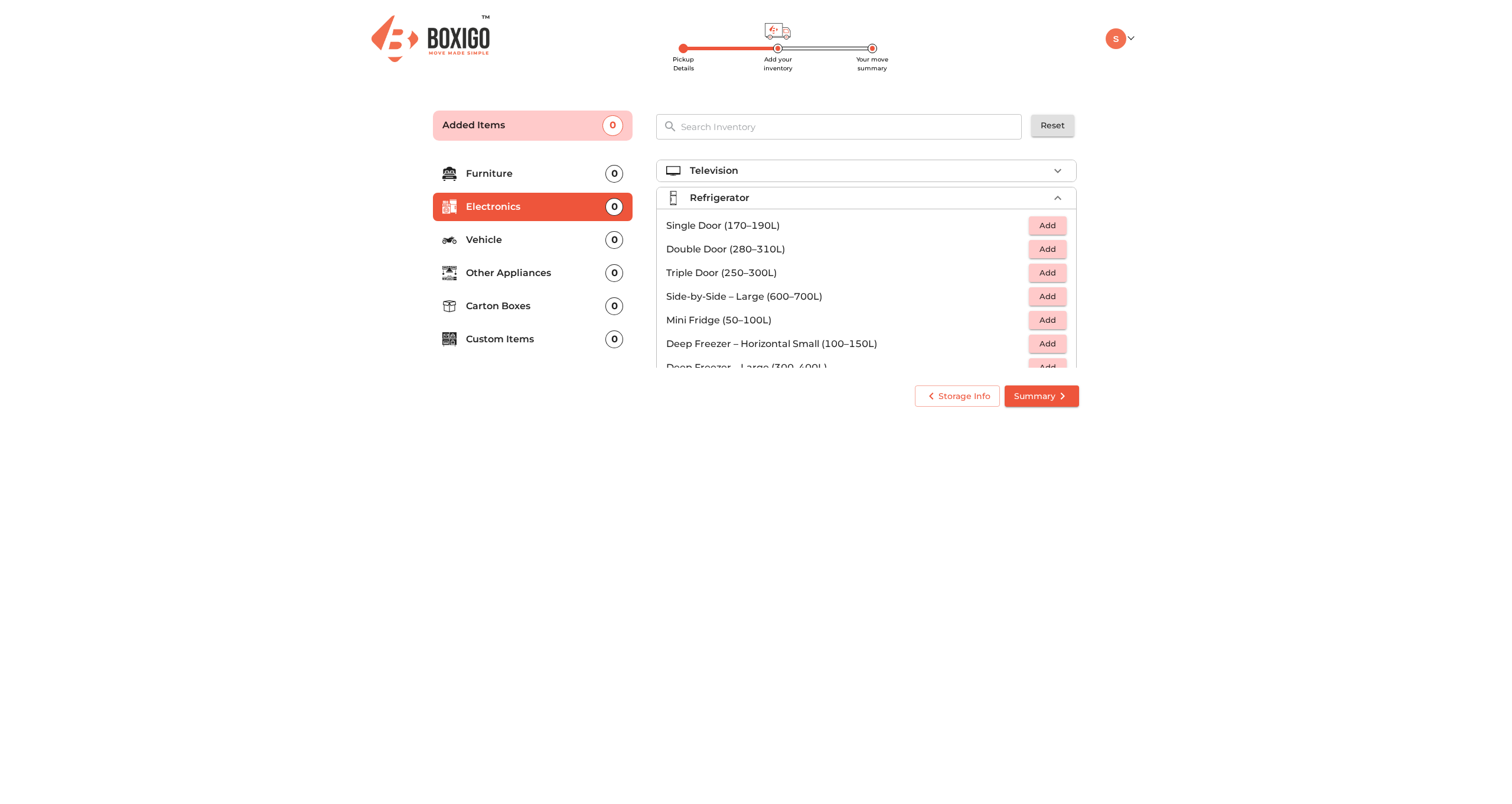
click at [742, 223] on p "Single Door (170–190L)" at bounding box center [847, 225] width 363 height 14
click at [1036, 225] on span "Add" at bounding box center [1047, 225] width 26 height 13
click at [1014, 197] on div "Refrigerator 1 Added" at bounding box center [869, 198] width 359 height 14
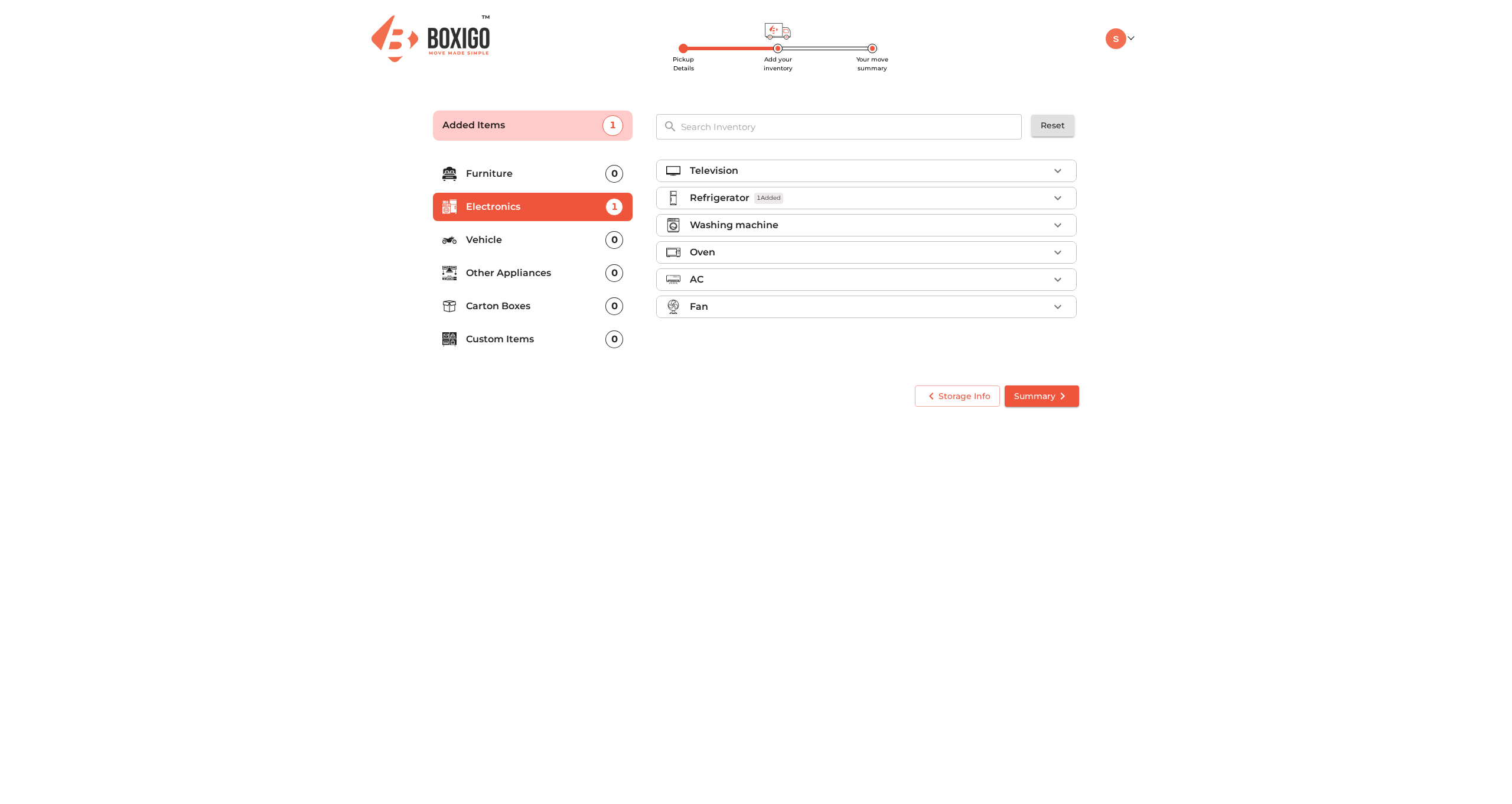
click at [1007, 166] on div "Television" at bounding box center [869, 170] width 359 height 14
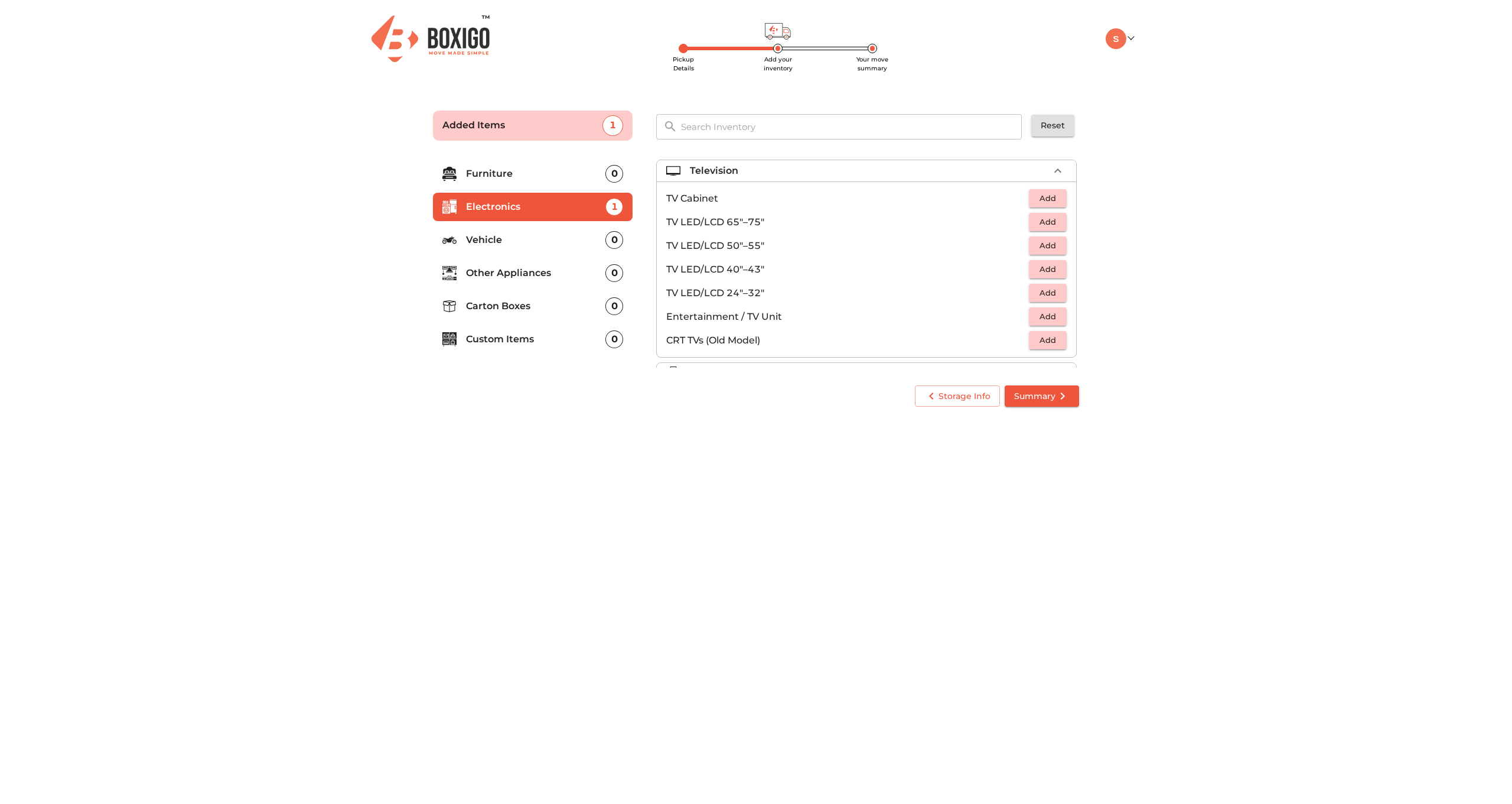
click at [1007, 166] on div "Television" at bounding box center [869, 170] width 359 height 14
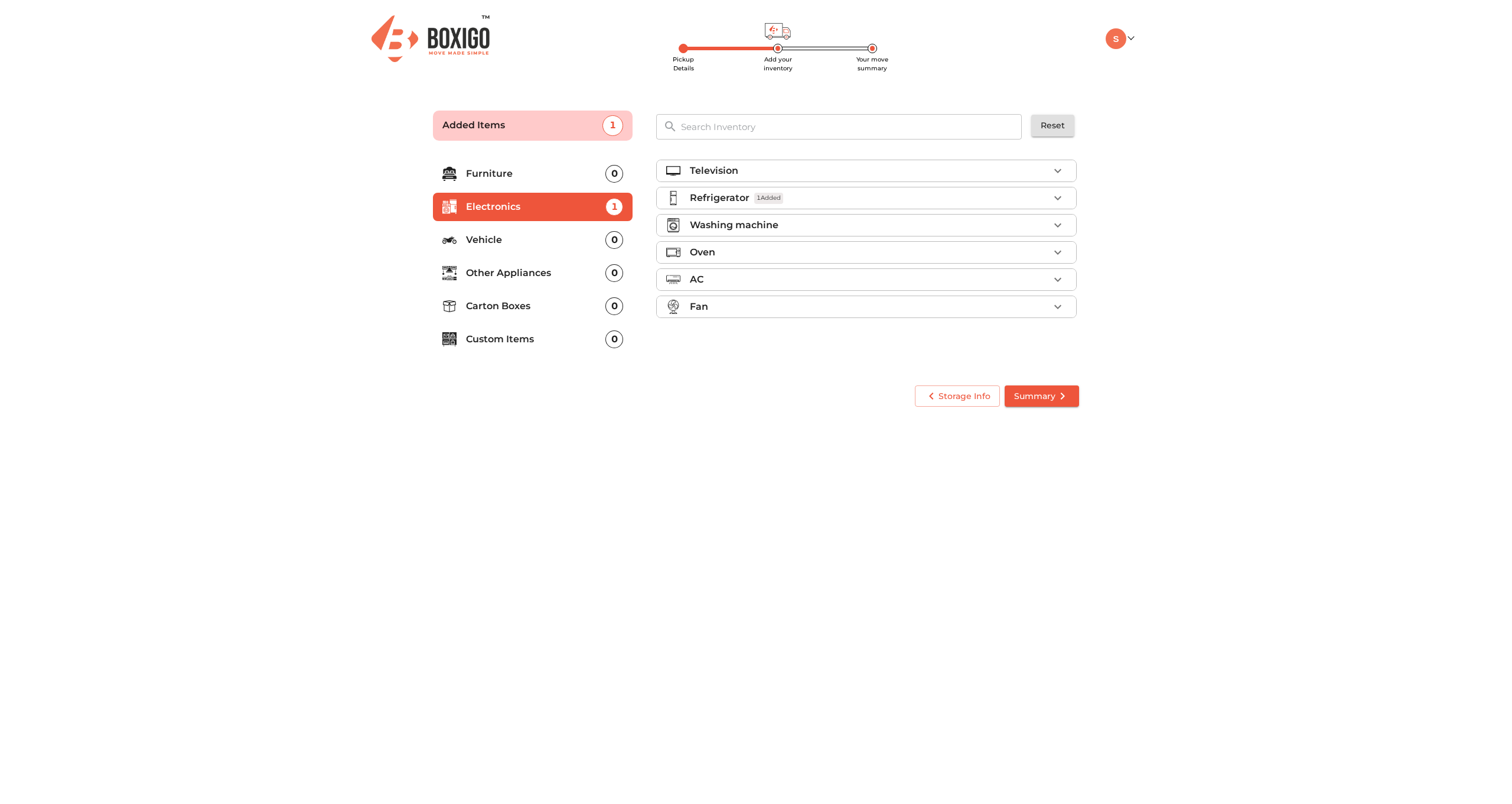
click at [845, 227] on div "Washing machine" at bounding box center [869, 224] width 359 height 14
click at [1053, 252] on span "Add" at bounding box center [1047, 253] width 26 height 13
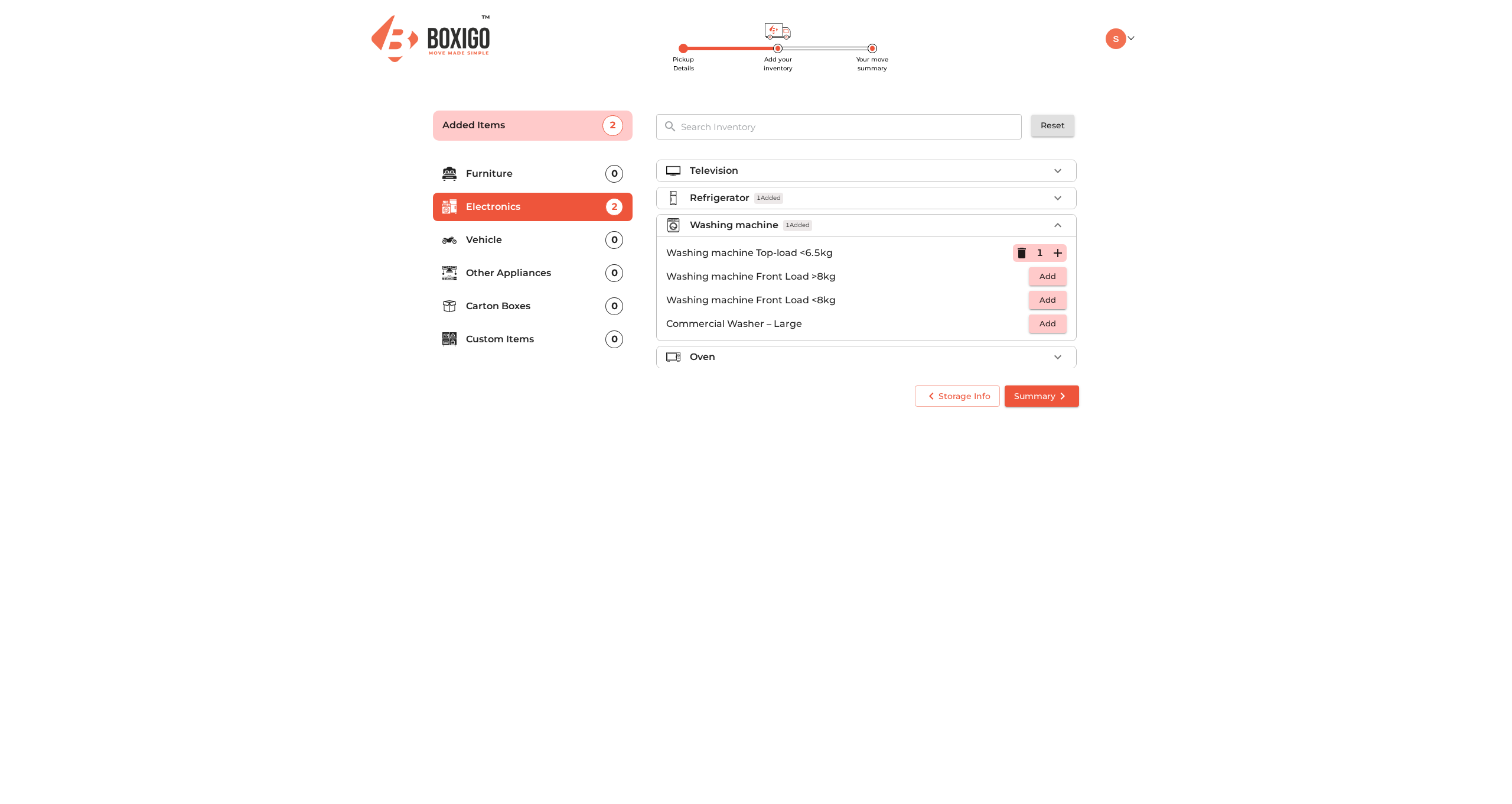
click at [1037, 227] on div "Washing machine 1 Added" at bounding box center [869, 224] width 359 height 14
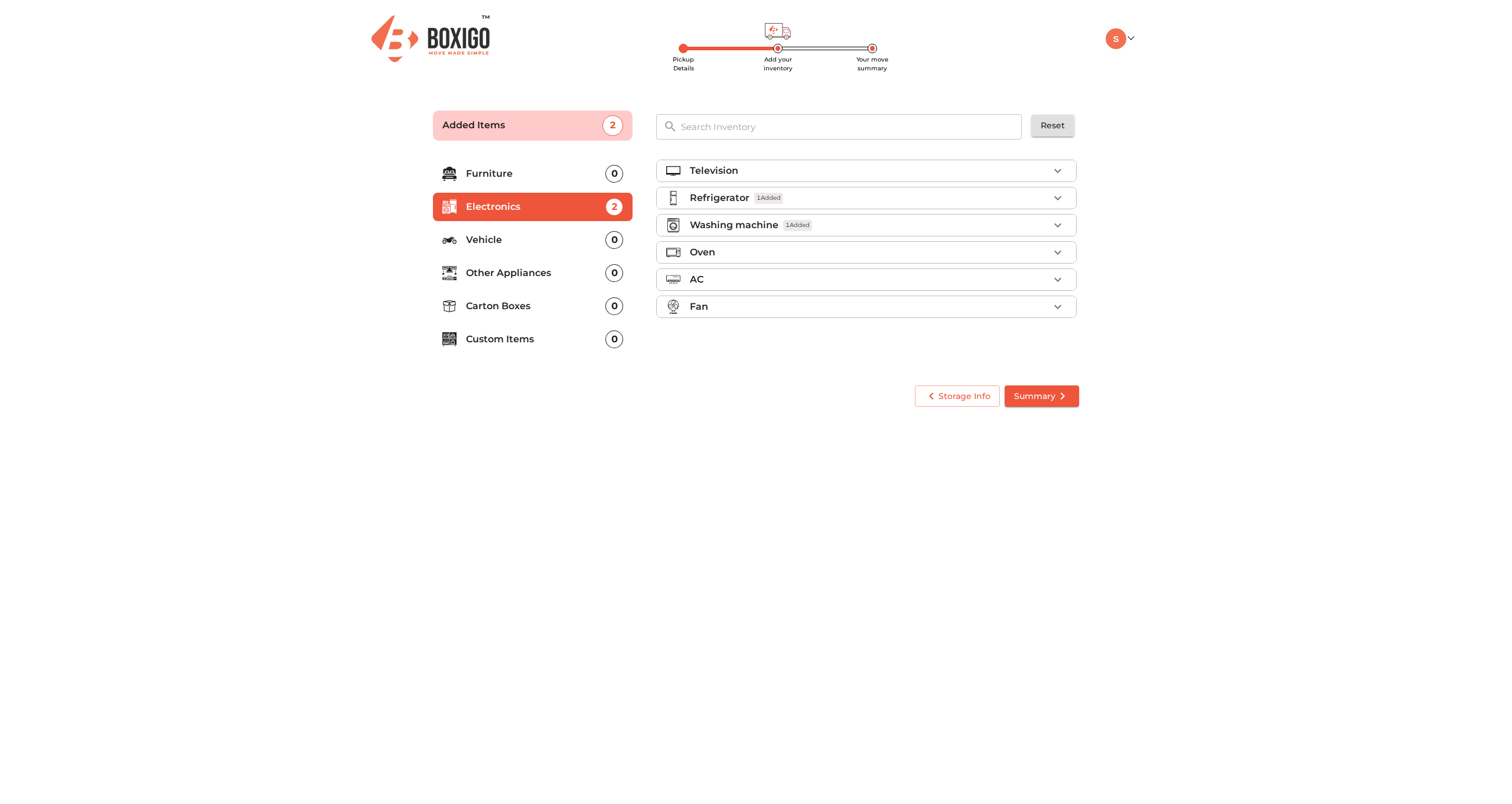
click at [829, 251] on div "Oven" at bounding box center [869, 252] width 359 height 14
click at [1045, 279] on span "Add" at bounding box center [1047, 279] width 26 height 13
click at [1058, 283] on icon "button" at bounding box center [1058, 279] width 9 height 9
click at [1045, 328] on span "Add" at bounding box center [1047, 327] width 26 height 13
click at [1063, 322] on icon "button" at bounding box center [1058, 327] width 14 height 14
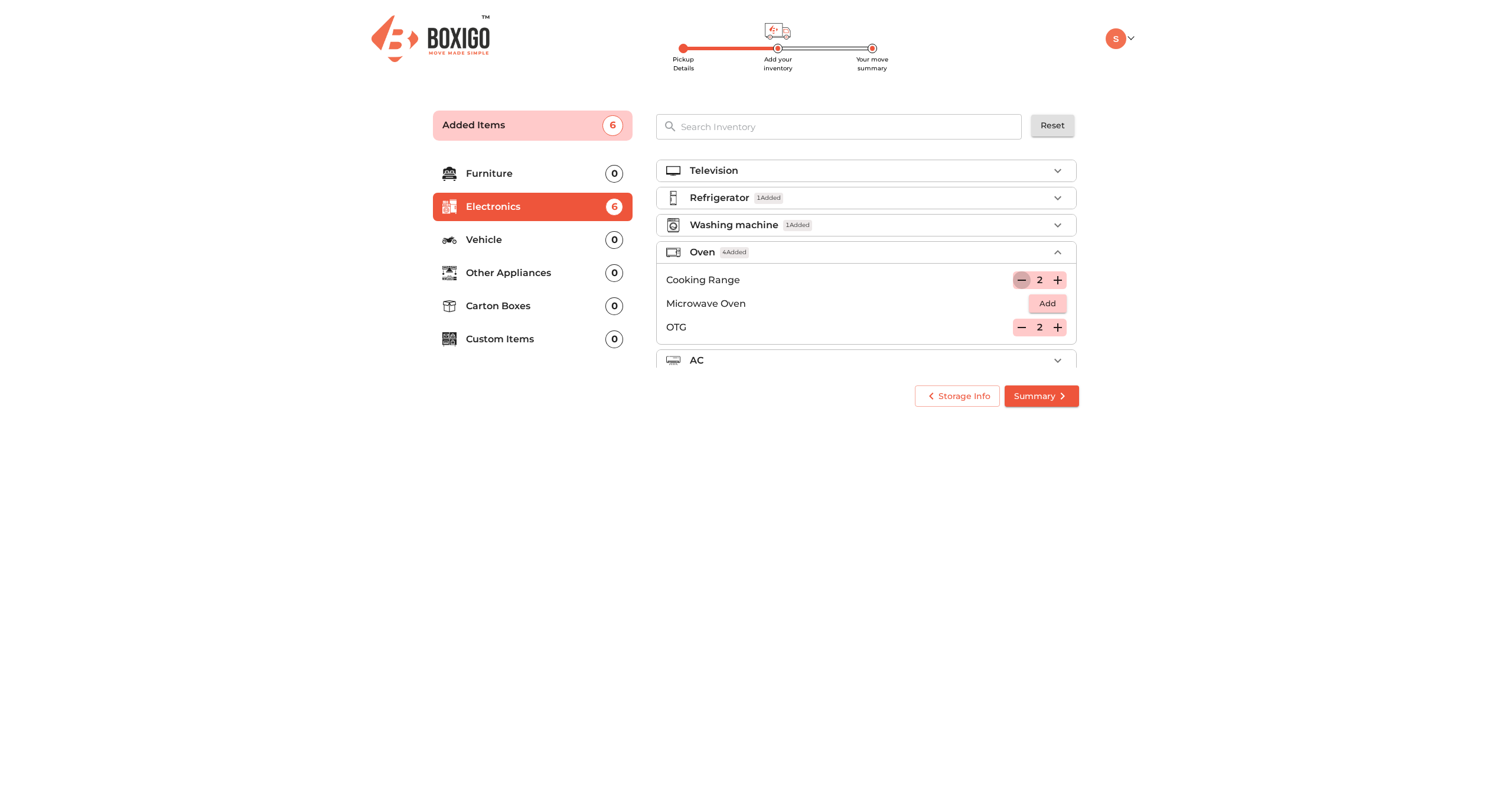
click at [1028, 282] on icon "button" at bounding box center [1022, 279] width 14 height 14
click at [1026, 325] on icon "button" at bounding box center [1022, 327] width 14 height 14
click at [1021, 330] on icon "button" at bounding box center [1022, 327] width 9 height 10
click at [1051, 246] on icon "button" at bounding box center [1058, 252] width 14 height 14
click at [854, 287] on li "AC" at bounding box center [866, 279] width 419 height 21
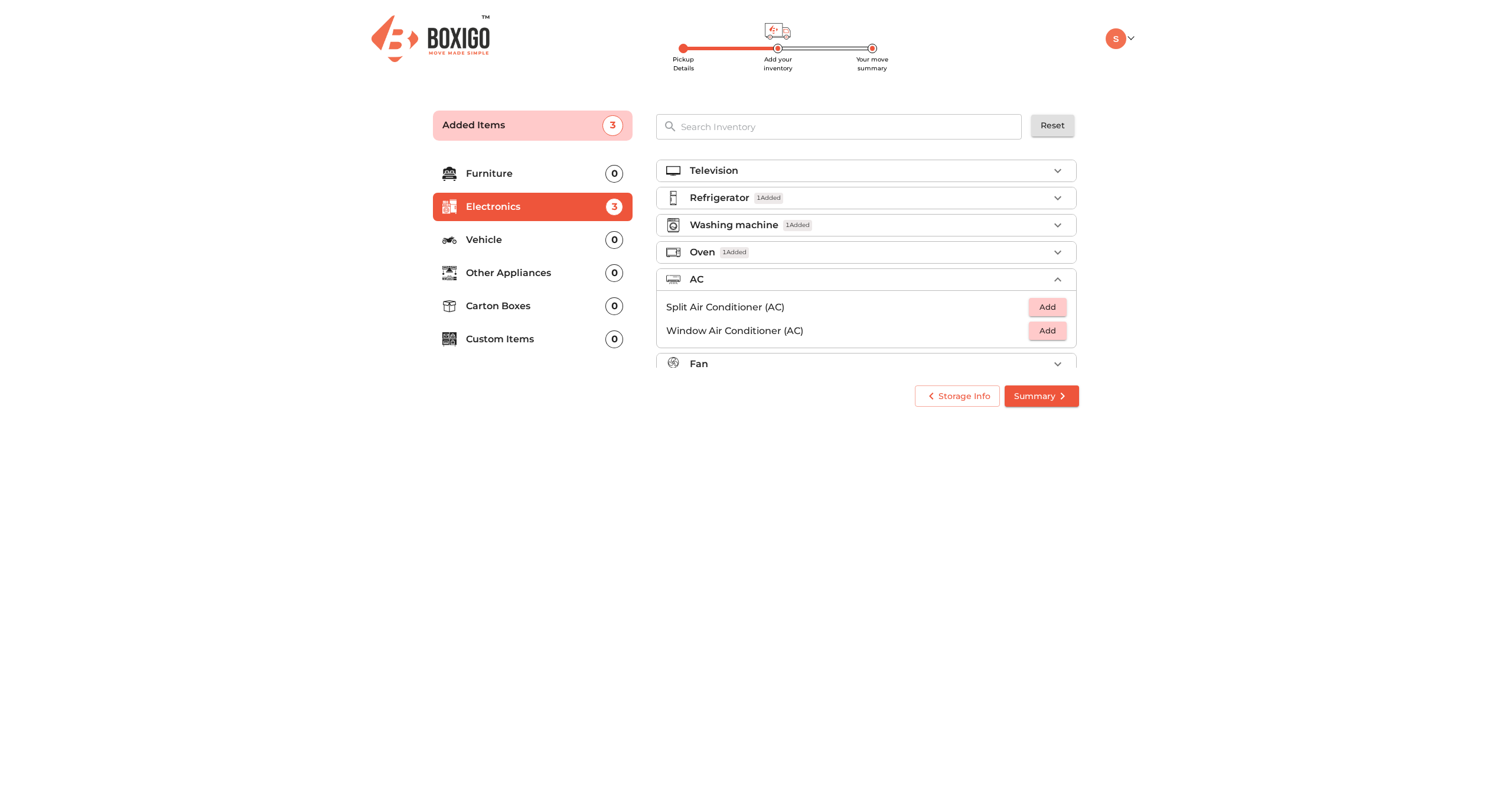
click at [854, 287] on li "AC" at bounding box center [866, 279] width 419 height 21
click at [821, 317] on div "Fan" at bounding box center [866, 307] width 420 height 23
click at [822, 308] on div "Fan" at bounding box center [869, 306] width 359 height 14
click at [1036, 318] on span "Add" at bounding box center [1047, 317] width 26 height 13
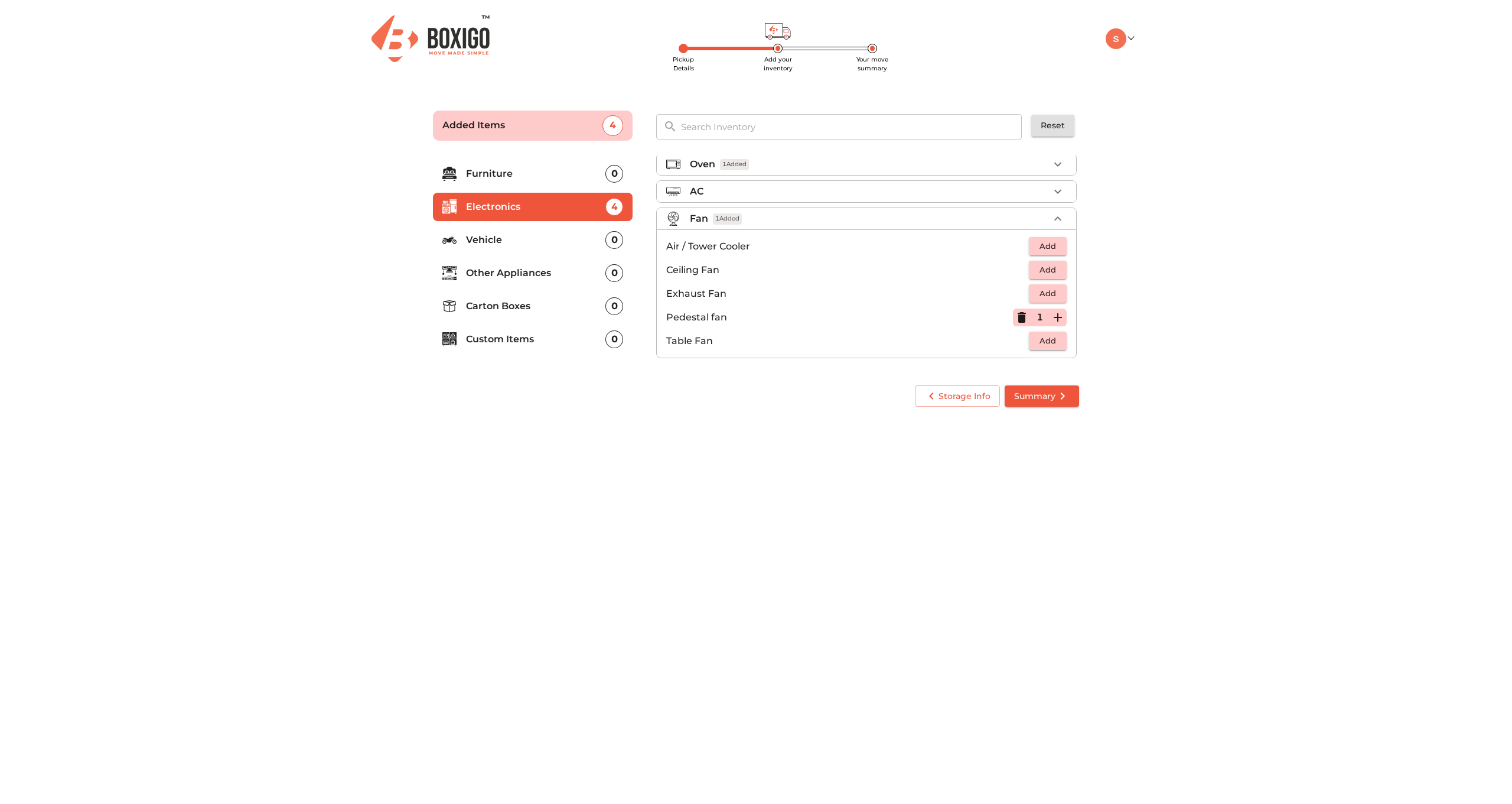
click at [1023, 216] on div "Fan 1 Added" at bounding box center [869, 218] width 359 height 14
click at [515, 166] on li "Furniture 0" at bounding box center [532, 173] width 200 height 28
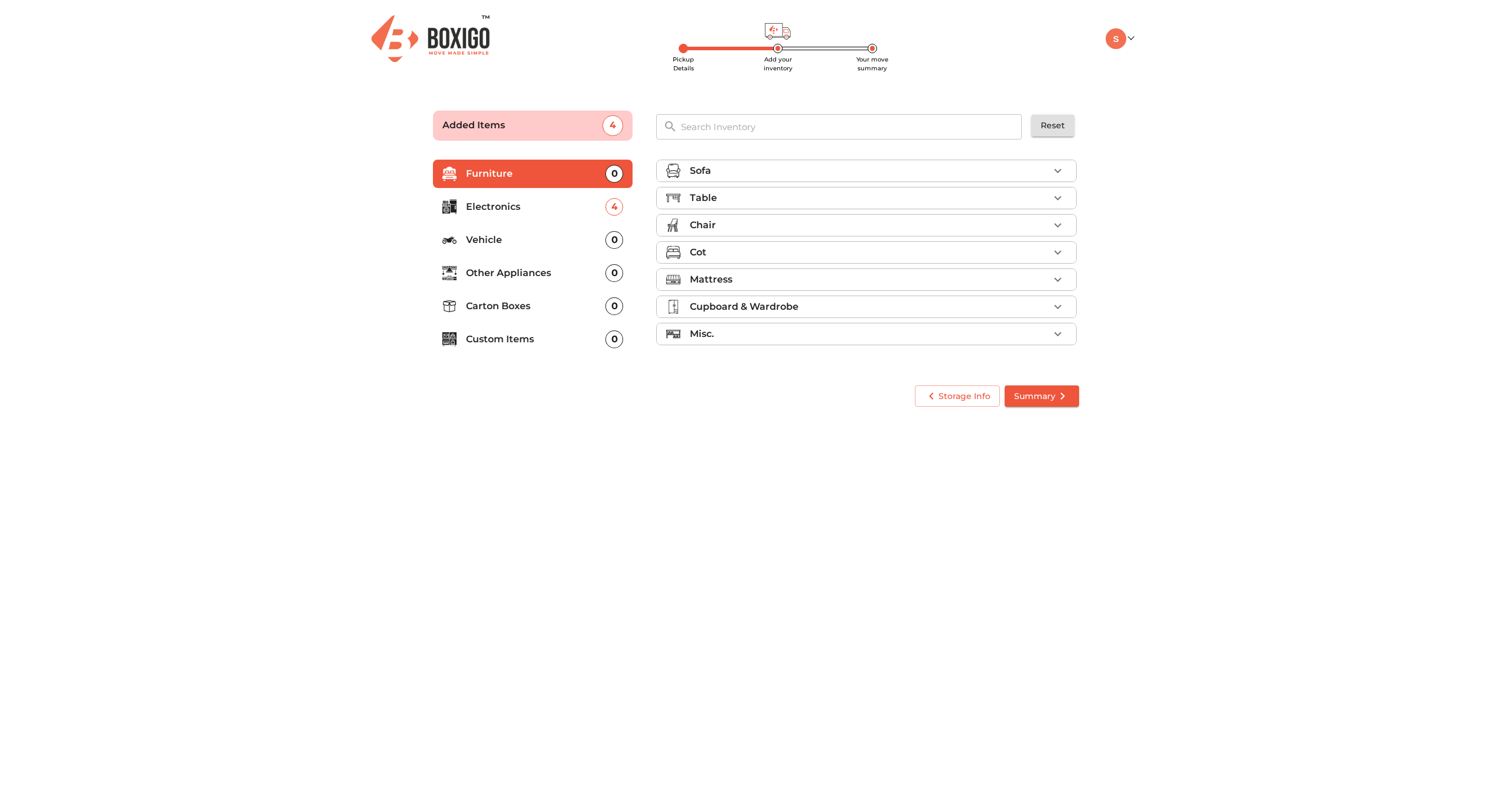
click at [740, 191] on div "Table" at bounding box center [869, 198] width 359 height 14
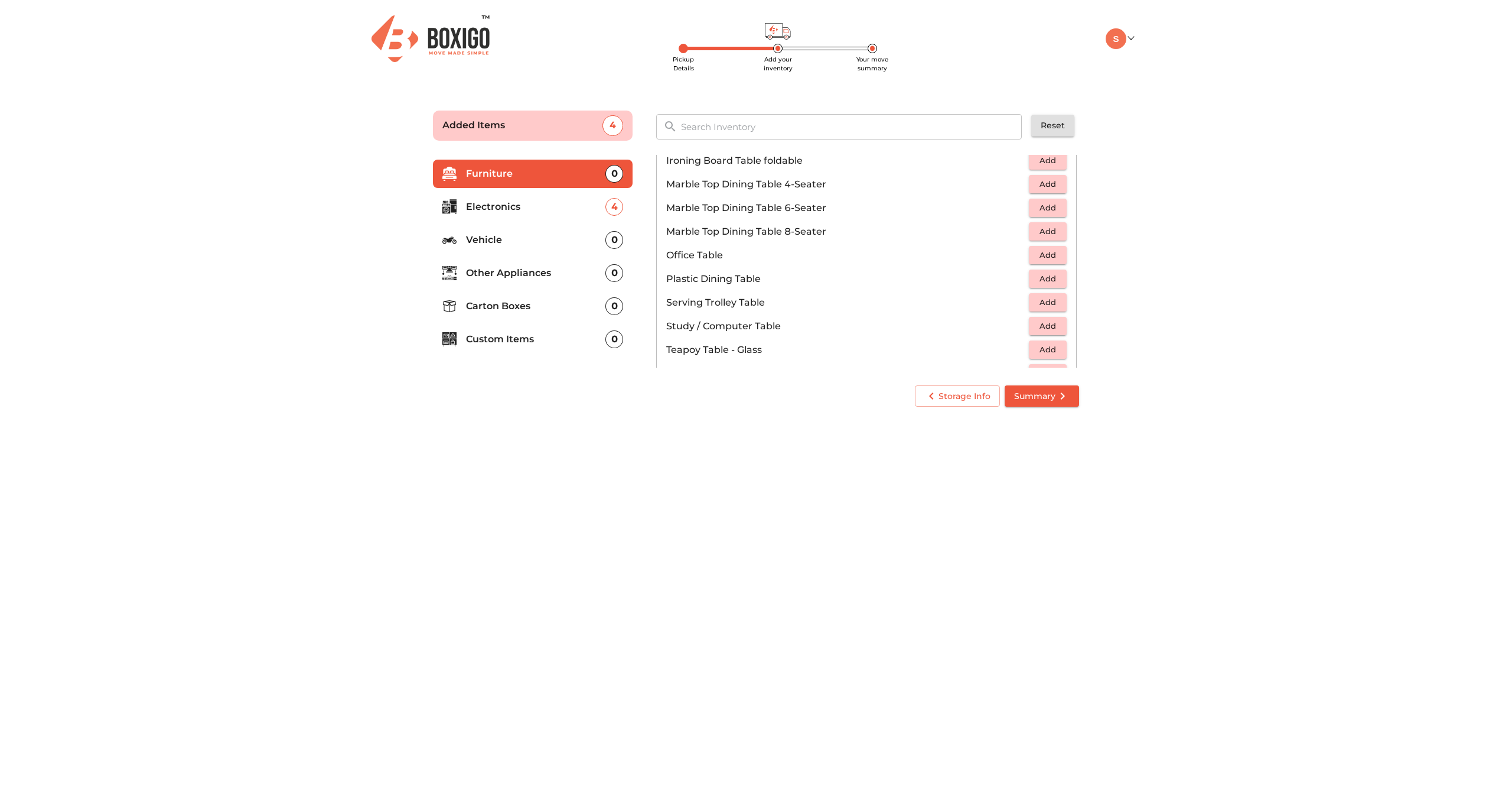
scroll to position [697, 0]
click at [1049, 304] on span "Add" at bounding box center [1047, 309] width 26 height 13
click at [1023, 284] on icon "button" at bounding box center [1022, 283] width 9 height 10
click at [1052, 304] on span "Add" at bounding box center [1047, 308] width 26 height 13
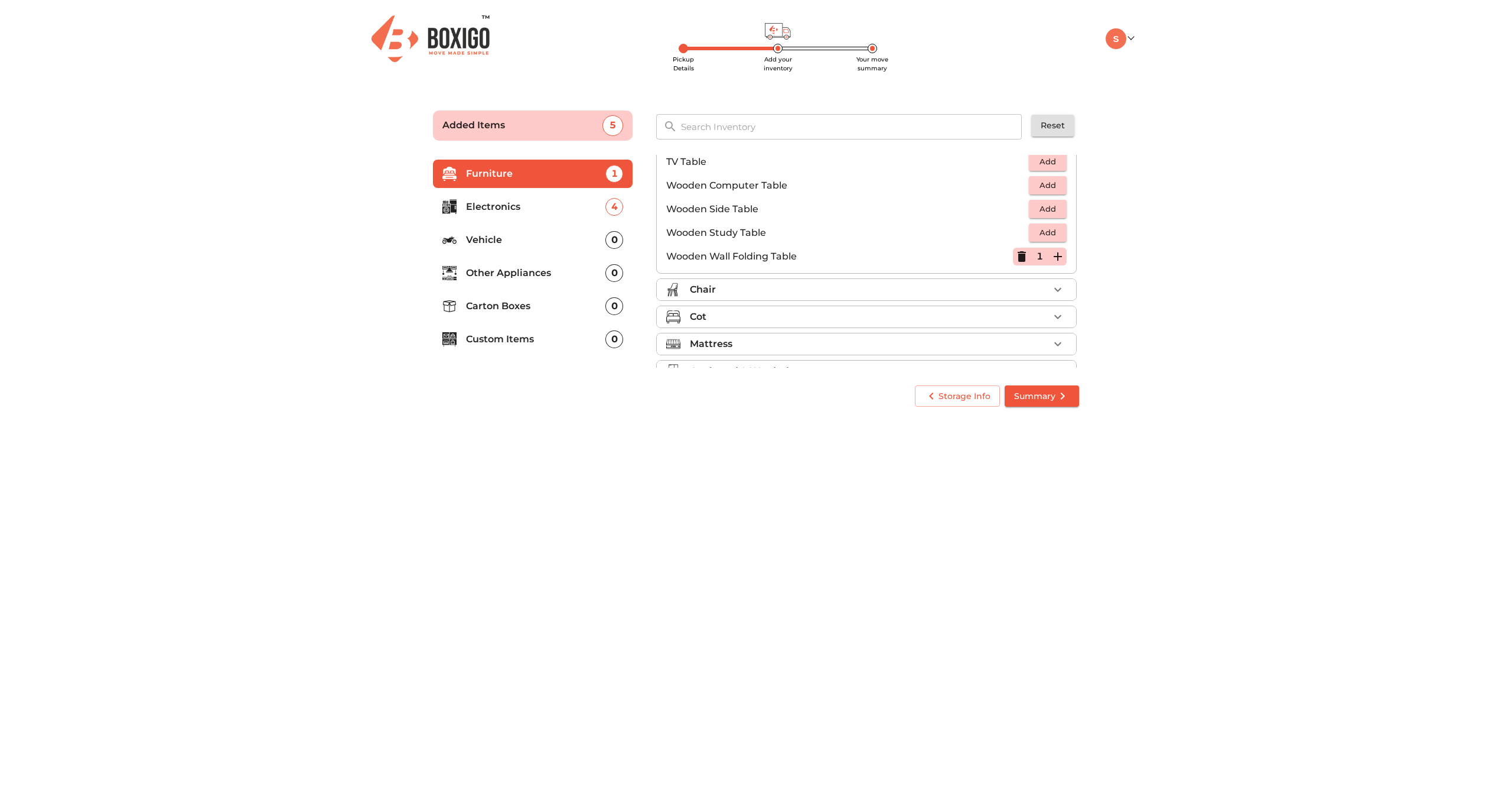
scroll to position [824, 0]
click at [738, 349] on div "Misc." at bounding box center [869, 347] width 359 height 14
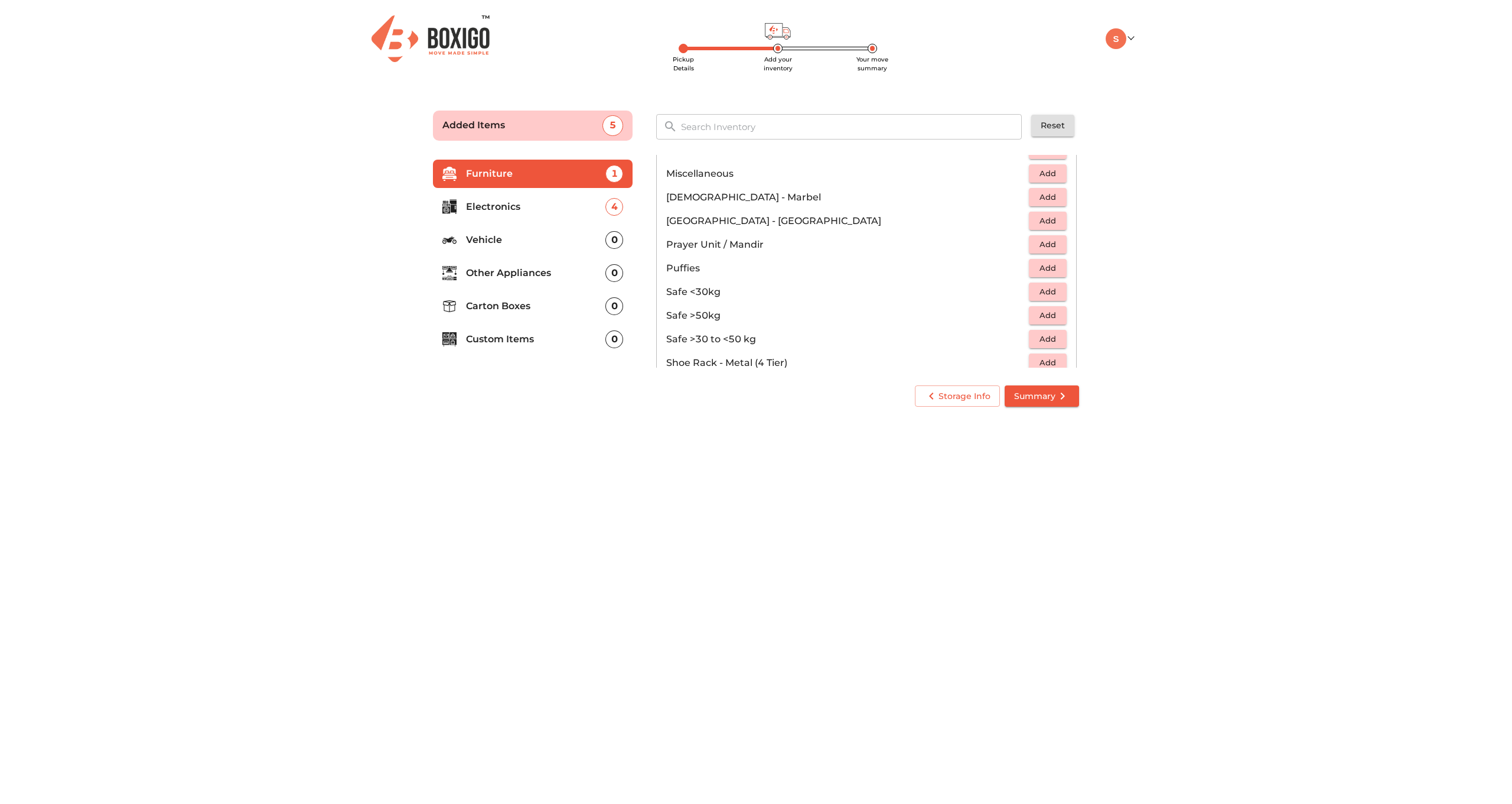
click at [1045, 174] on span "Add" at bounding box center [1047, 173] width 26 height 13
click at [619, 275] on div "0" at bounding box center [614, 273] width 18 height 18
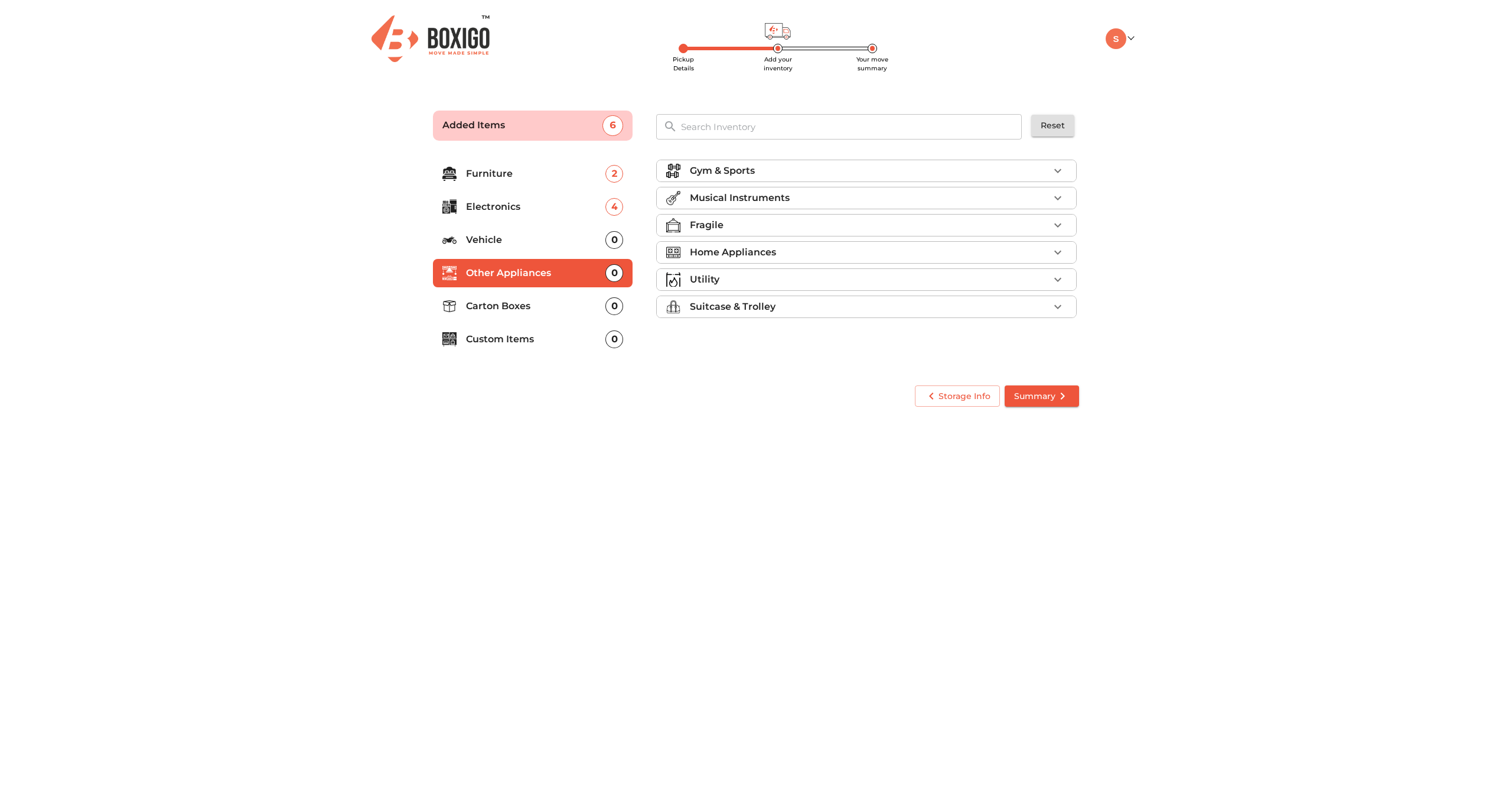
scroll to position [0, 0]
click at [712, 297] on li "Suitcase & Trolley" at bounding box center [866, 307] width 419 height 21
click at [540, 318] on li "Carton Boxes 0" at bounding box center [532, 306] width 200 height 28
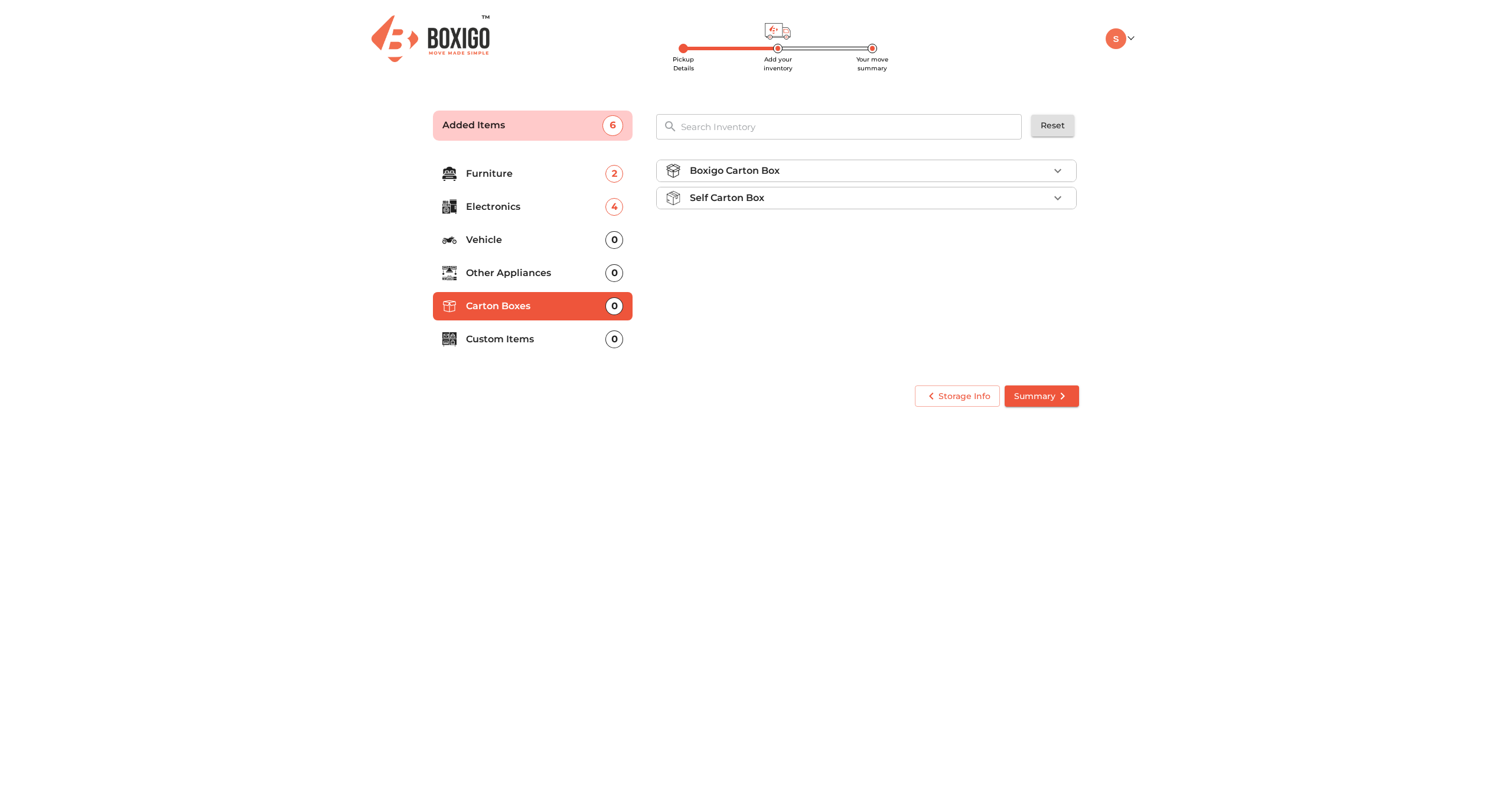
click at [541, 338] on p "Custom Items" at bounding box center [535, 339] width 139 height 14
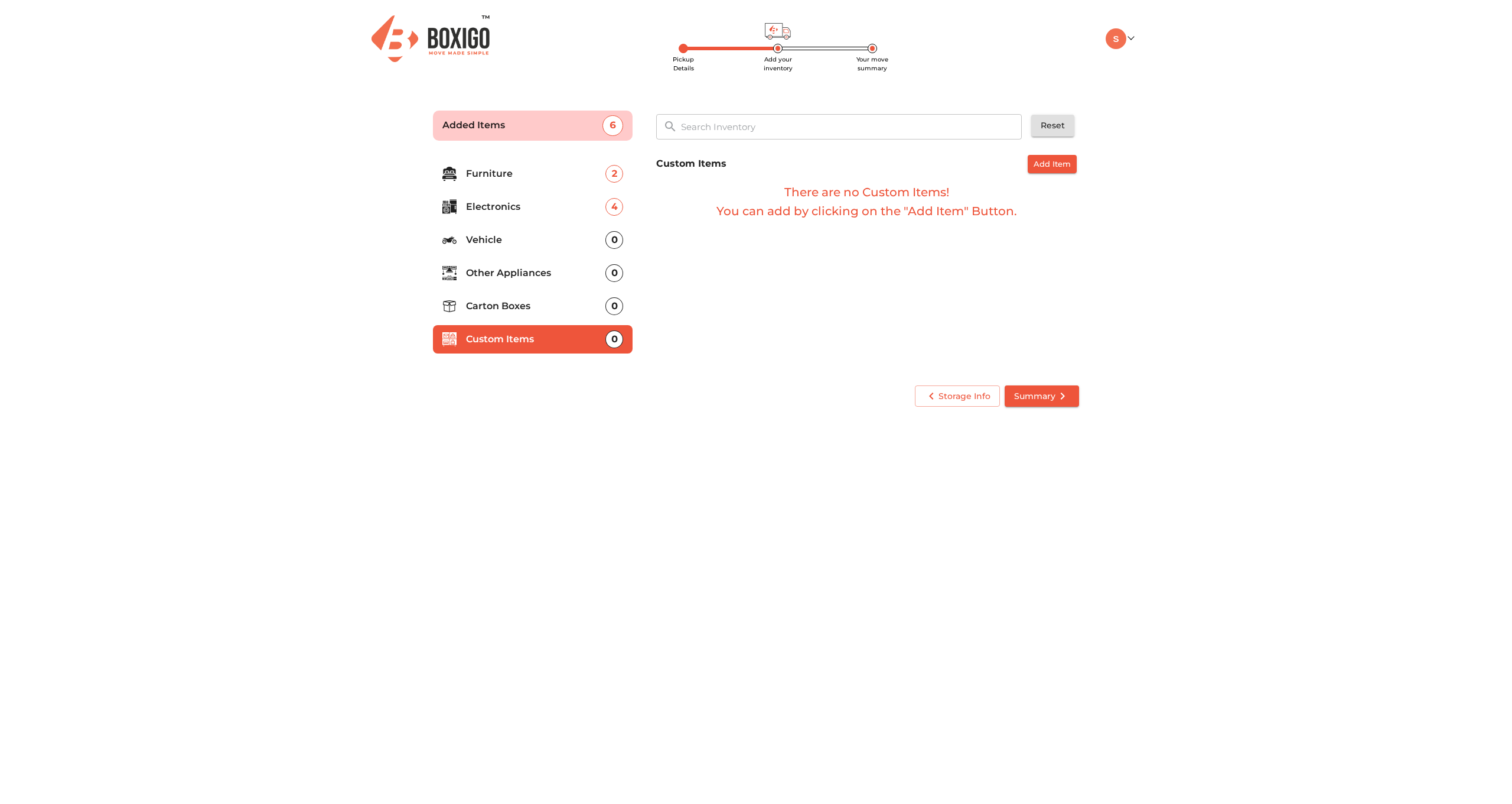
click at [557, 313] on li "Carton Boxes 0" at bounding box center [532, 306] width 200 height 28
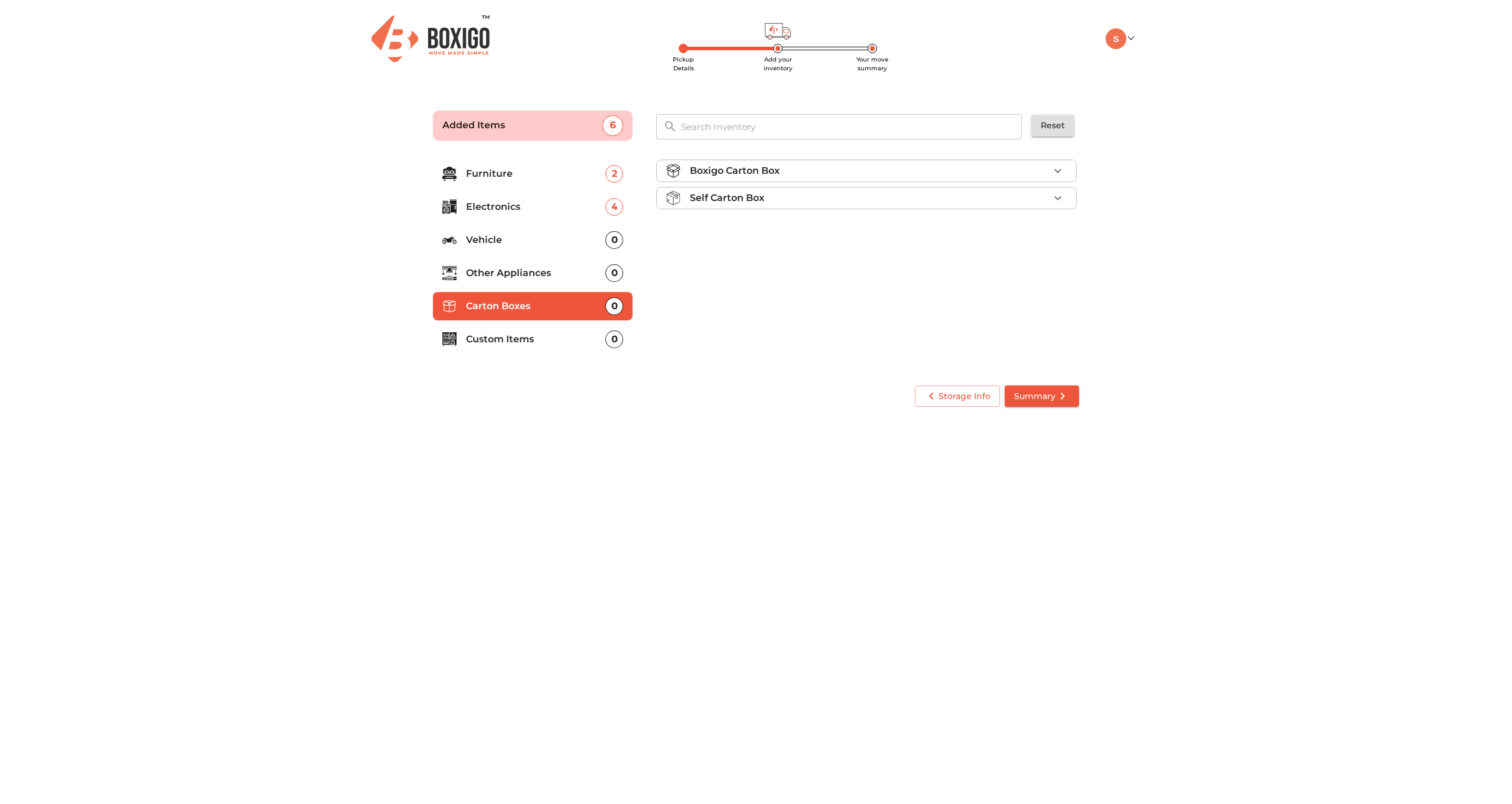
click at [816, 185] on ul "Boxigo Carton Box Self Carton Box" at bounding box center [866, 186] width 420 height 63
click at [827, 168] on div "Boxigo Carton Box" at bounding box center [869, 170] width 359 height 14
click at [917, 236] on div "Self Carton Box" at bounding box center [869, 231] width 359 height 14
click at [882, 166] on div "Boxigo Carton Box" at bounding box center [869, 170] width 359 height 14
click at [892, 227] on div "Self Carton Box" at bounding box center [869, 231] width 359 height 14
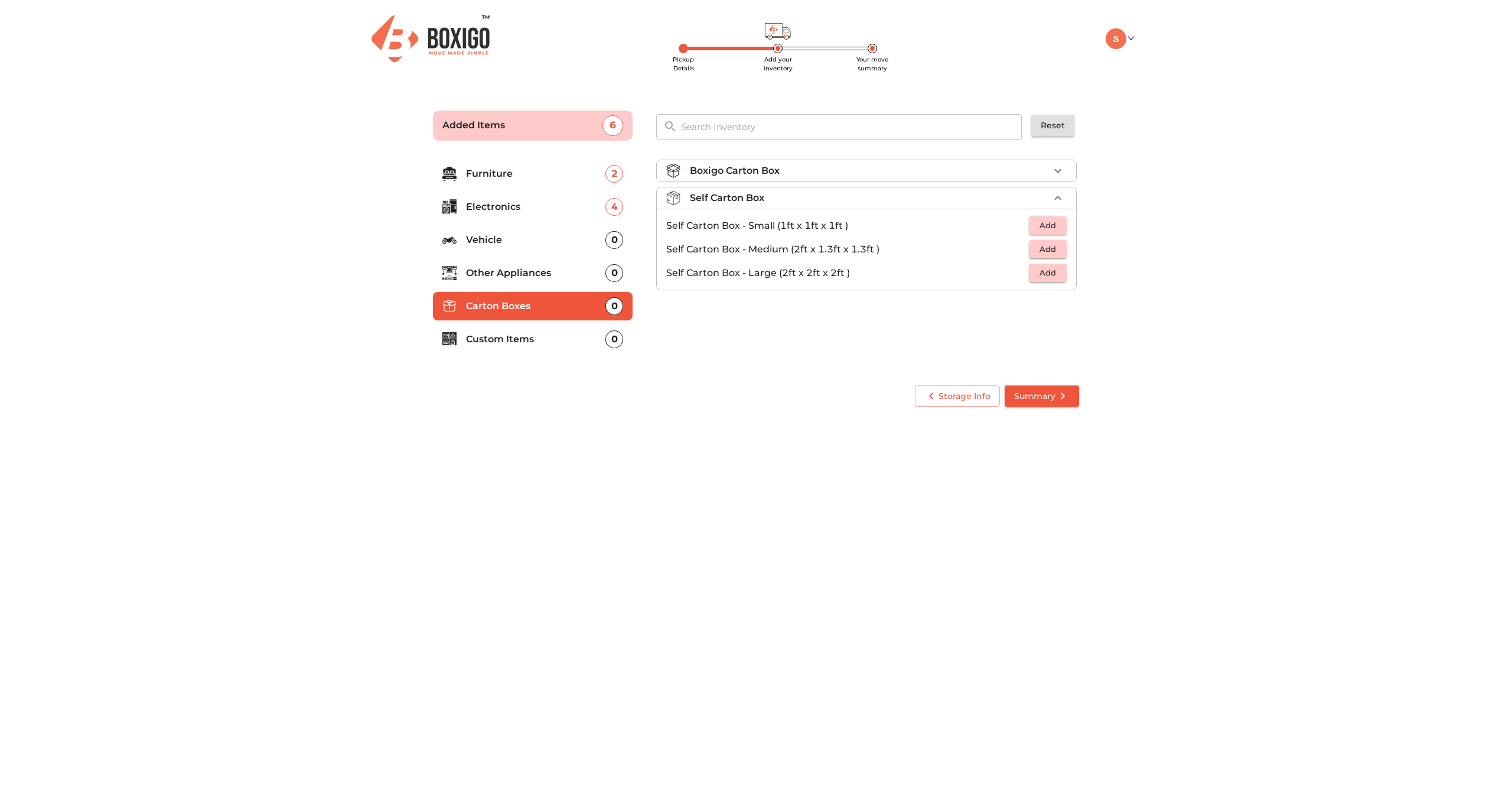
click at [924, 175] on div "Boxigo Carton Box" at bounding box center [869, 170] width 359 height 14
click at [1056, 195] on span "Add" at bounding box center [1047, 198] width 26 height 13
click at [1054, 201] on icon "button" at bounding box center [1058, 198] width 14 height 14
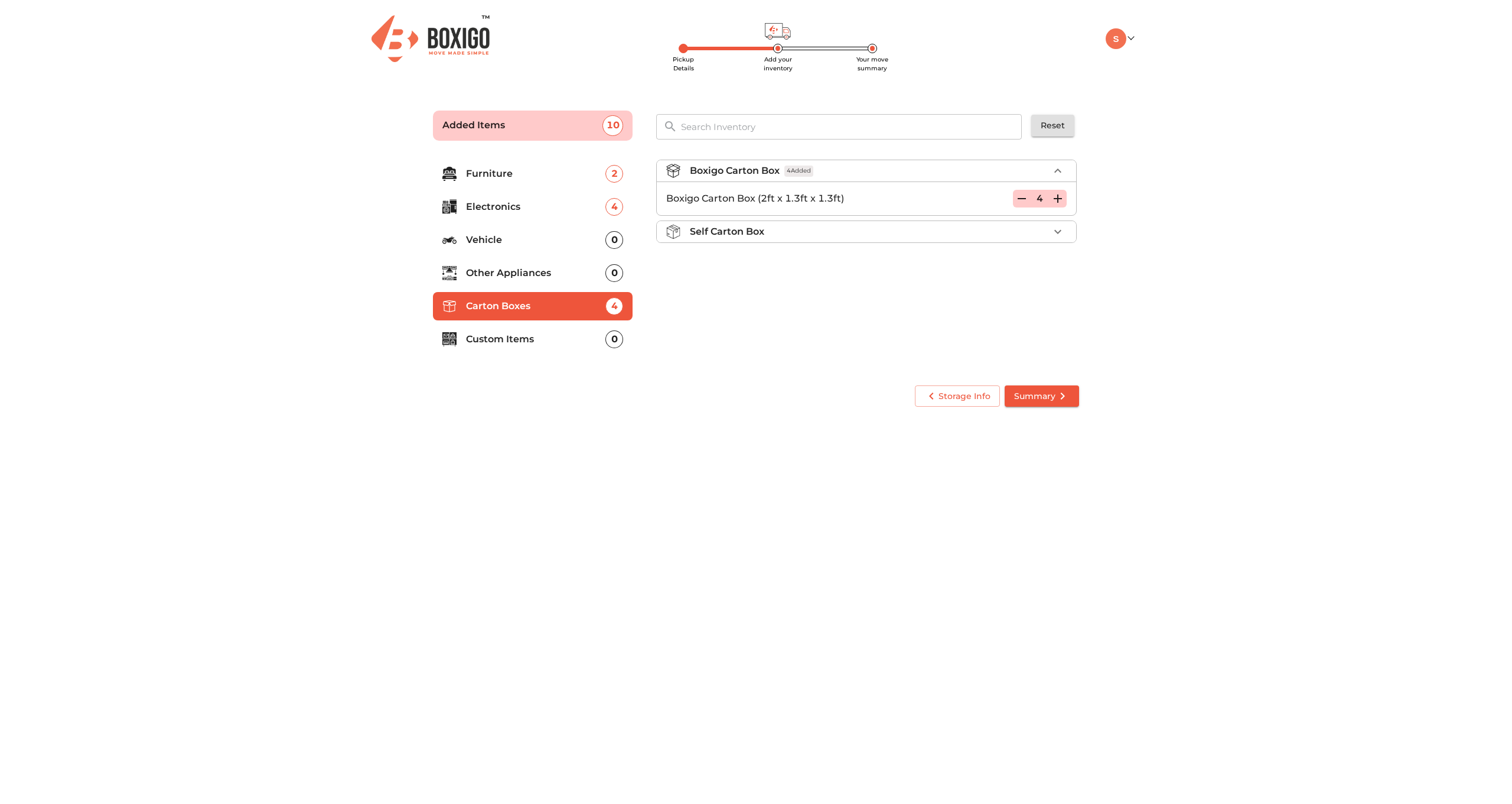
drag, startPoint x: 1054, startPoint y: 201, endPoint x: 1042, endPoint y: 209, distance: 14.4
click at [1055, 201] on icon "button" at bounding box center [1058, 198] width 14 height 14
click at [900, 302] on div "Boxigo Carton Box 5 Added Boxigo Carton Box (2ft x 1.3ft x 1.3ft) 5 Self Carton…" at bounding box center [867, 261] width 433 height 223
click at [1066, 405] on button "Summary" at bounding box center [1041, 396] width 75 height 22
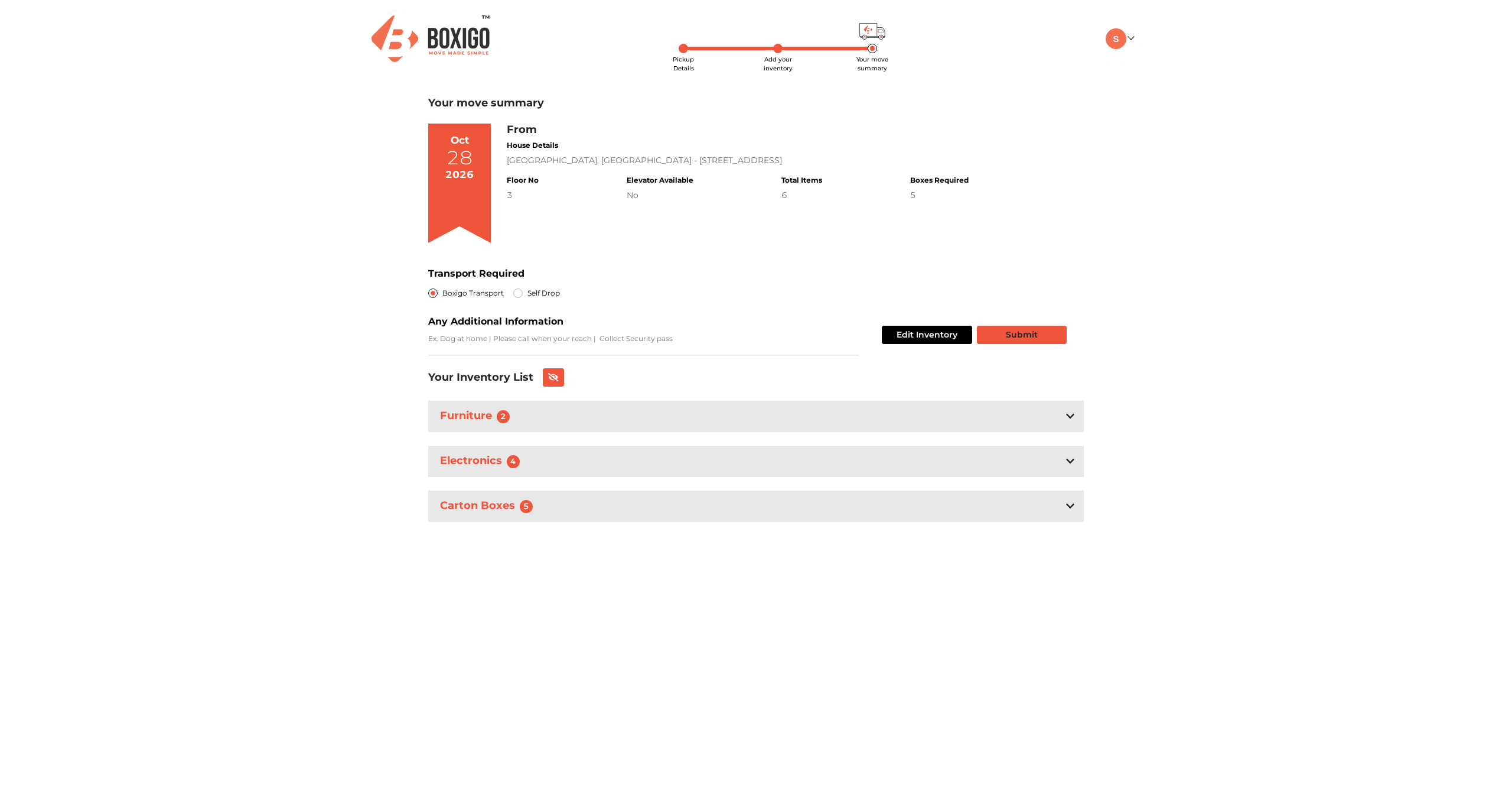
click at [1048, 335] on button "Submit" at bounding box center [1022, 334] width 90 height 18
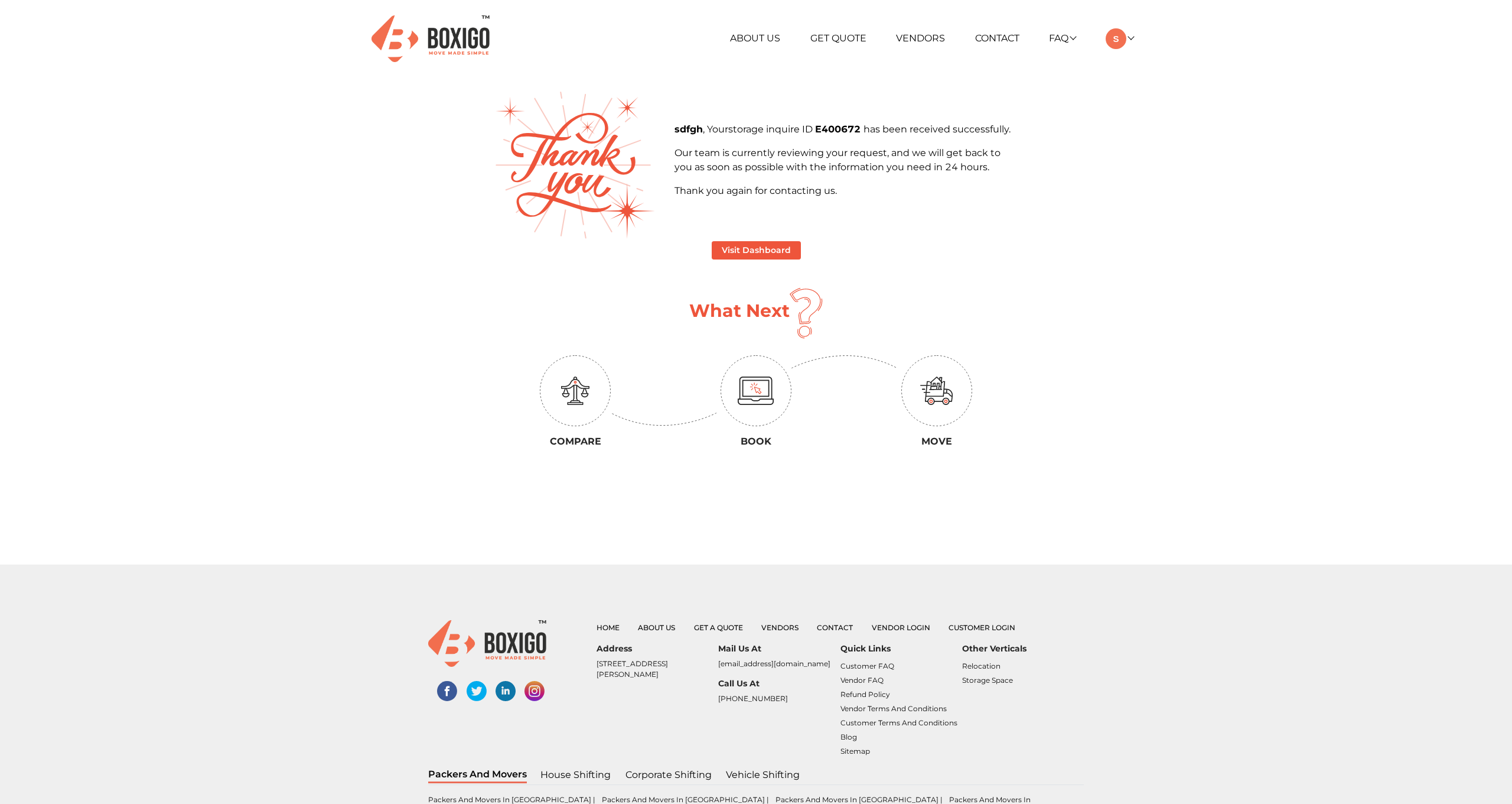
click at [820, 166] on p "Our team is currently reviewing your request, and we will get back to you as so…" at bounding box center [845, 160] width 344 height 28
click at [824, 196] on p "Thank you again for contacting us." at bounding box center [845, 190] width 344 height 14
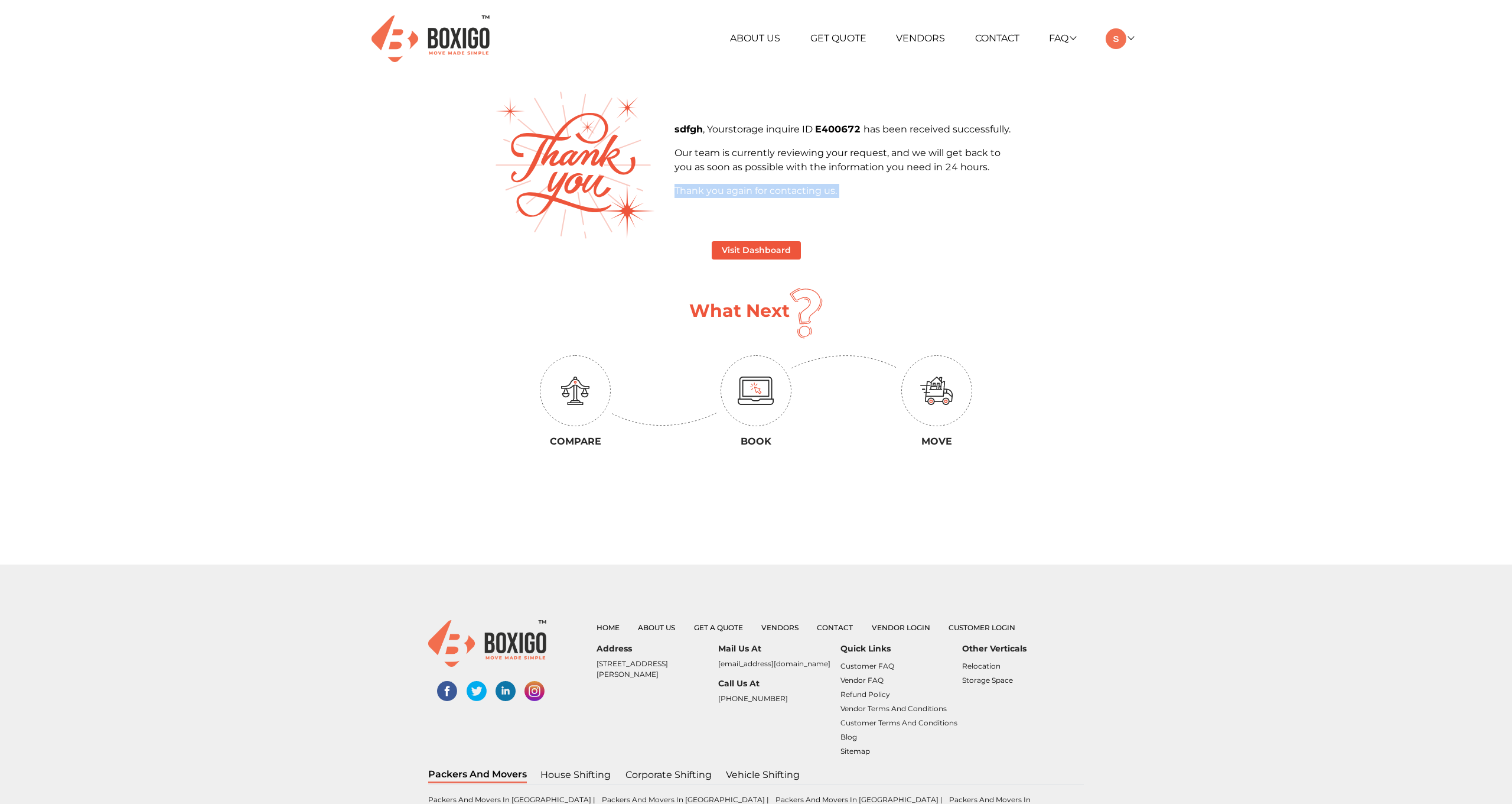
click at [824, 196] on p "Thank you again for contacting us." at bounding box center [845, 190] width 344 height 14
click at [1048, 310] on main "sdfgh , Your storage inquire ID E400672 has been received successfully. Our tea…" at bounding box center [756, 328] width 673 height 473
click at [835, 46] on ul "About Us Get Quote Vendors Contact FAQ Customer FAQ Vendor FAQ My Moves My Prof…" at bounding box center [884, 39] width 497 height 21
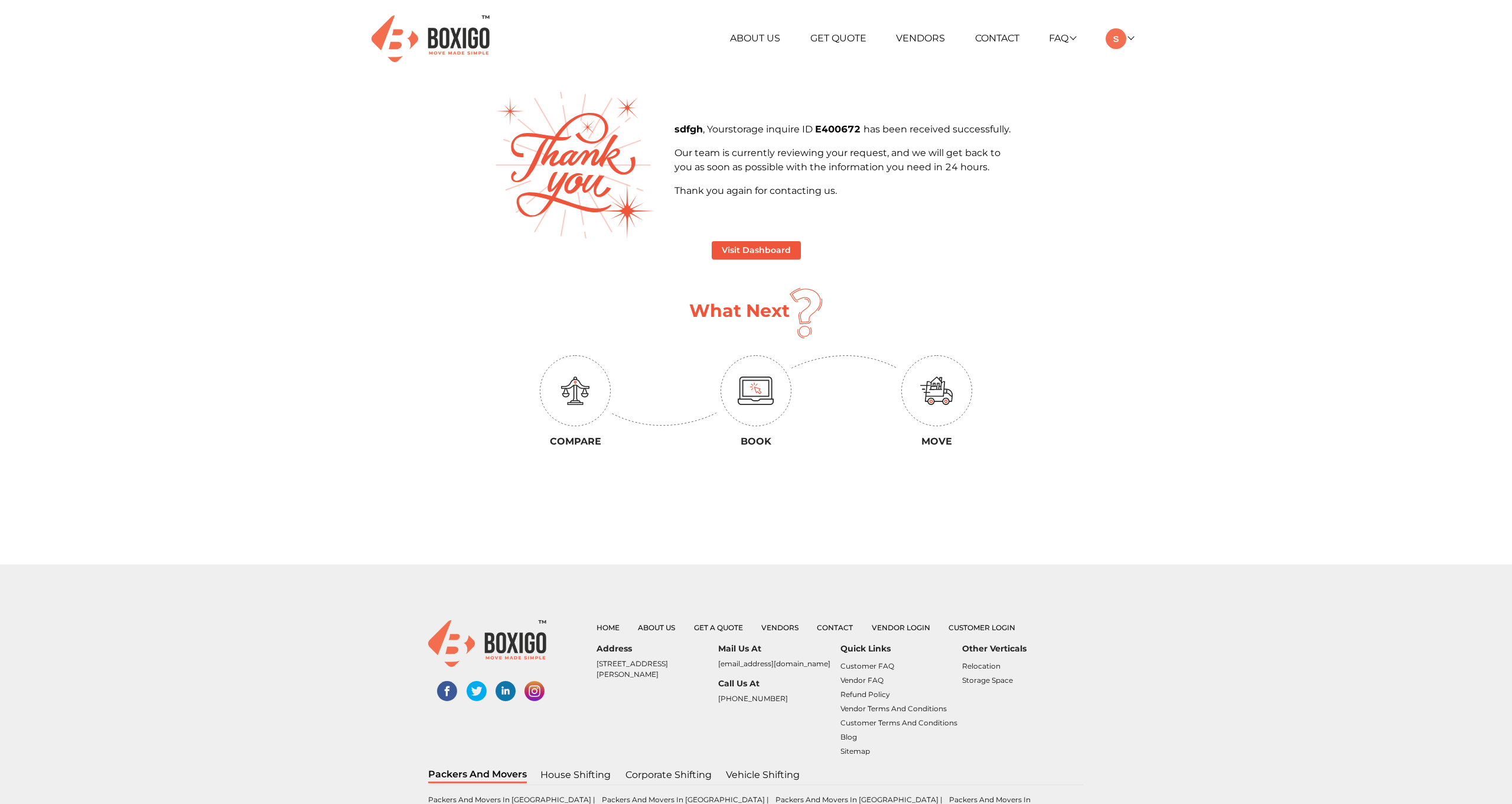
click at [841, 30] on ul "About Us Get Quote Vendors Contact FAQ Customer FAQ Vendor FAQ My Moves My Prof…" at bounding box center [884, 39] width 497 height 21
click at [842, 39] on link "Get Quote" at bounding box center [838, 38] width 56 height 11
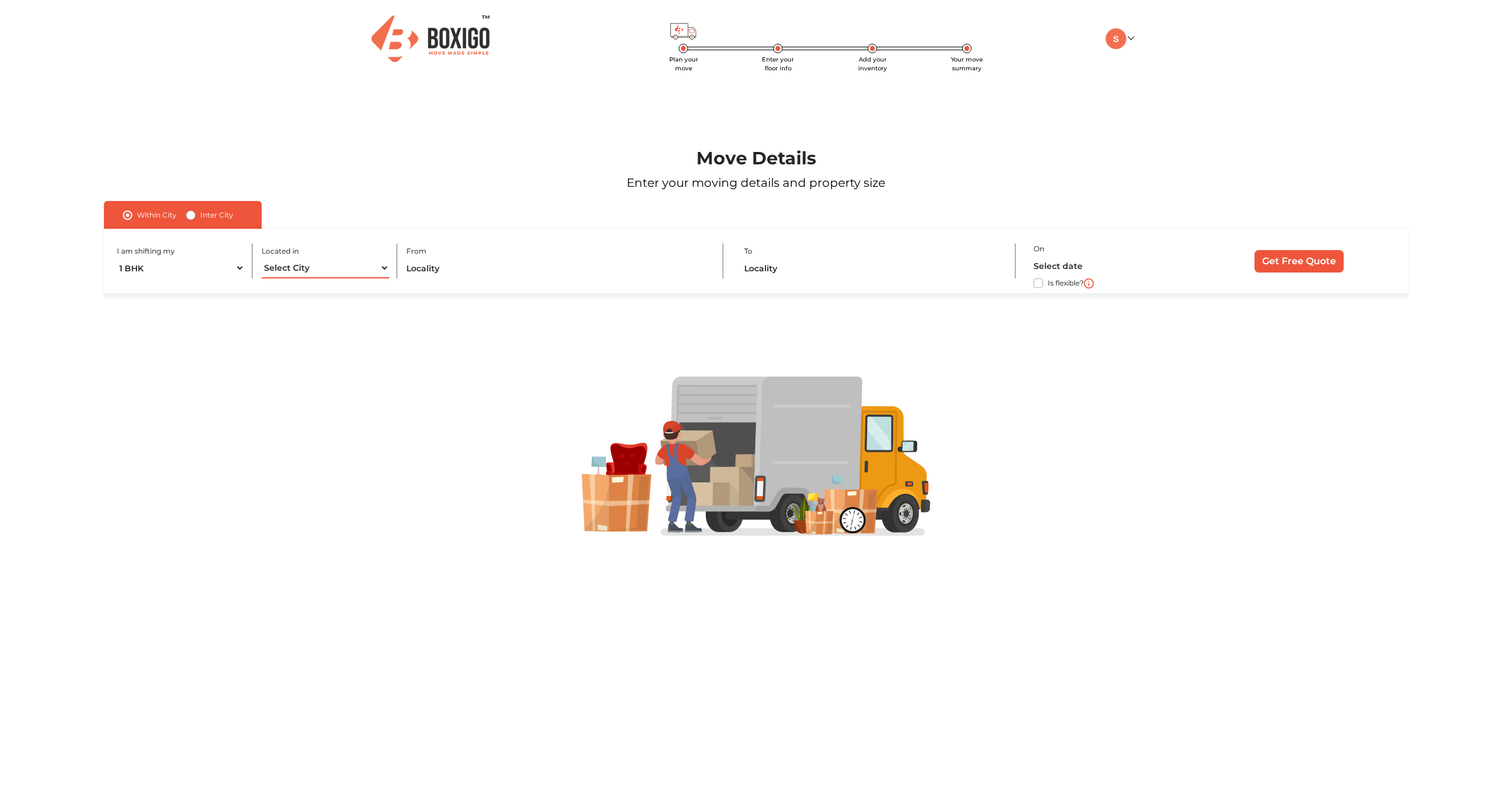
select select "[GEOGRAPHIC_DATA]"
click at [530, 270] on input "text" at bounding box center [556, 268] width 299 height 21
click at [1067, 378] on div at bounding box center [756, 456] width 1391 height 159
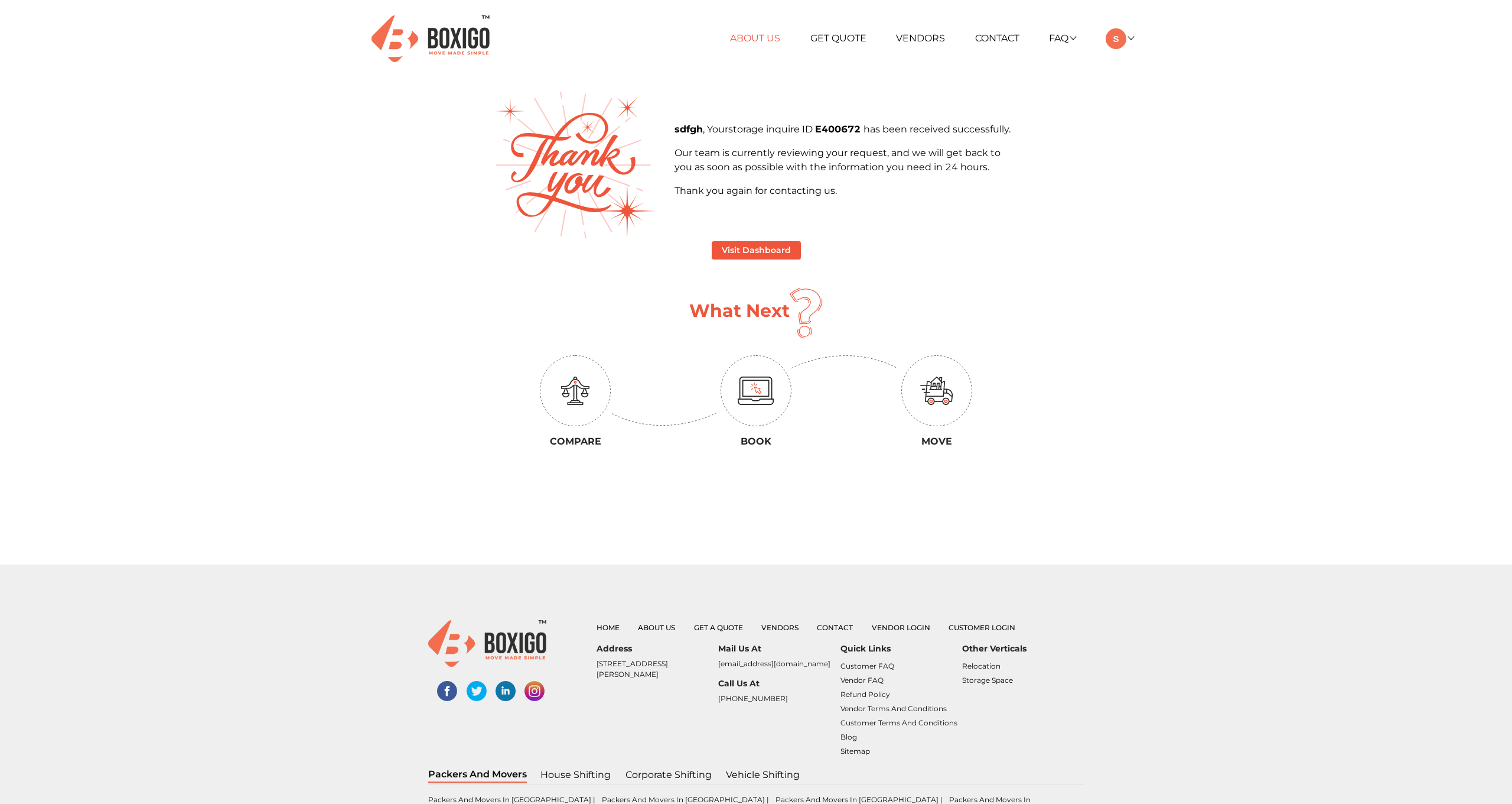
click at [774, 35] on link "About Us" at bounding box center [755, 38] width 50 height 11
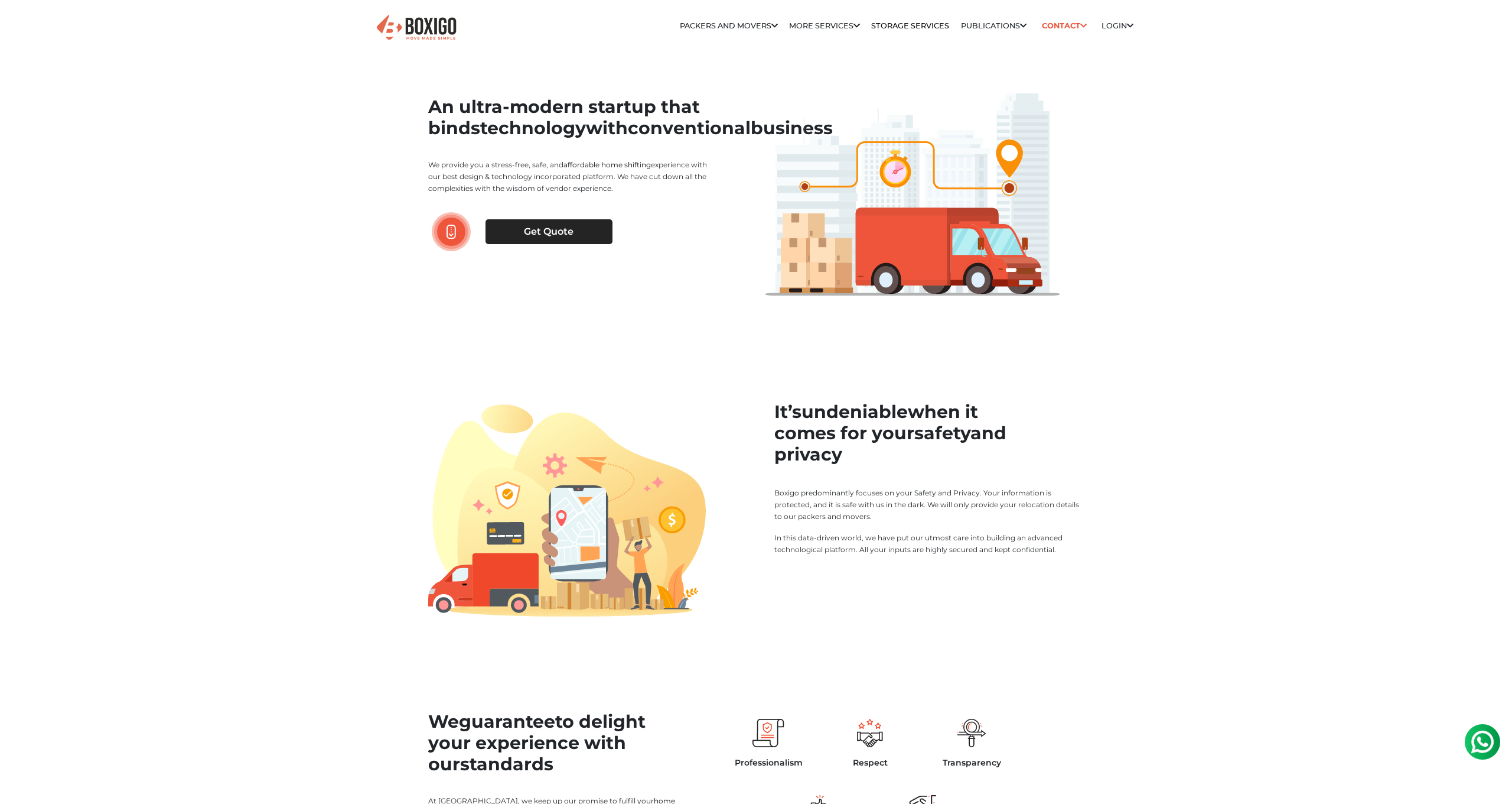
click at [702, 194] on p "We provide you a stress-free, safe, and affordable home shifting experience wit…" at bounding box center [571, 176] width 287 height 35
drag, startPoint x: 790, startPoint y: 427, endPoint x: 979, endPoint y: 514, distance: 208.1
click at [967, 519] on div "It’s undeniable when it comes for your safety and privacy Boxigo predominantly …" at bounding box center [756, 509] width 673 height 215
click at [497, 194] on p "We provide you a stress-free, safe, and affordable home shifting experience wit…" at bounding box center [571, 176] width 287 height 35
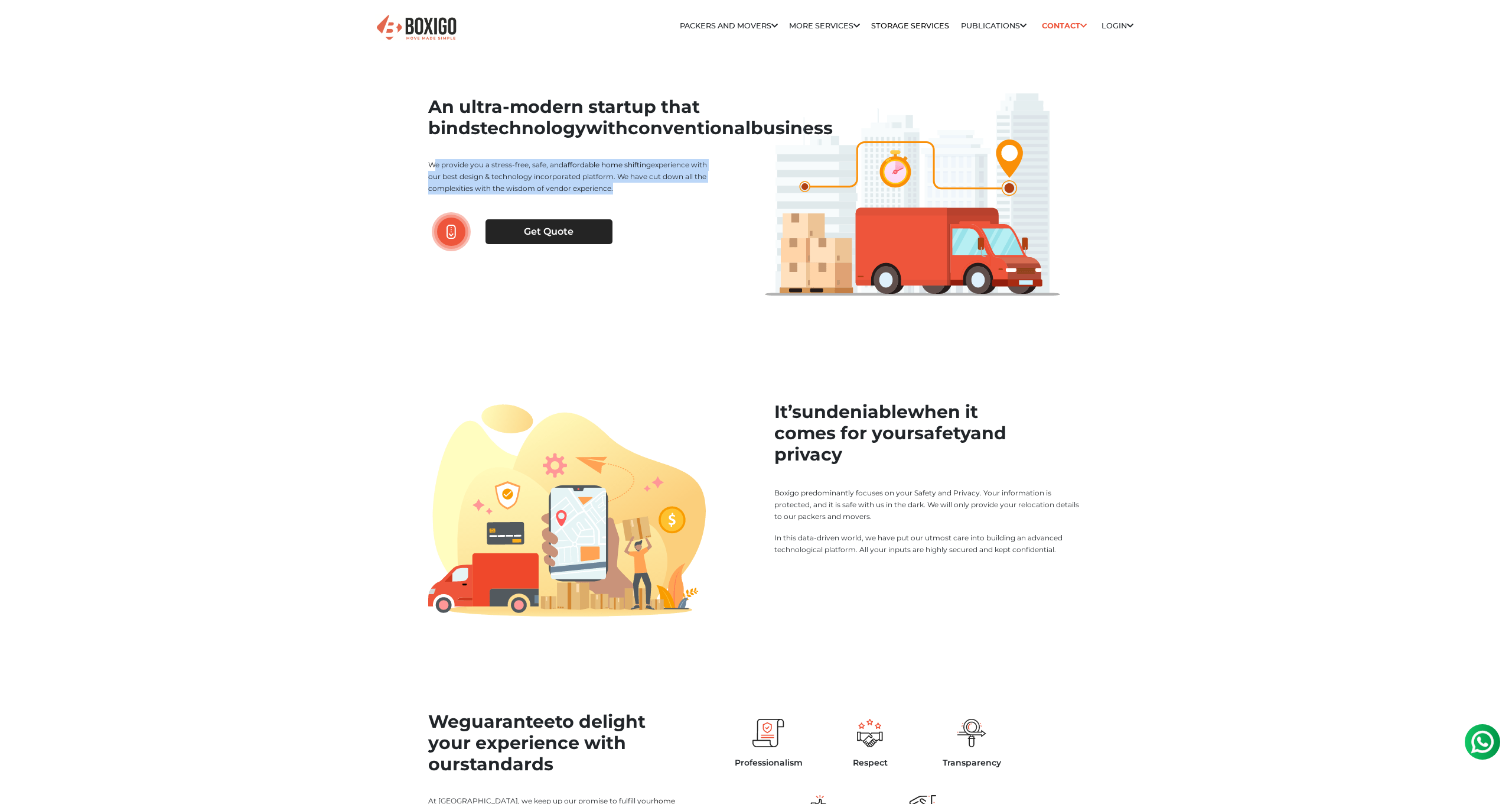
click at [497, 194] on p "We provide you a stress-free, safe, and affordable home shifting experience wit…" at bounding box center [571, 176] width 287 height 35
click at [420, 13] on img at bounding box center [416, 27] width 82 height 29
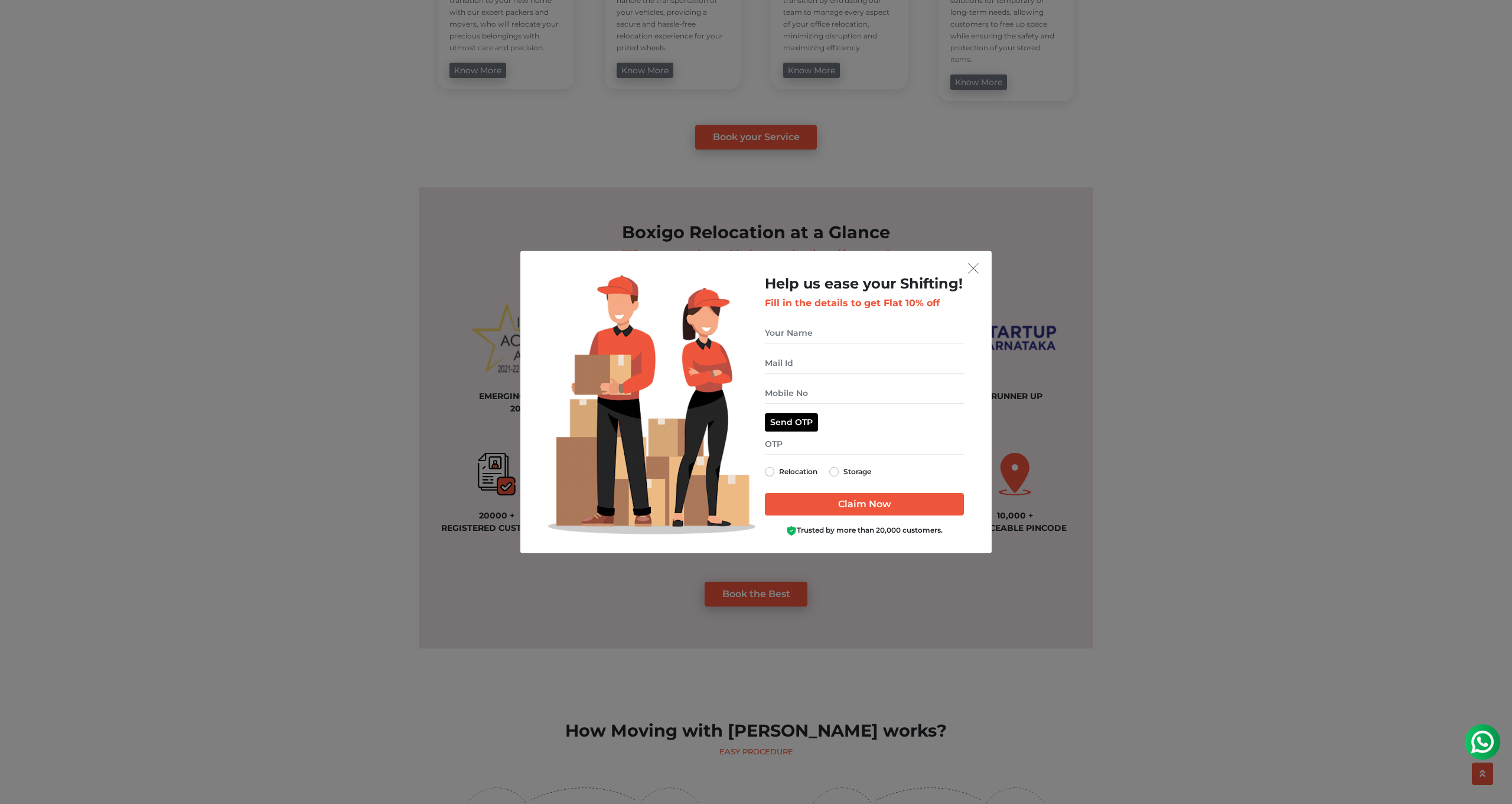
click at [973, 266] on img "get free quote dialog" at bounding box center [973, 268] width 10 height 10
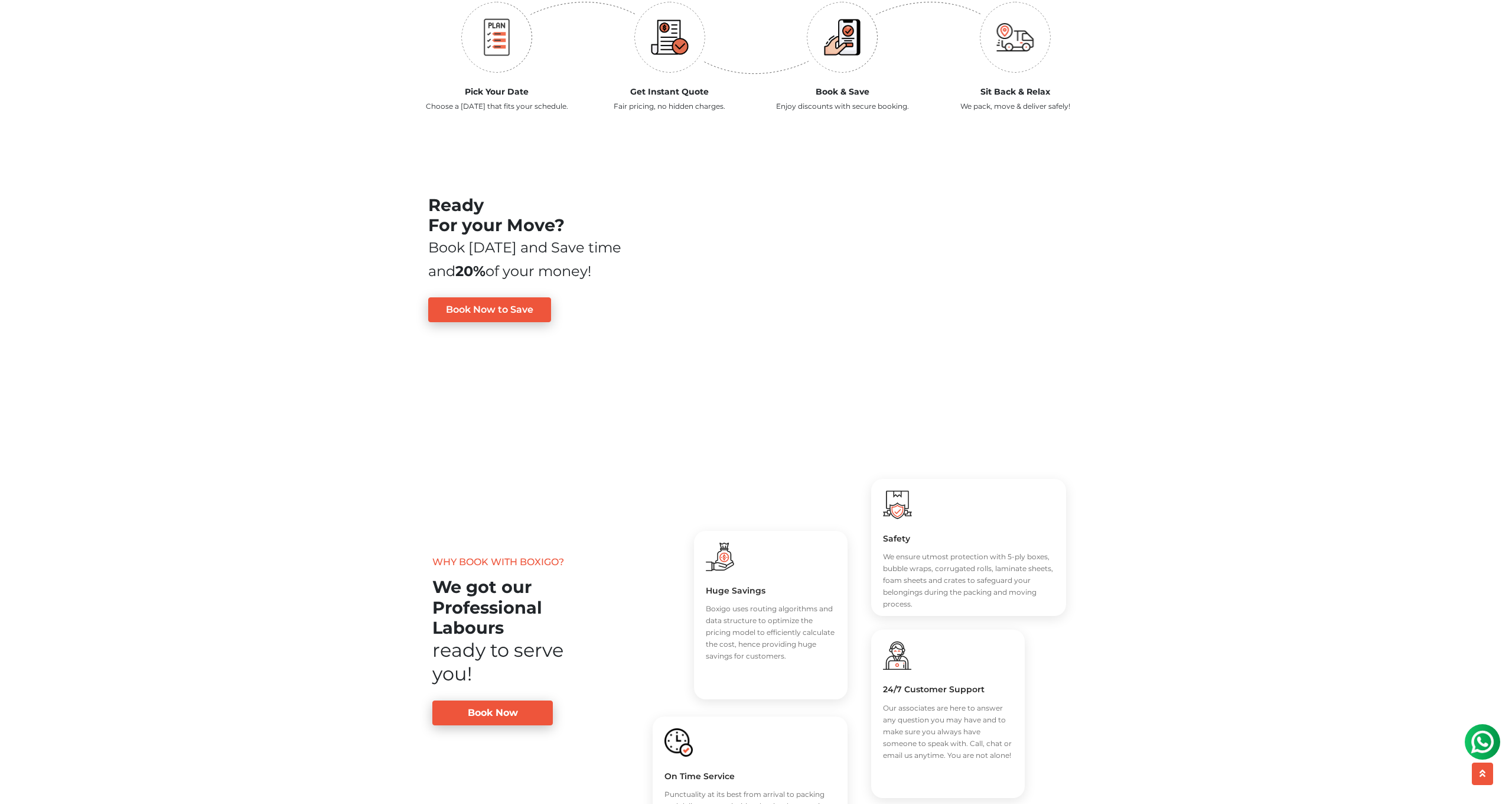
scroll to position [1284, 0]
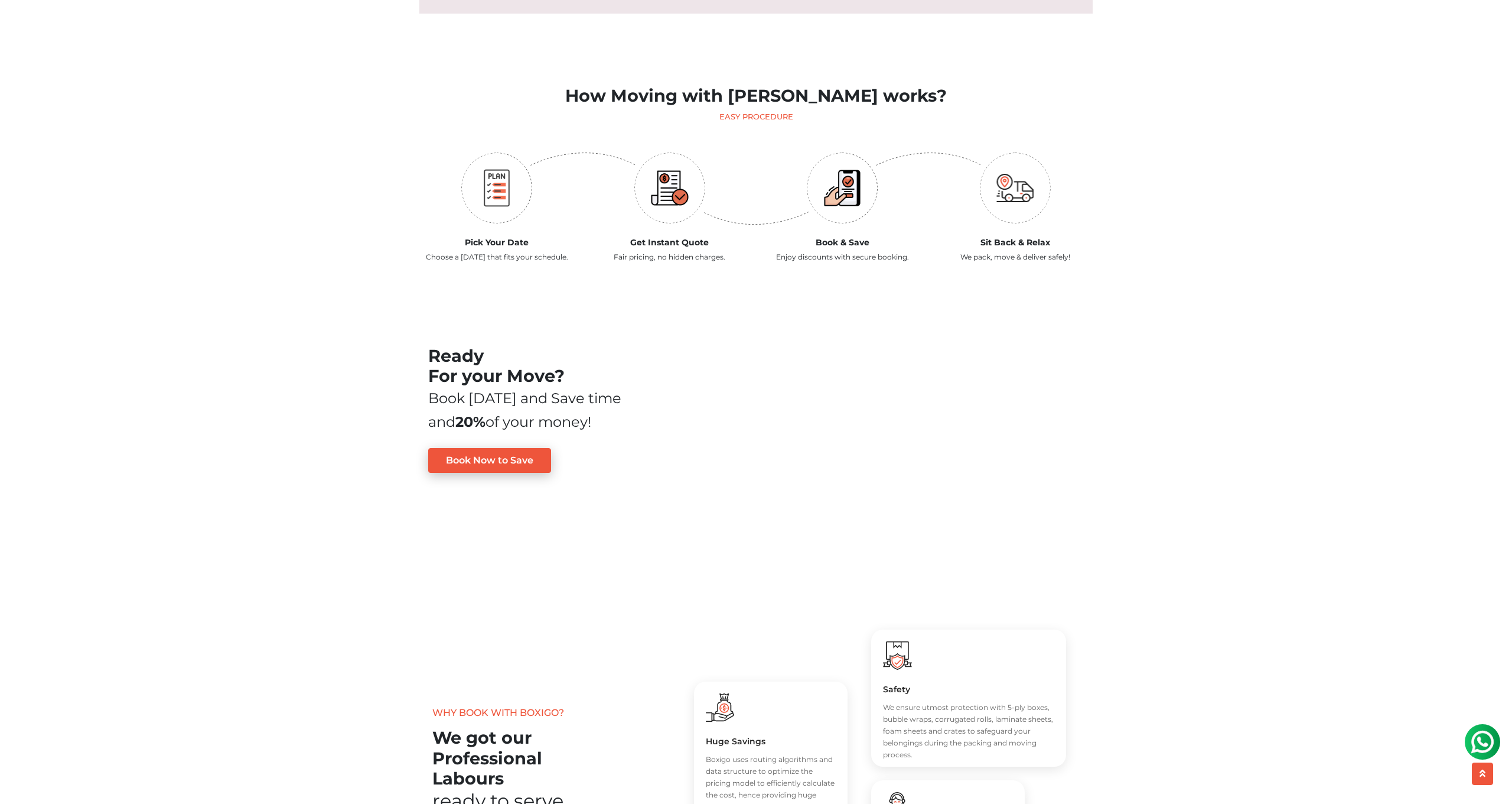
click at [553, 377] on h2 "Ready For your Move?" at bounding box center [531, 366] width 206 height 41
click at [266, 356] on main "Most Trusted Packers and Movers We Make Your Move Simple no_url_set Within [GEO…" at bounding box center [756, 373] width 1512 height 3221
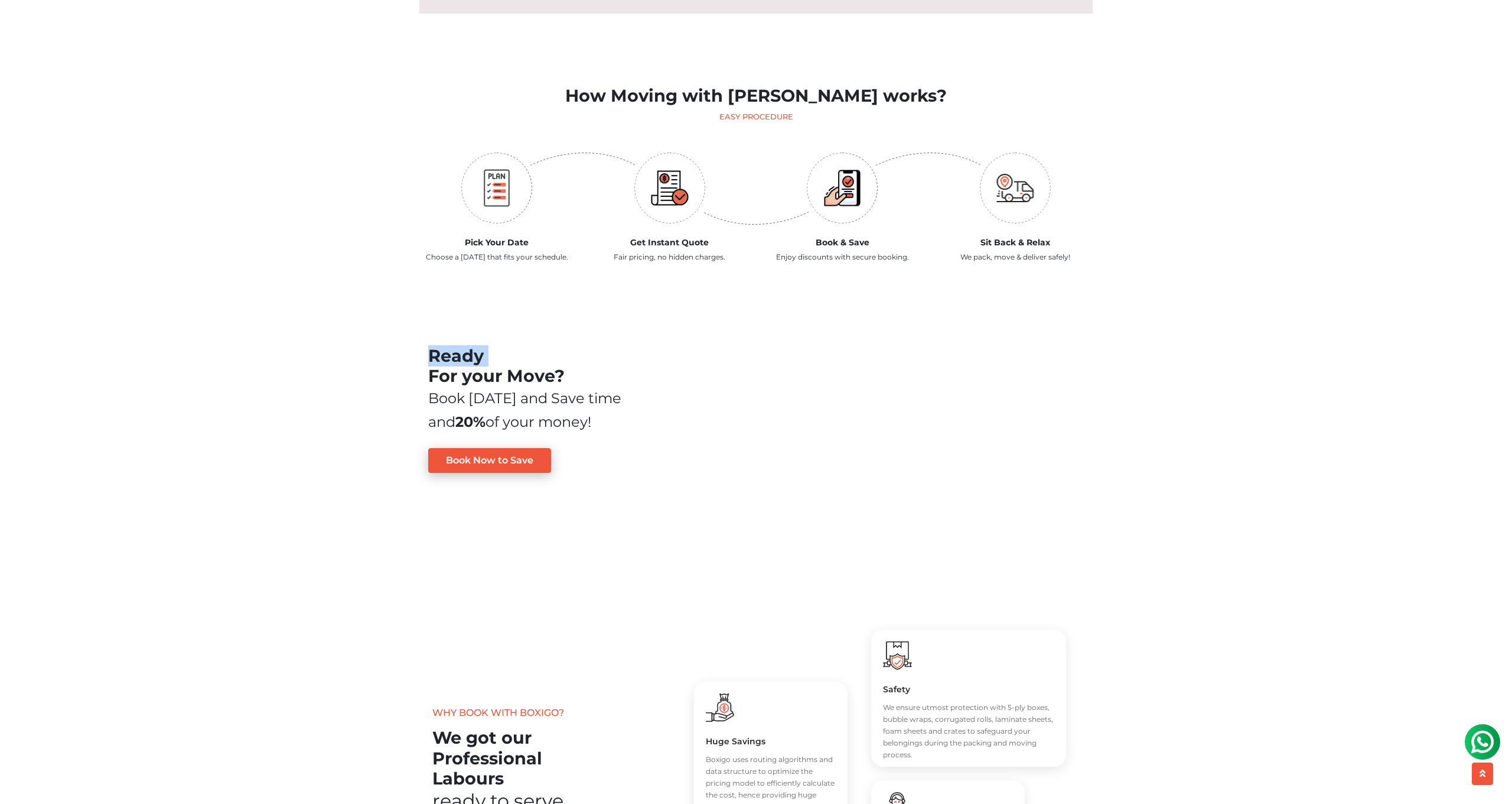
click at [266, 356] on main "Most Trusted Packers and Movers We Make Your Move Simple no_url_set Within [GEO…" at bounding box center [756, 373] width 1512 height 3221
click at [286, 392] on main "Most Trusted Packers and Movers We Make Your Move Simple no_url_set Within [GEO…" at bounding box center [756, 373] width 1512 height 3221
click at [357, 368] on main "Most Trusted Packers and Movers We Make Your Move Simple no_url_set Within [GEO…" at bounding box center [756, 373] width 1512 height 3221
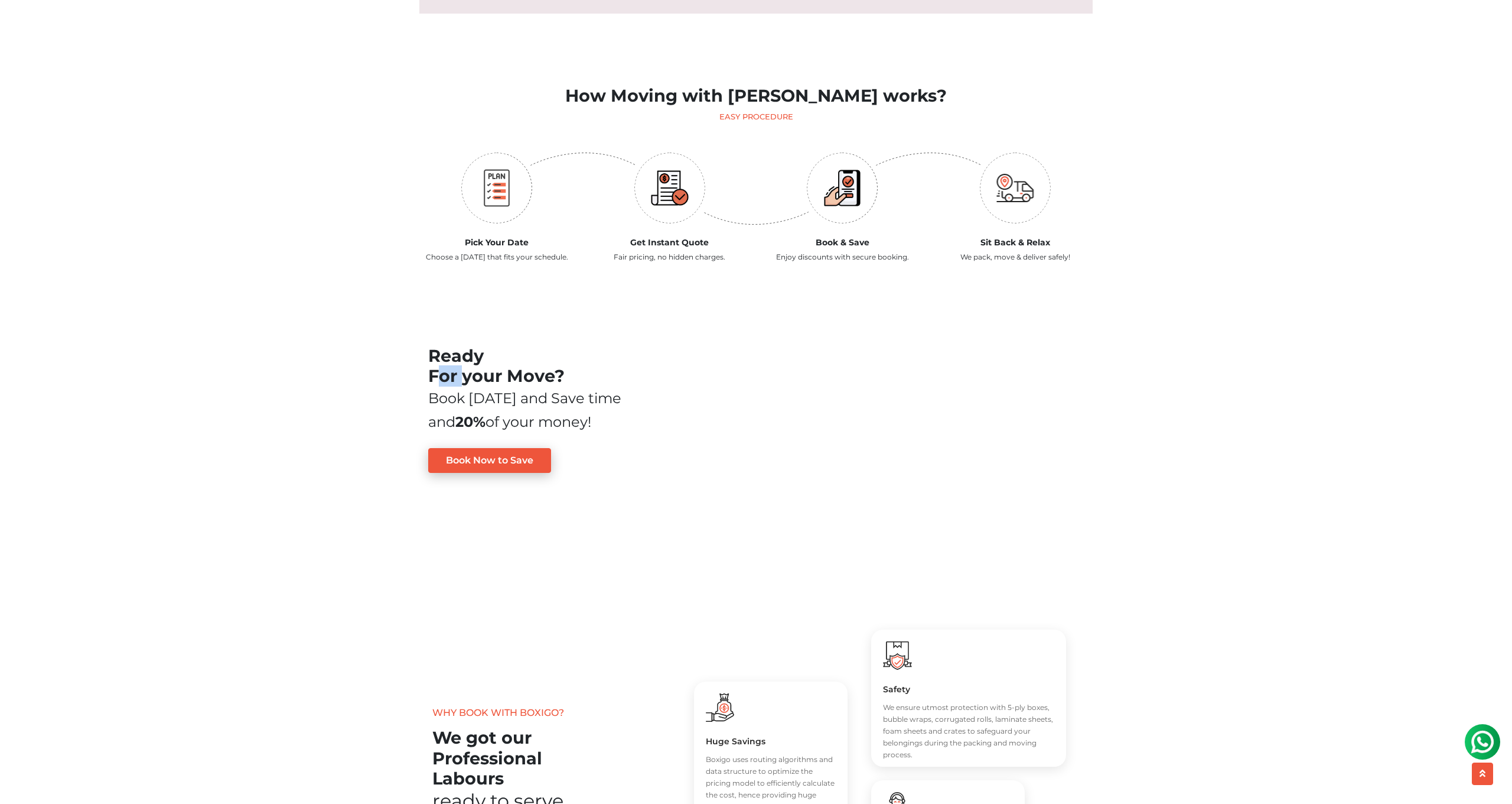
click at [357, 368] on main "Most Trusted Packers and Movers We Make Your Move Simple no_url_set Within [GEO…" at bounding box center [756, 373] width 1512 height 3221
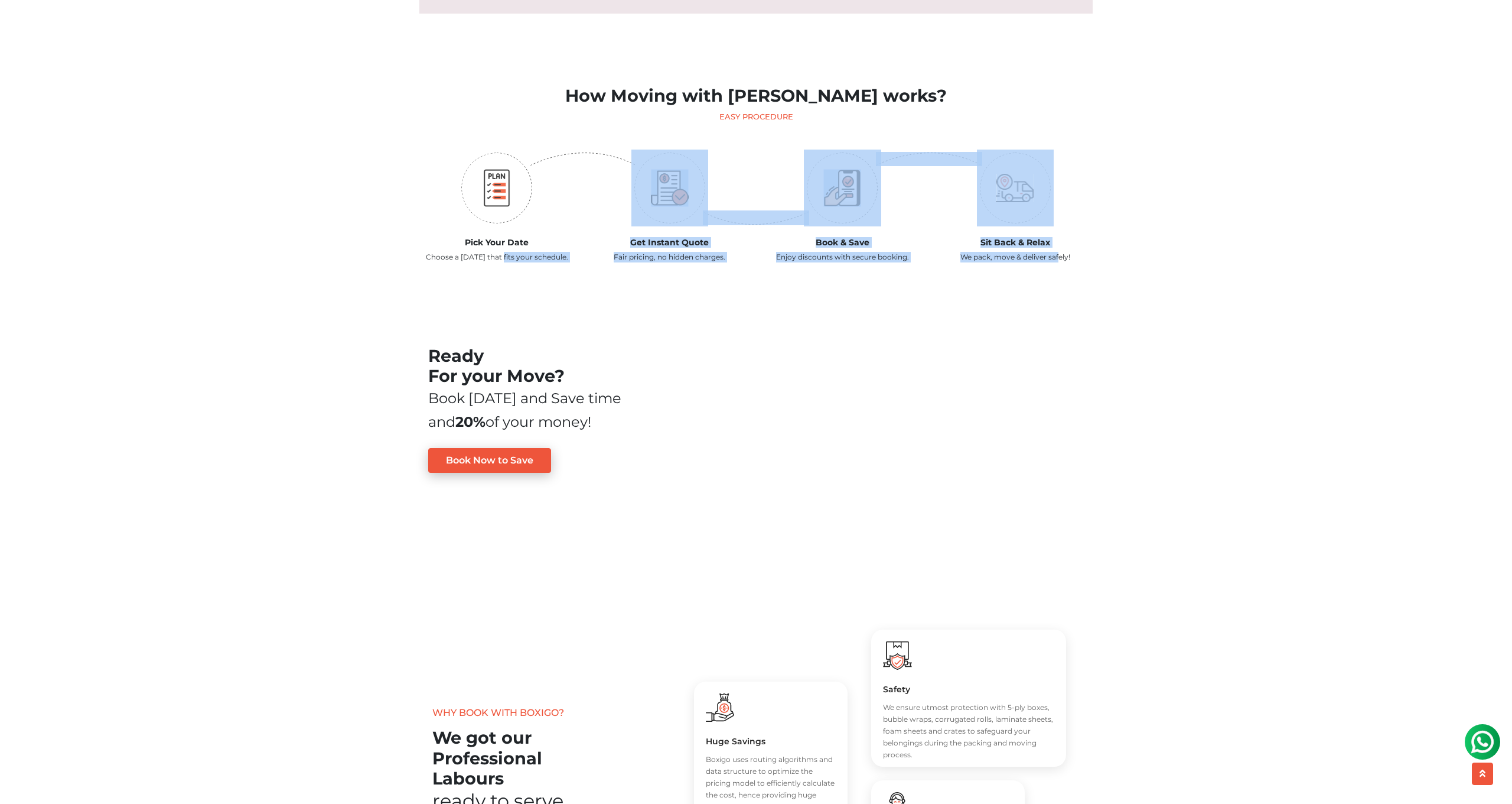
drag, startPoint x: 439, startPoint y: 235, endPoint x: 986, endPoint y: 239, distance: 547.0
click at [986, 239] on div "Pick Your Date Choose a [DATE] that fits your schedule. Get Instant Quote Fair …" at bounding box center [756, 211] width 691 height 123
click at [731, 252] on p "Fair pricing, no hidden charges." at bounding box center [670, 257] width 155 height 10
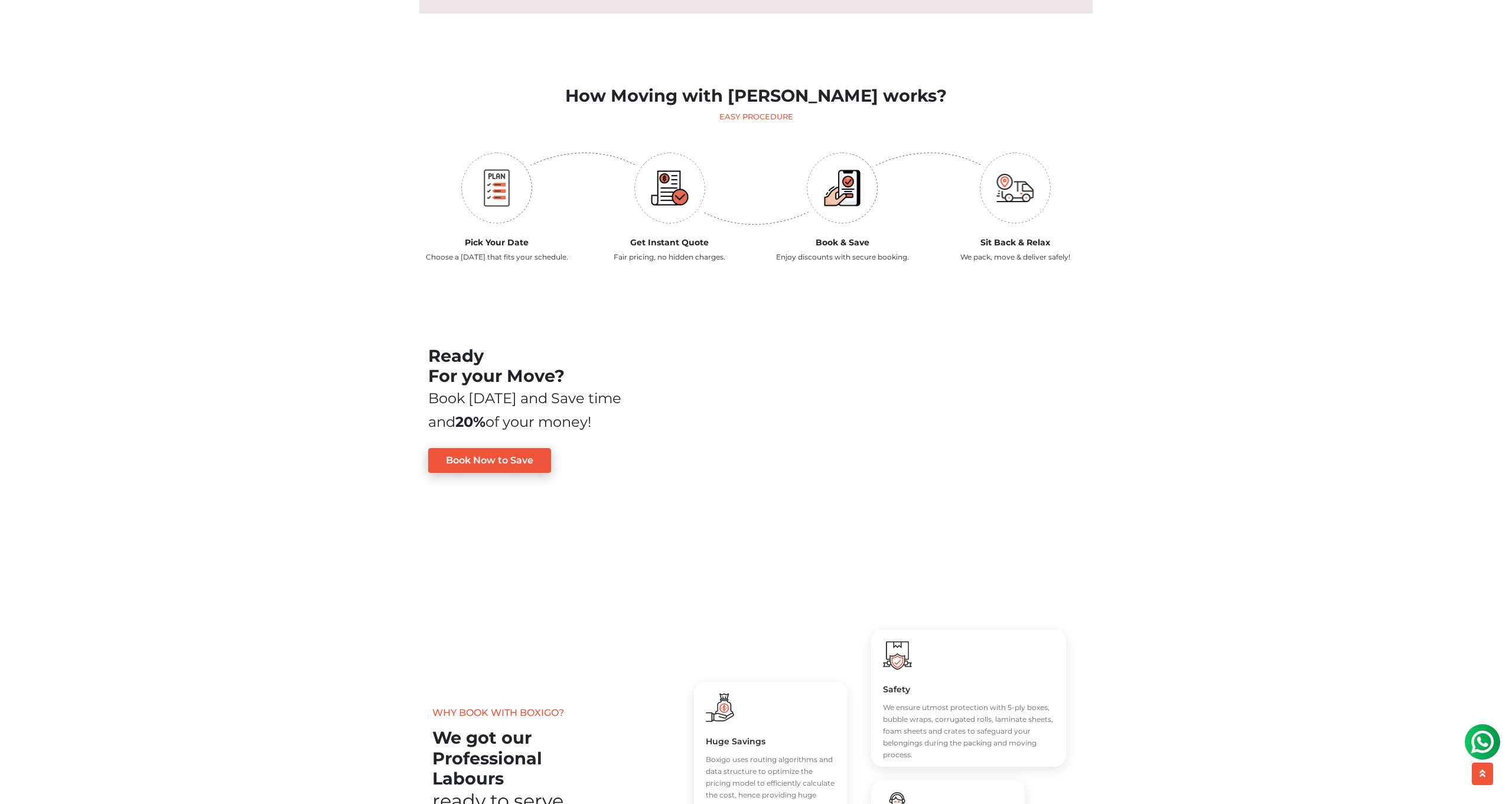
click at [731, 252] on p "Fair pricing, no hidden charges." at bounding box center [670, 257] width 155 height 10
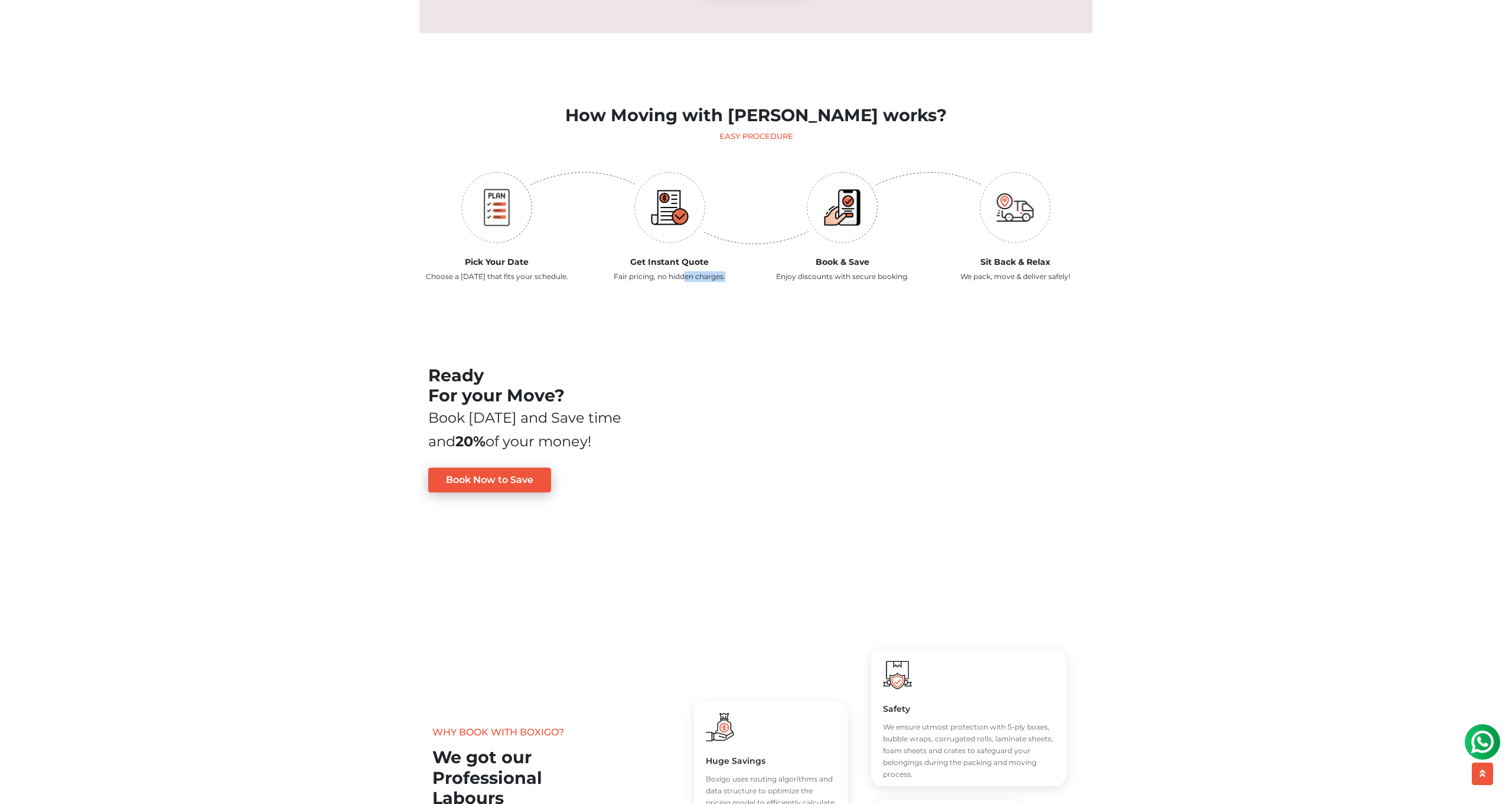
scroll to position [1264, 0]
click at [1020, 272] on p "We pack, move & deliver safely!" at bounding box center [1016, 277] width 155 height 10
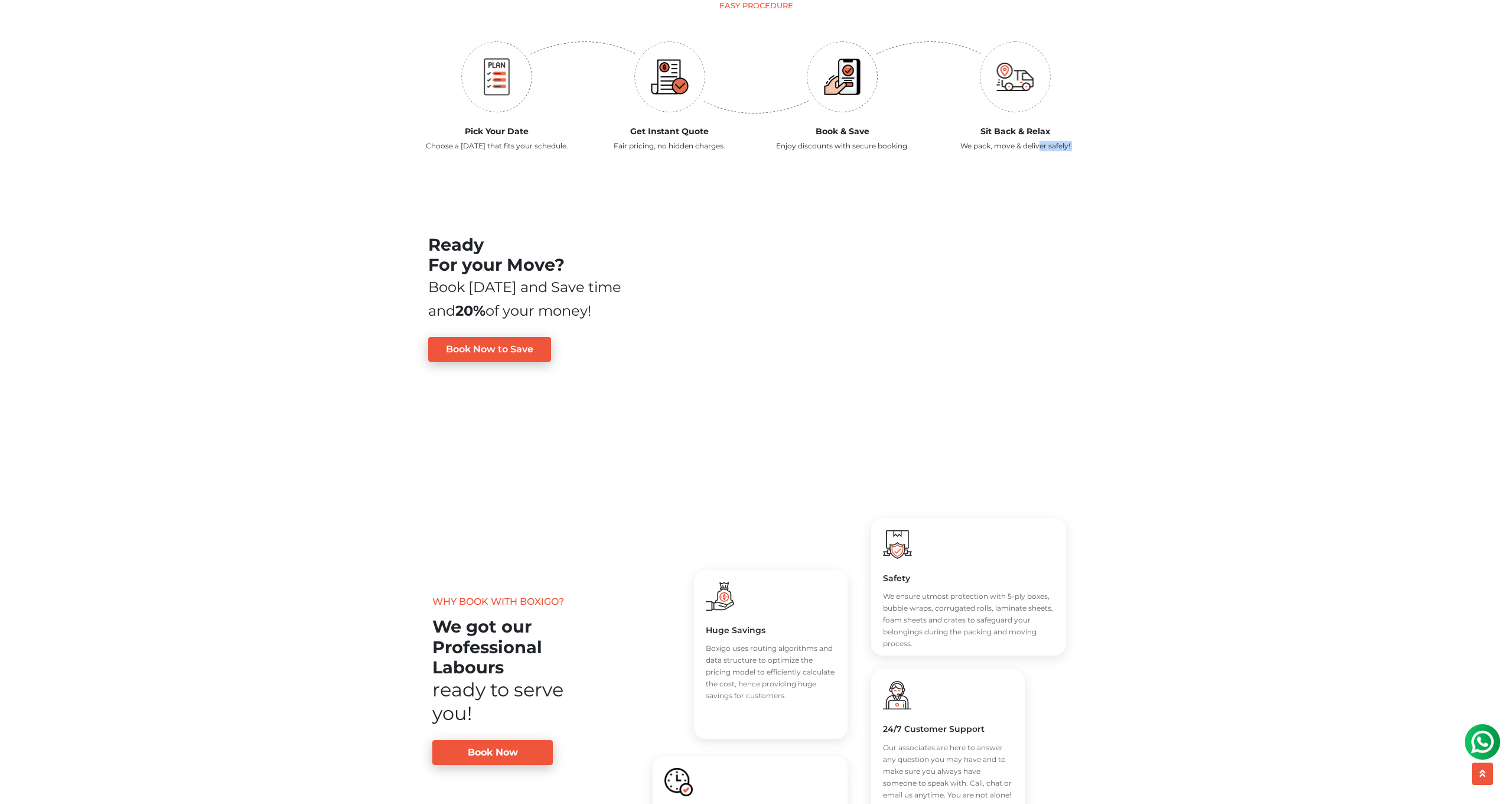
scroll to position [0, 0]
